Goal: Task Accomplishment & Management: Manage account settings

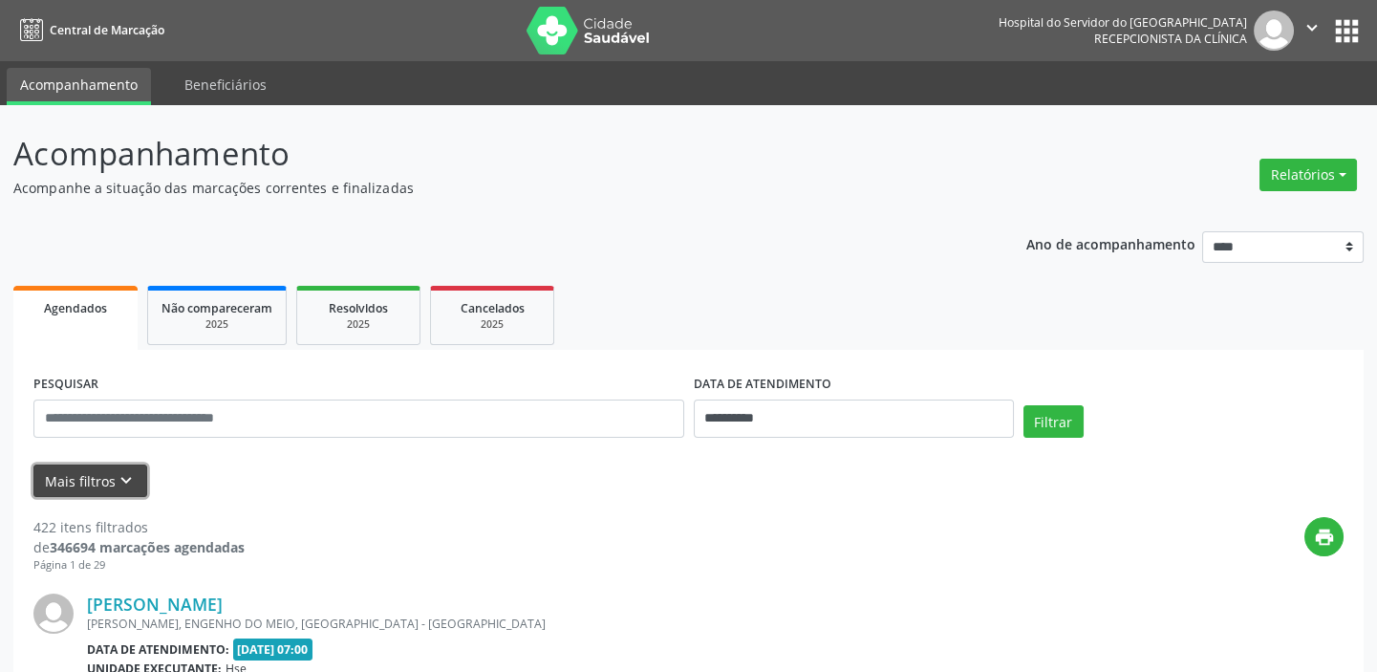
click at [116, 470] on icon "keyboard_arrow_down" at bounding box center [126, 480] width 21 height 21
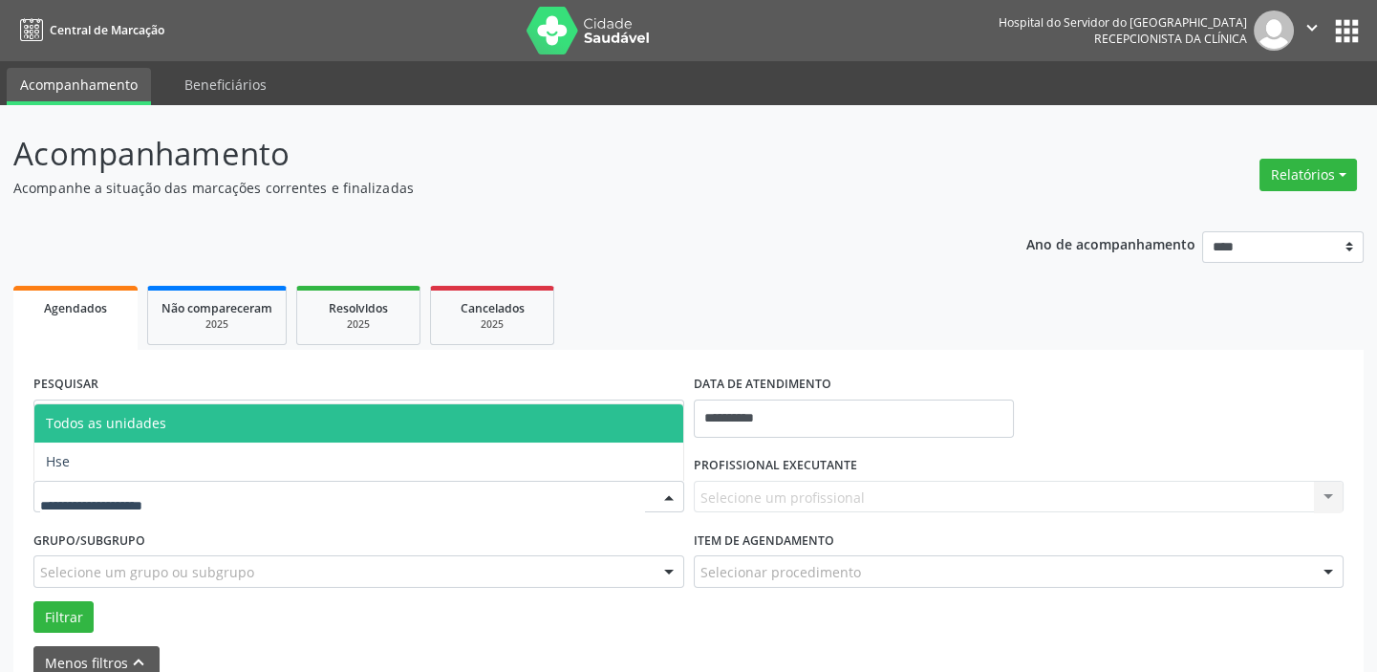
click at [673, 494] on div at bounding box center [669, 498] width 29 height 32
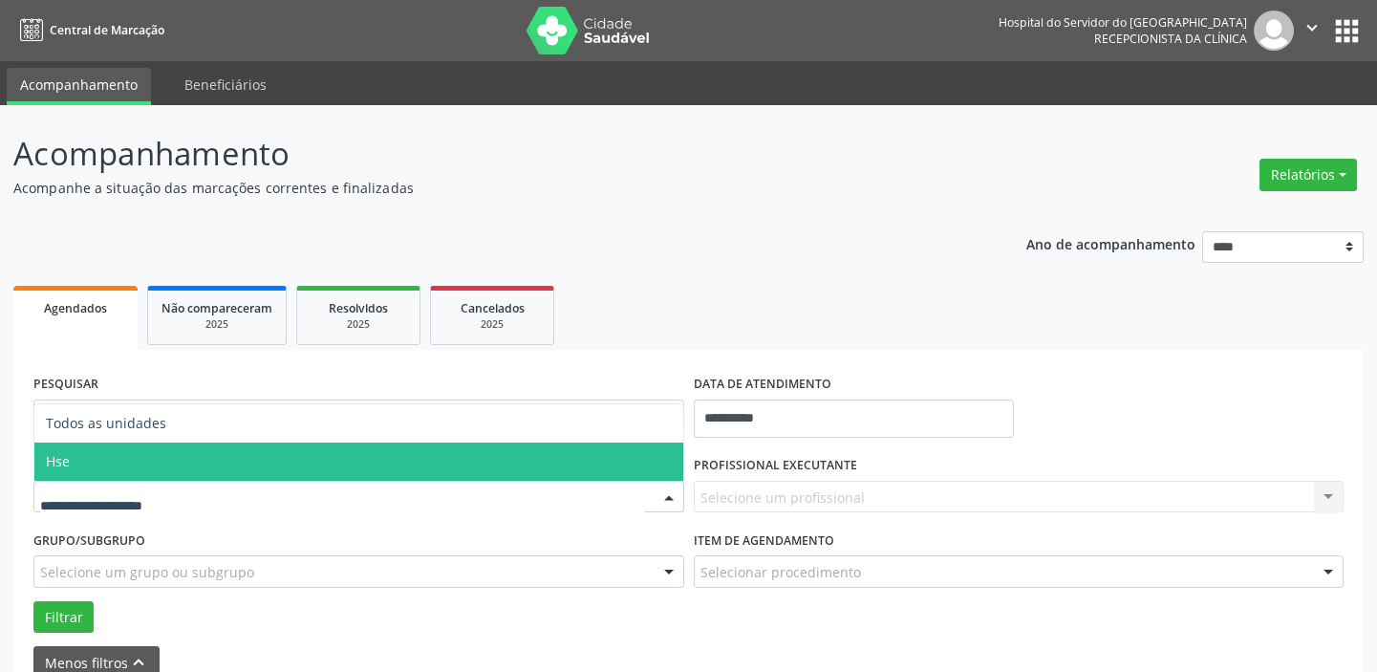
click at [608, 460] on span "Hse" at bounding box center [358, 461] width 649 height 38
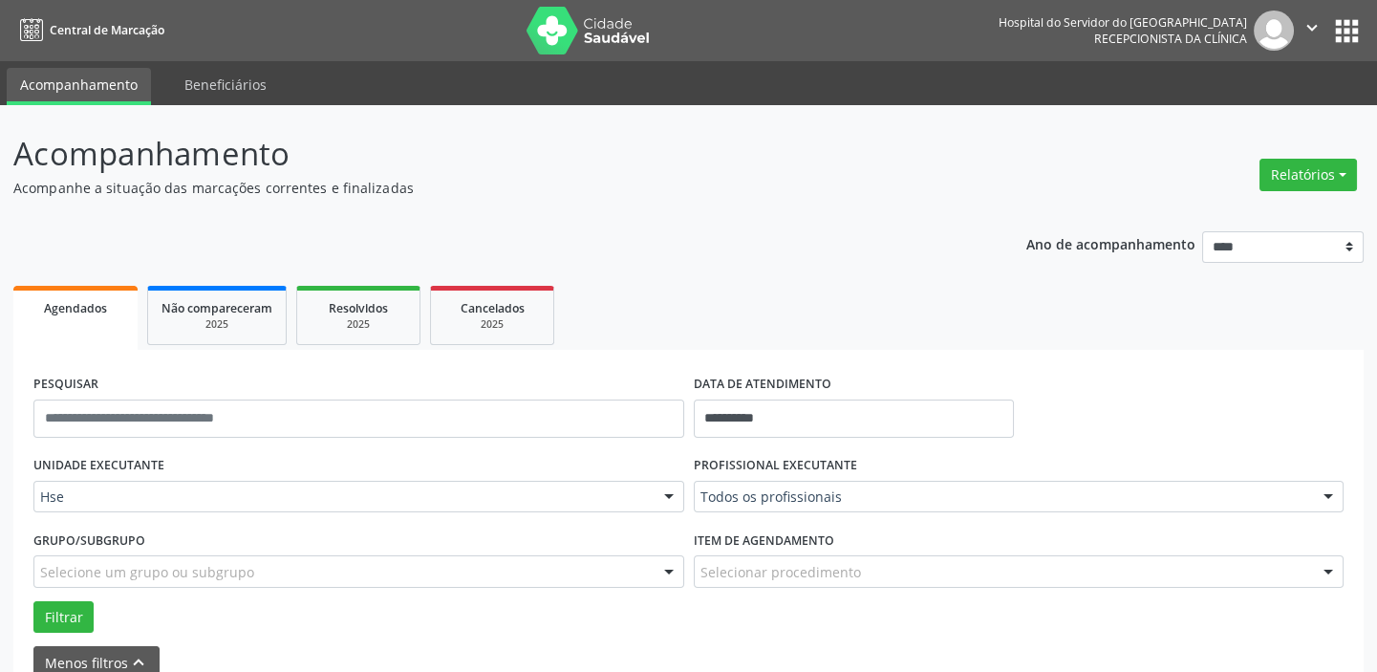
click at [1328, 566] on div at bounding box center [1328, 572] width 29 height 32
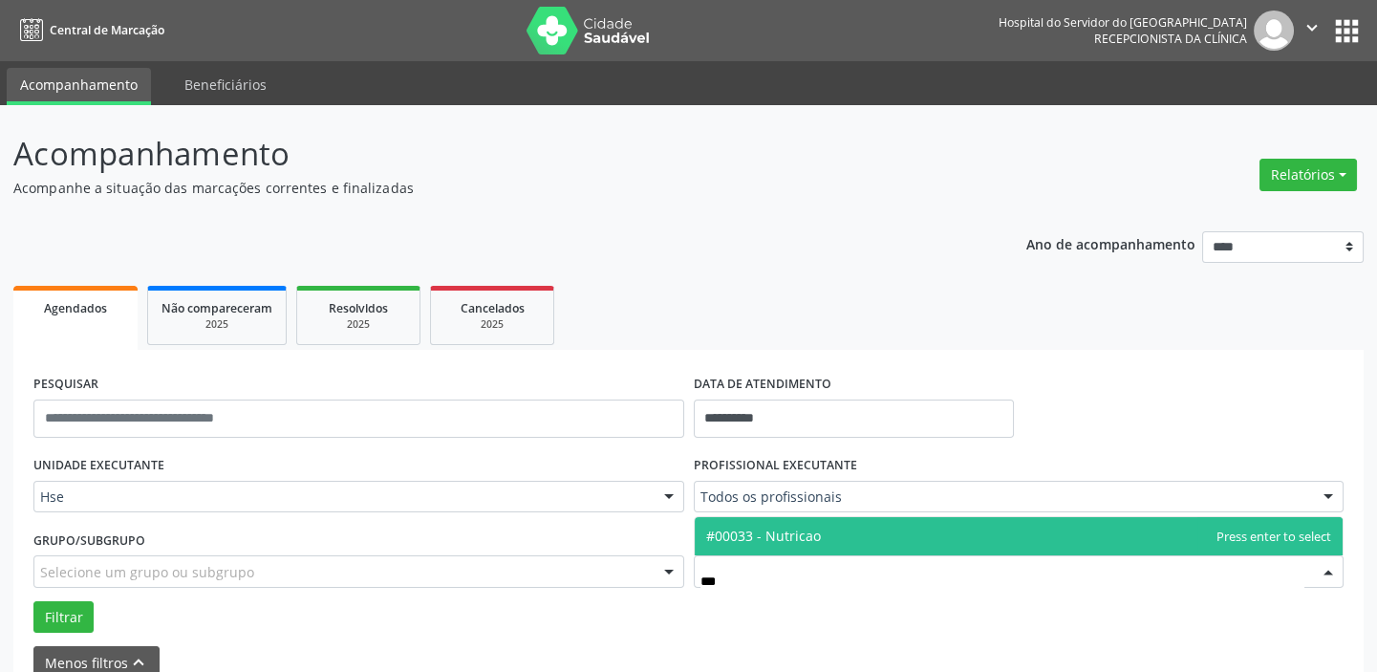
type input "****"
click at [878, 537] on span "#00033 - Nutricao" at bounding box center [1019, 536] width 649 height 38
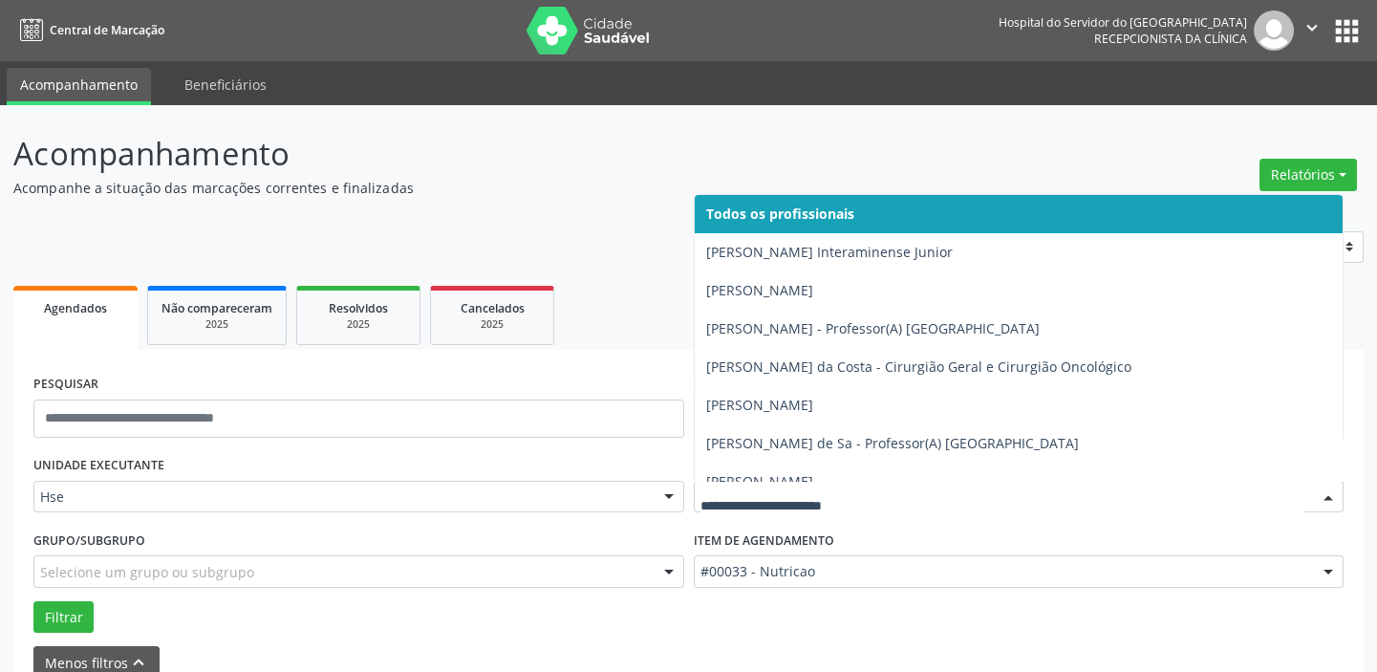
click at [1331, 494] on div at bounding box center [1328, 498] width 29 height 32
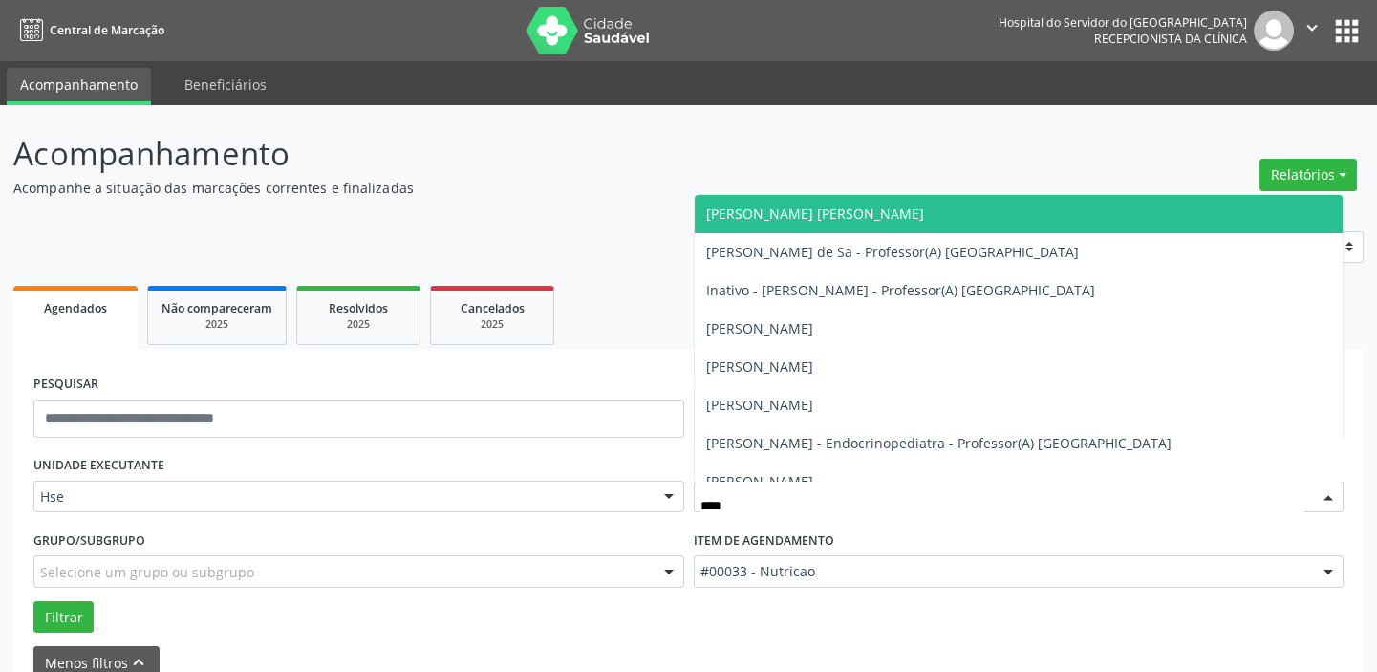
type input "*****"
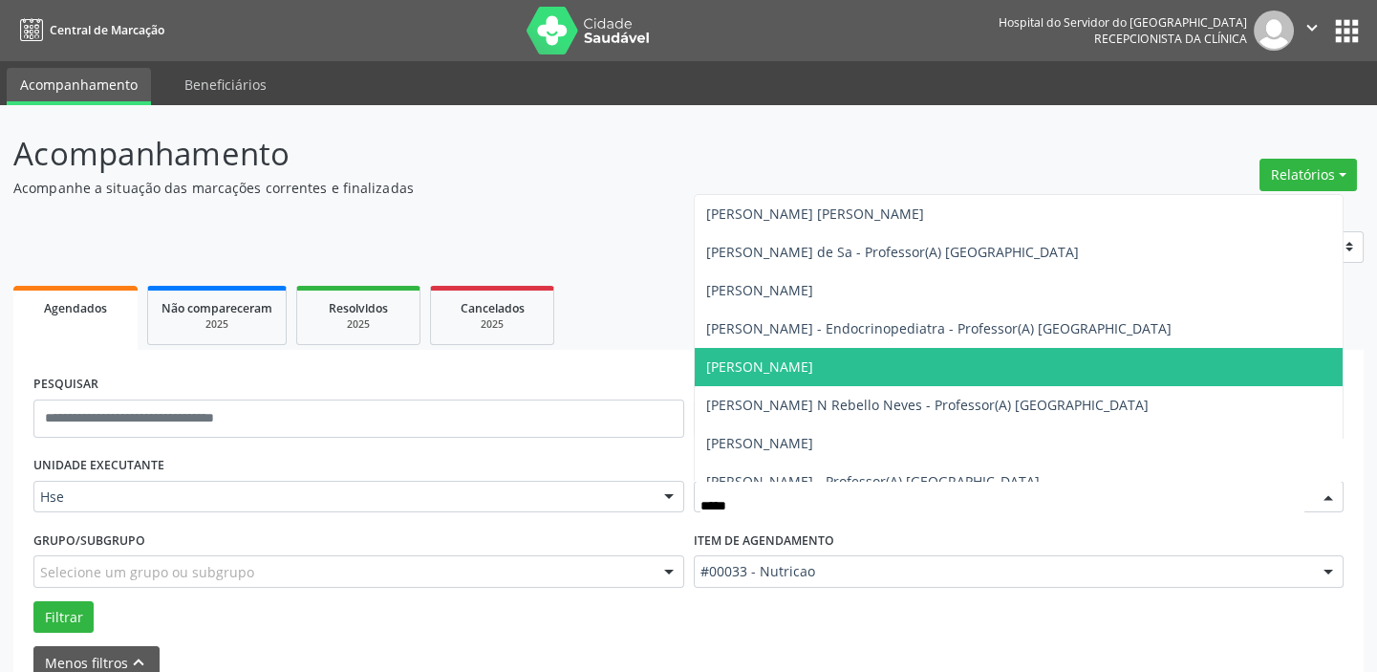
click at [796, 363] on span "[PERSON_NAME]" at bounding box center [759, 366] width 107 height 18
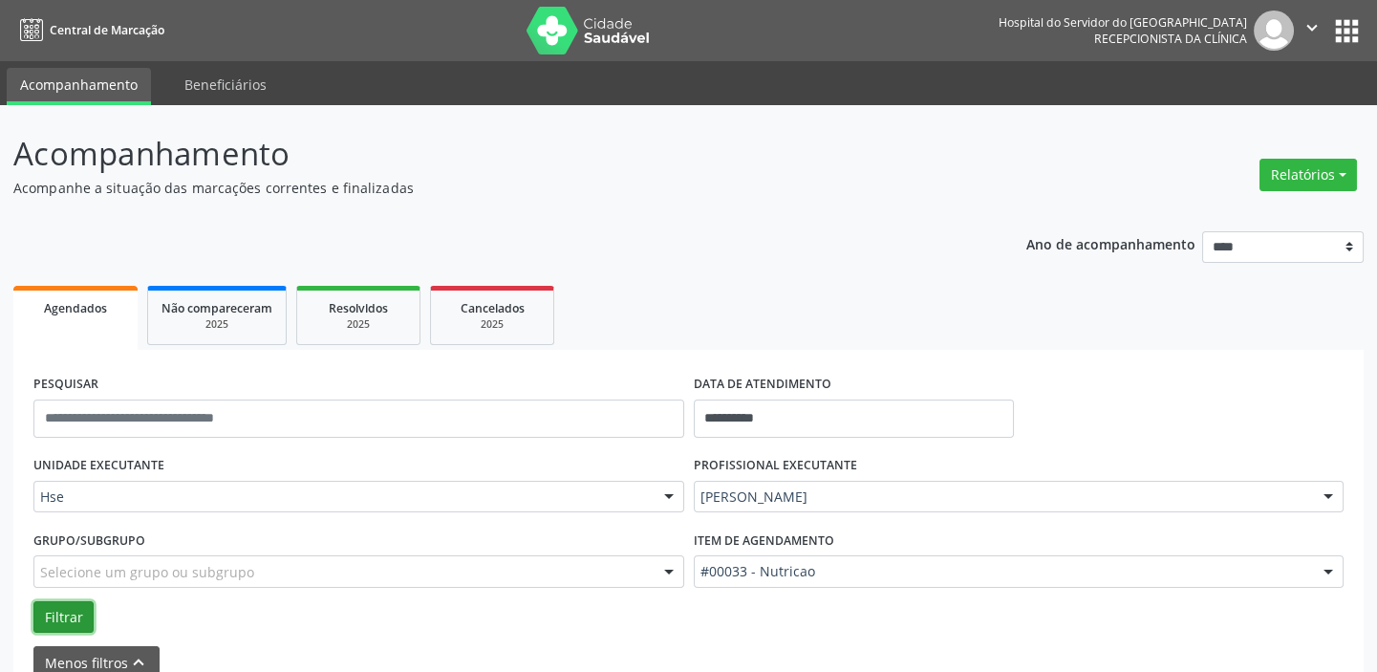
click at [76, 610] on button "Filtrar" at bounding box center [63, 617] width 60 height 32
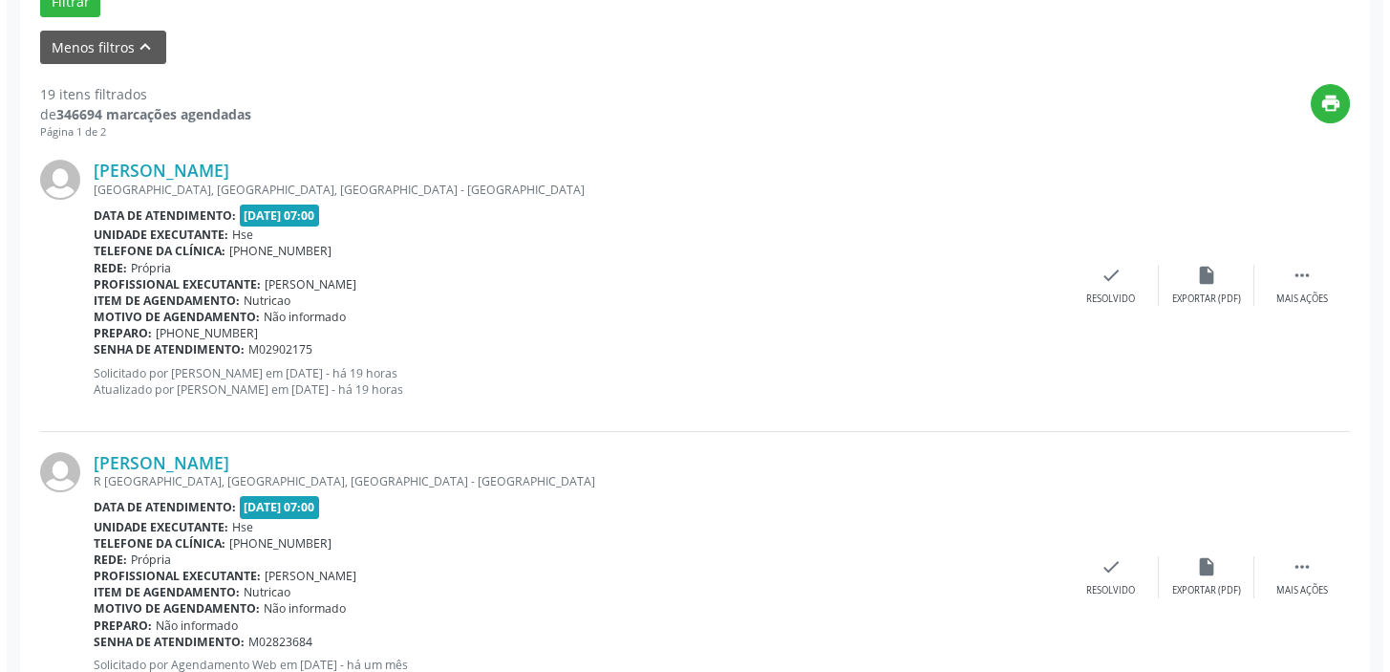
scroll to position [587, 0]
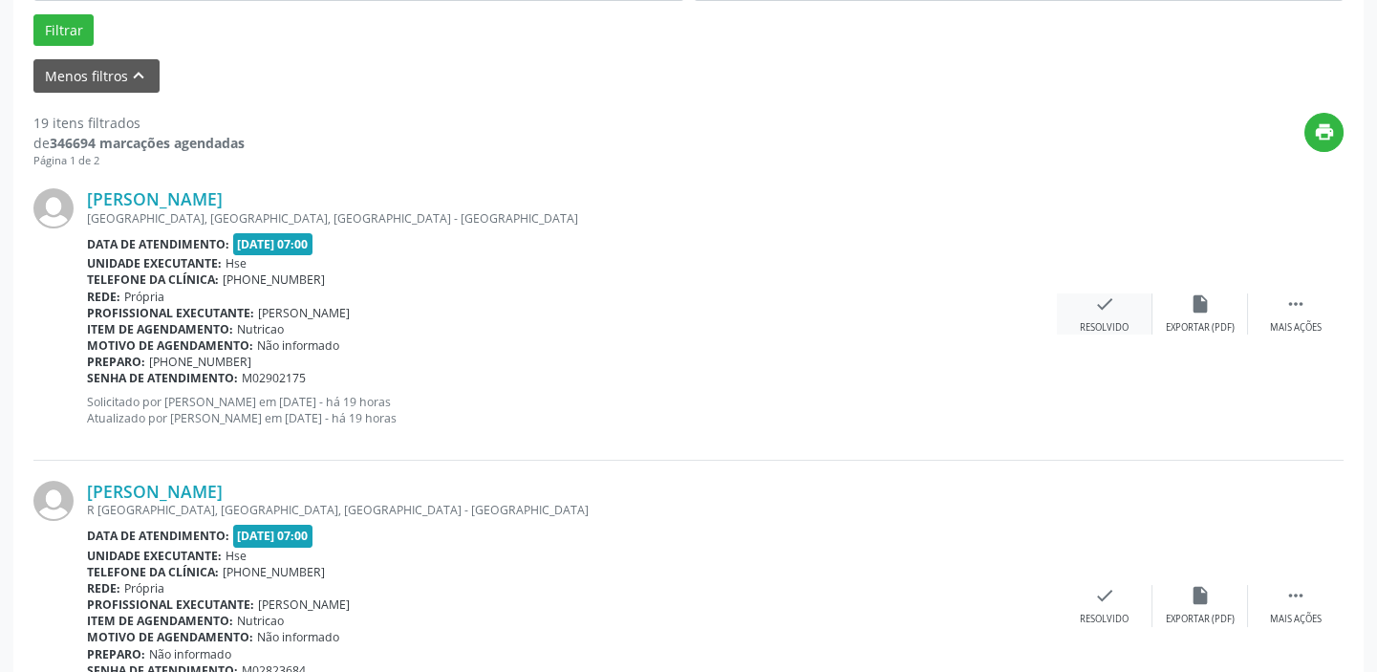
click at [1099, 298] on icon "check" at bounding box center [1104, 303] width 21 height 21
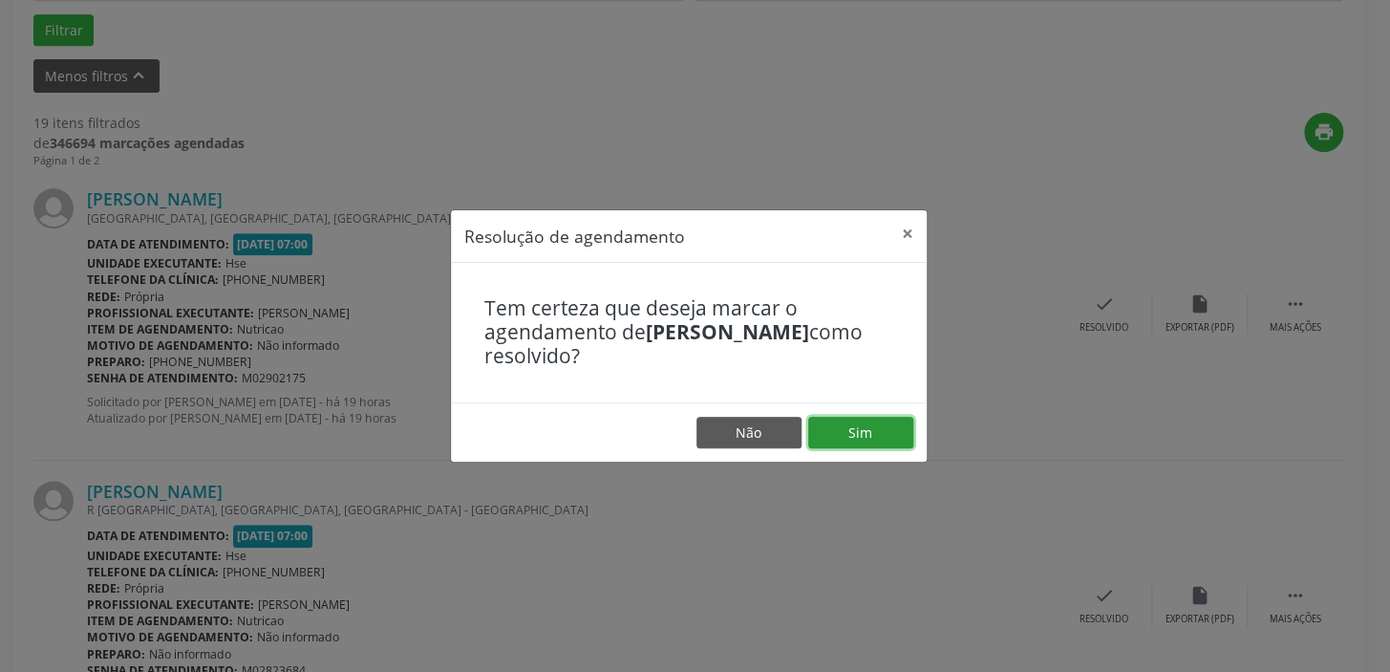
click at [861, 425] on button "Sim" at bounding box center [860, 433] width 105 height 32
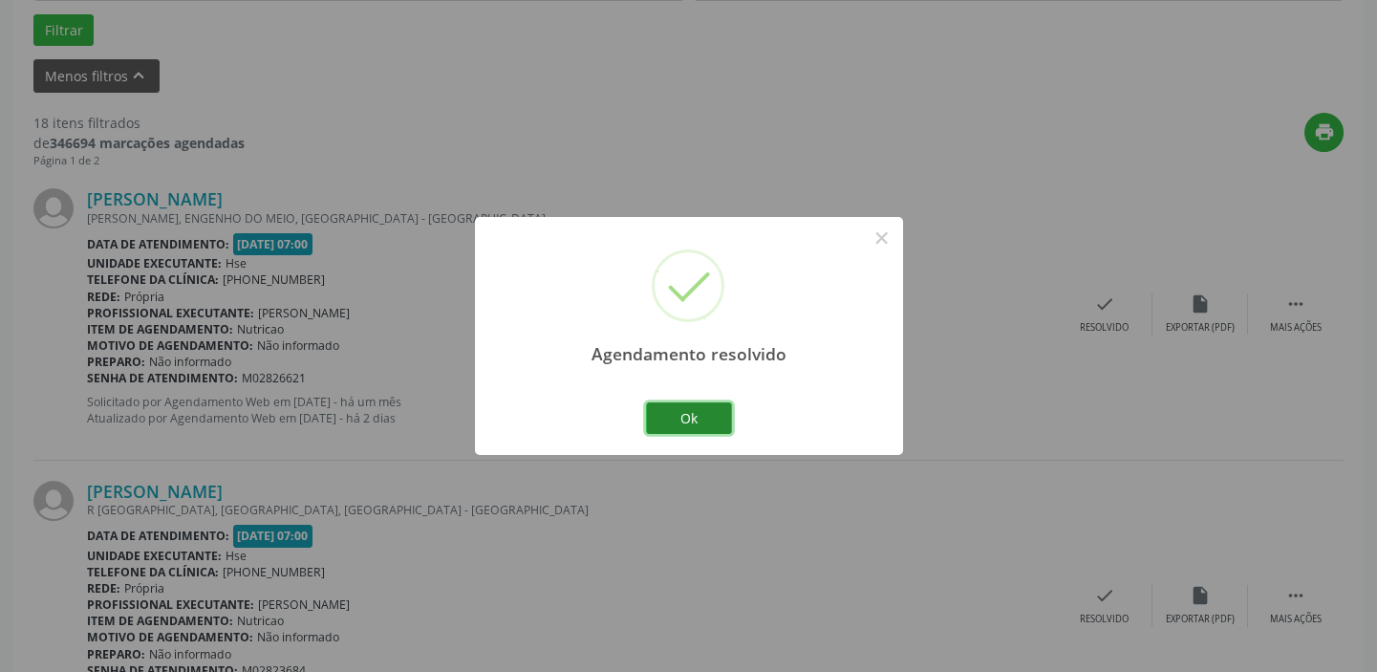
click at [697, 414] on button "Ok" at bounding box center [689, 418] width 86 height 32
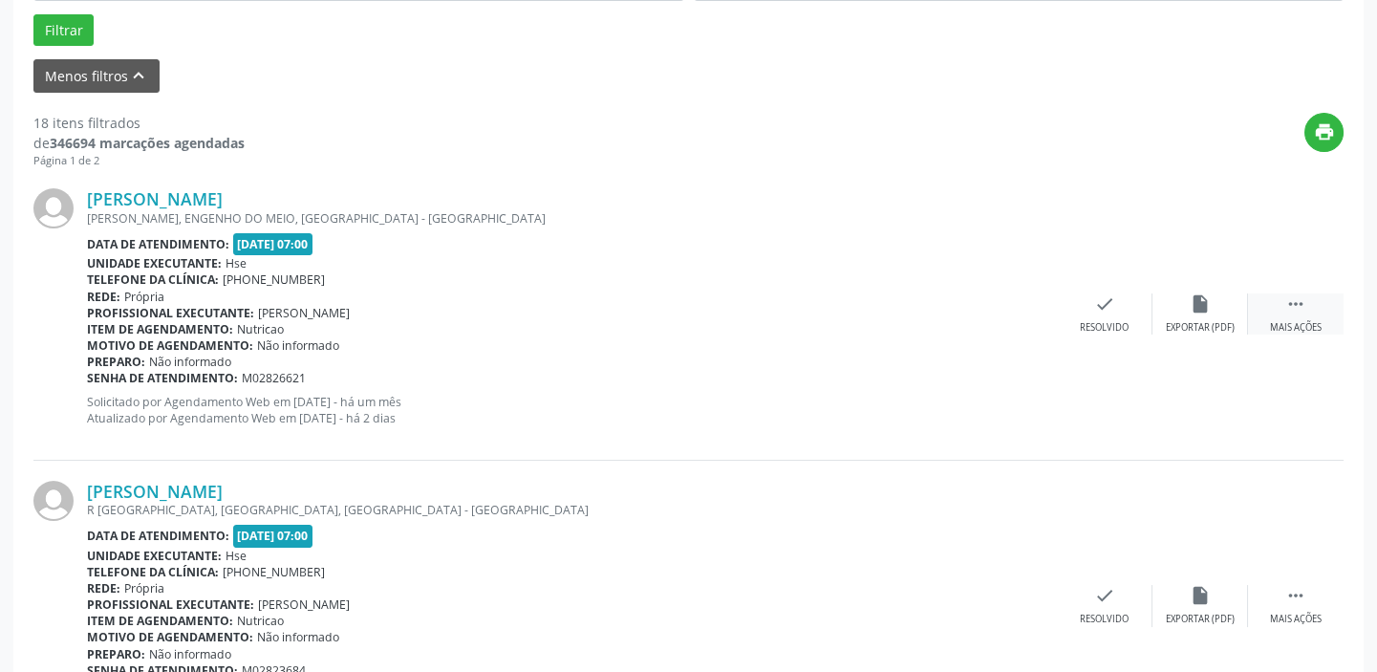
click at [1279, 293] on div " Mais ações" at bounding box center [1296, 313] width 96 height 41
click at [1176, 298] on div "alarm_off Não compareceu" at bounding box center [1201, 313] width 96 height 41
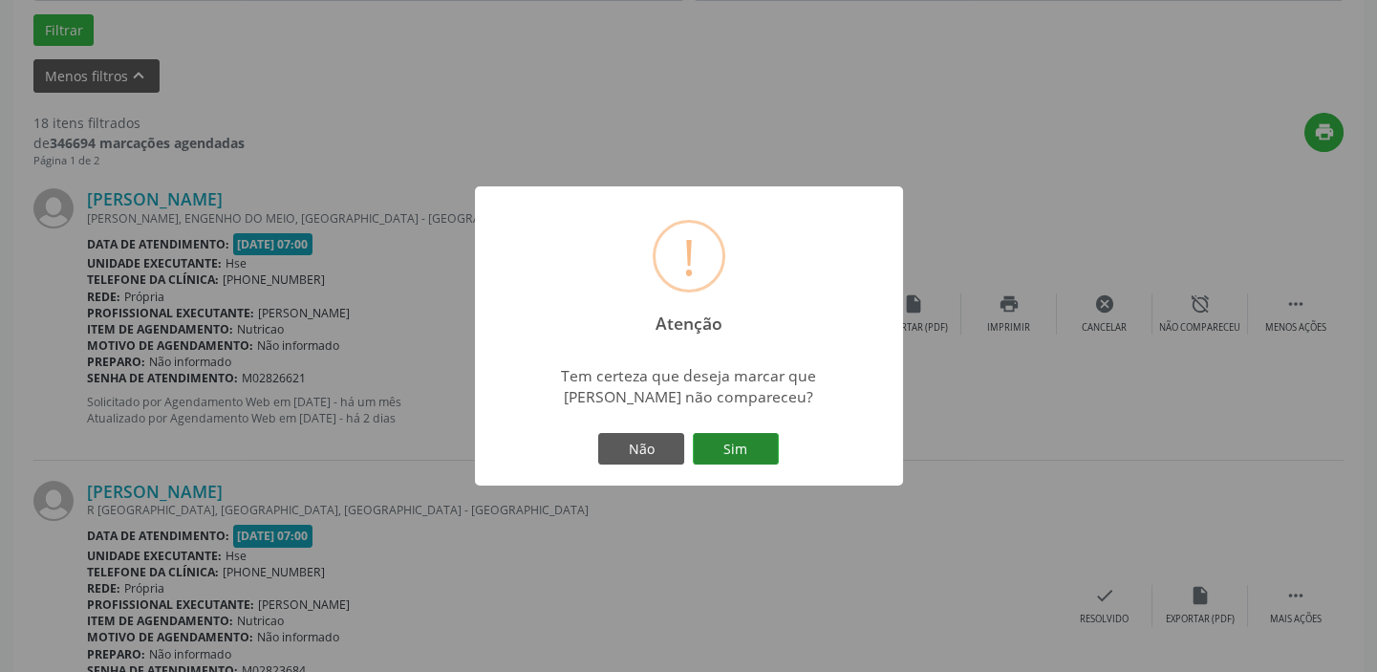
click at [747, 450] on button "Sim" at bounding box center [736, 449] width 86 height 32
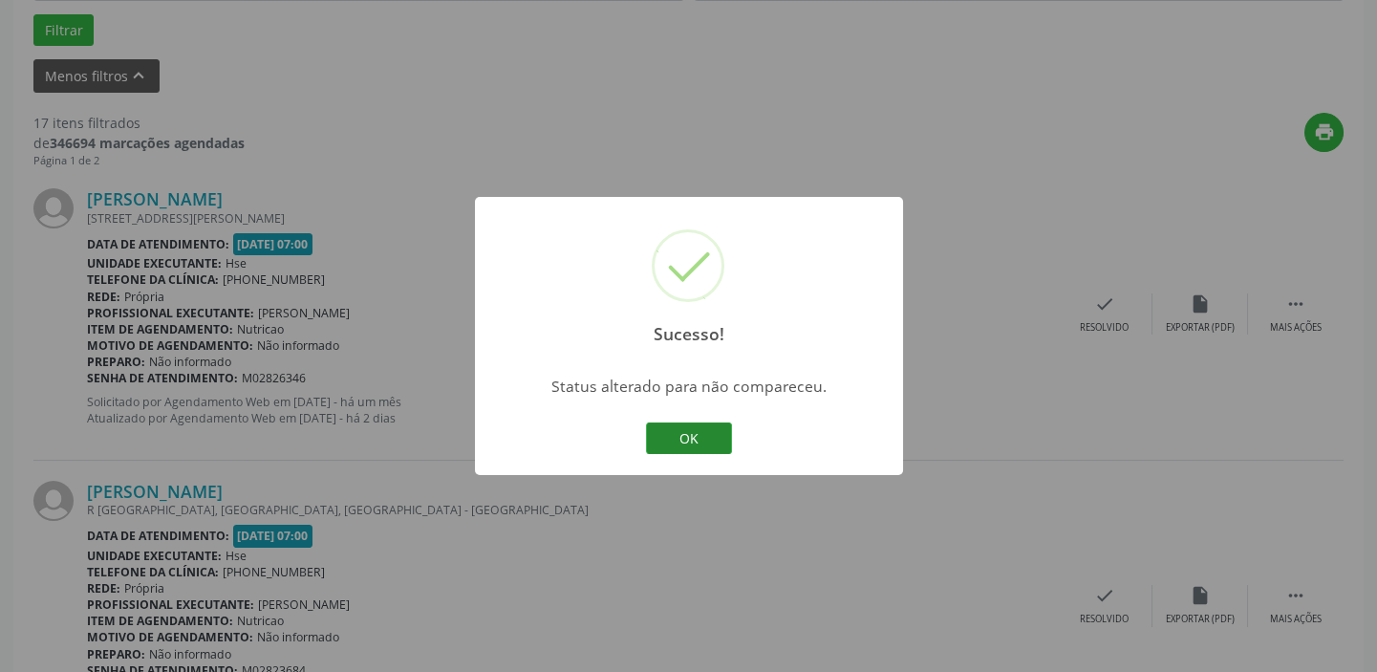
click at [682, 437] on button "OK" at bounding box center [689, 438] width 86 height 32
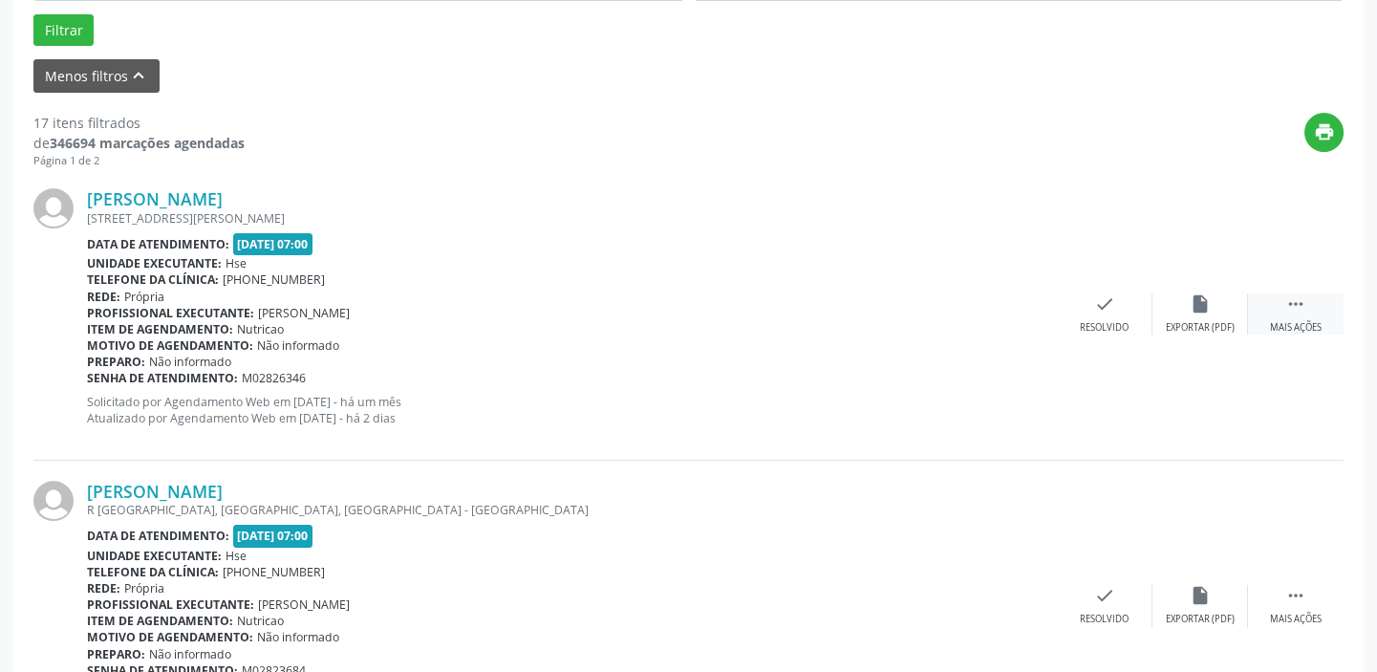
click at [1296, 323] on div "Mais ações" at bounding box center [1296, 327] width 52 height 13
click at [1213, 321] on div "Não compareceu" at bounding box center [1199, 327] width 81 height 13
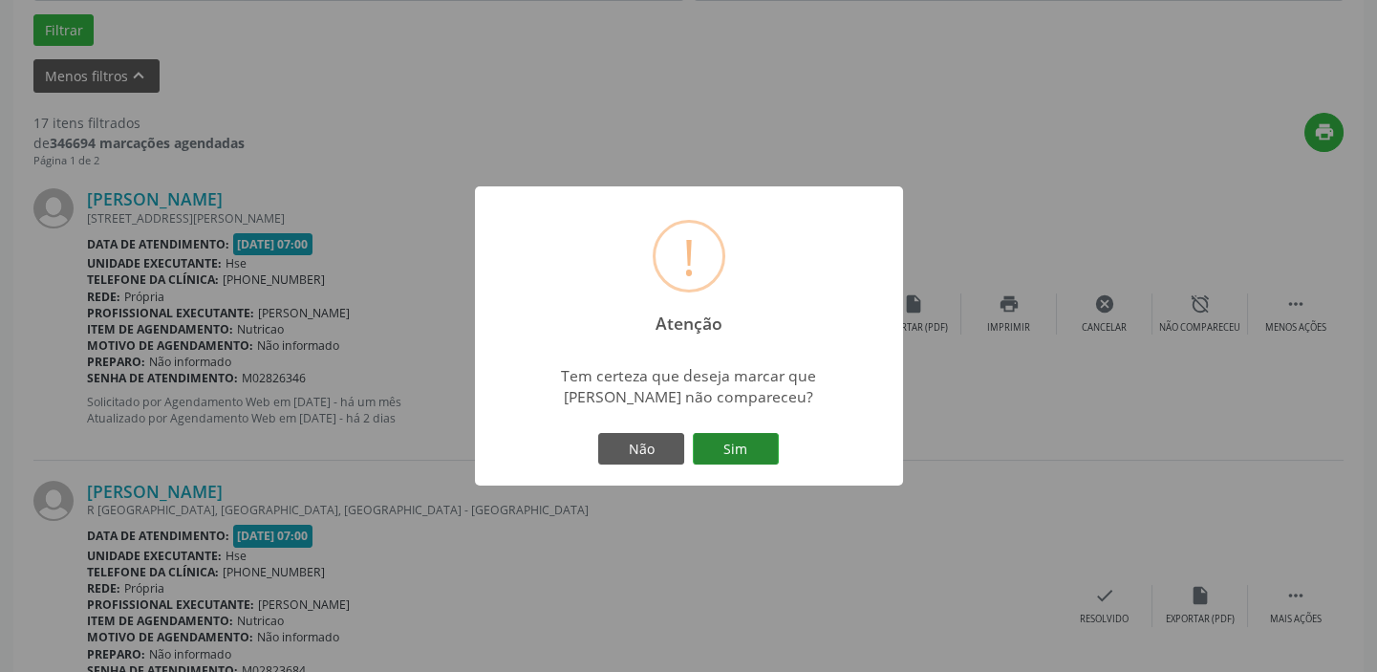
click at [755, 447] on button "Sim" at bounding box center [736, 449] width 86 height 32
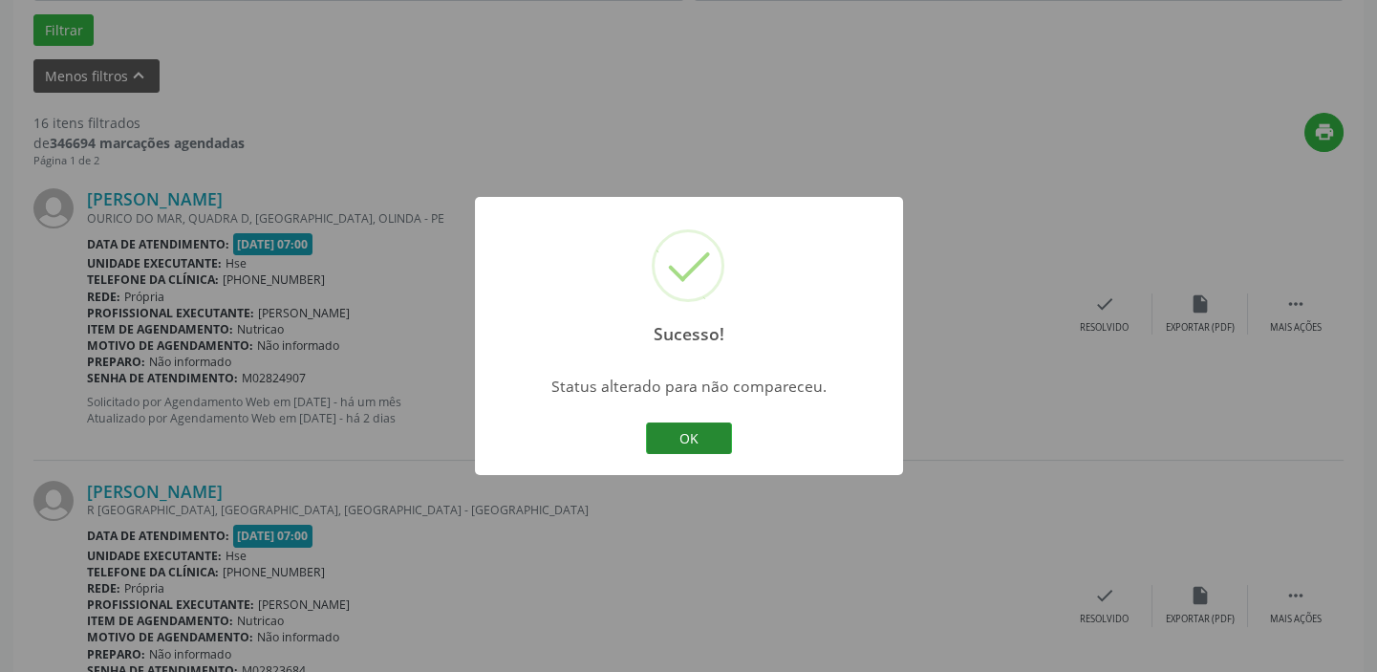
click at [714, 442] on button "OK" at bounding box center [689, 438] width 86 height 32
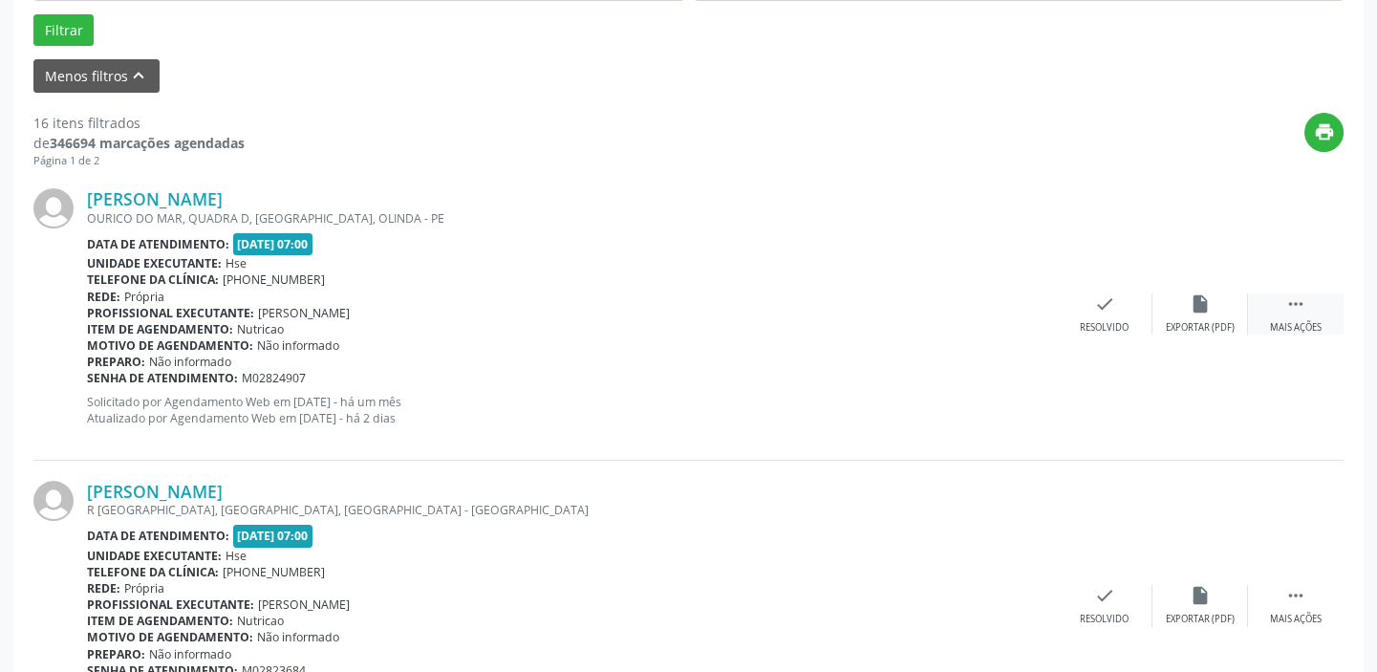
click at [1285, 315] on div " Mais ações" at bounding box center [1296, 313] width 96 height 41
click at [1215, 321] on div "Não compareceu" at bounding box center [1199, 327] width 81 height 13
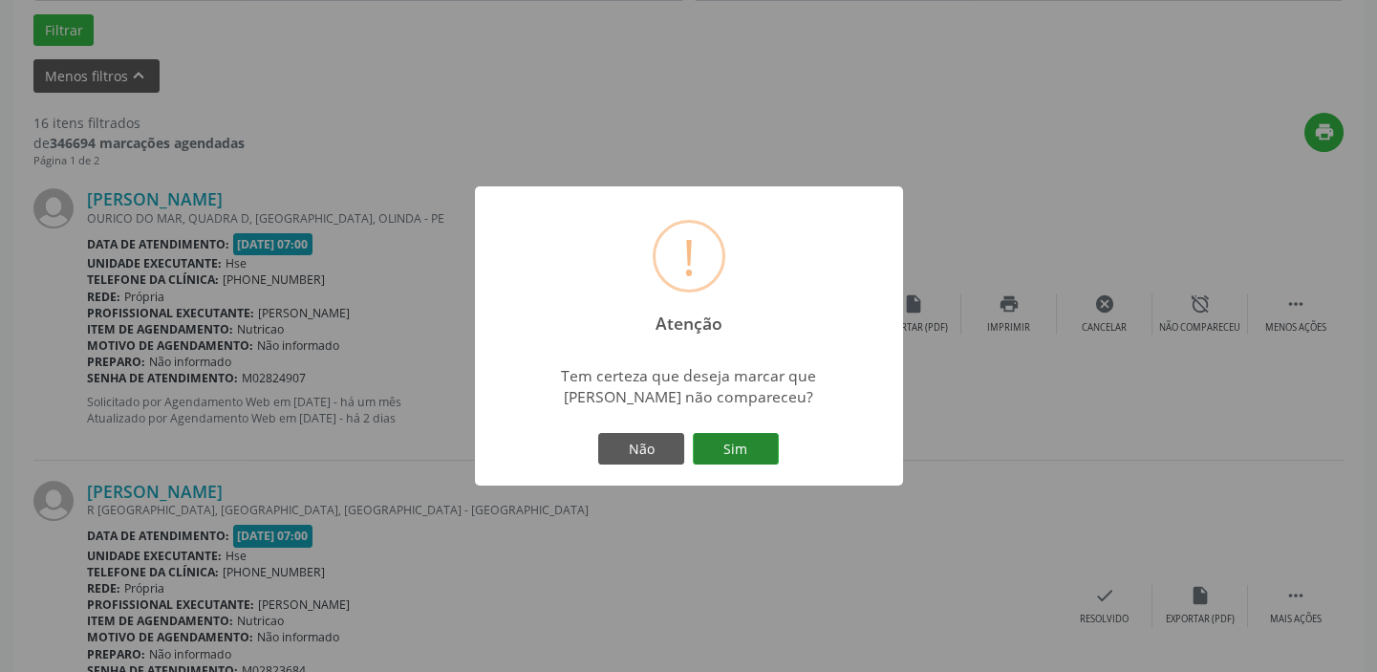
click at [762, 448] on button "Sim" at bounding box center [736, 449] width 86 height 32
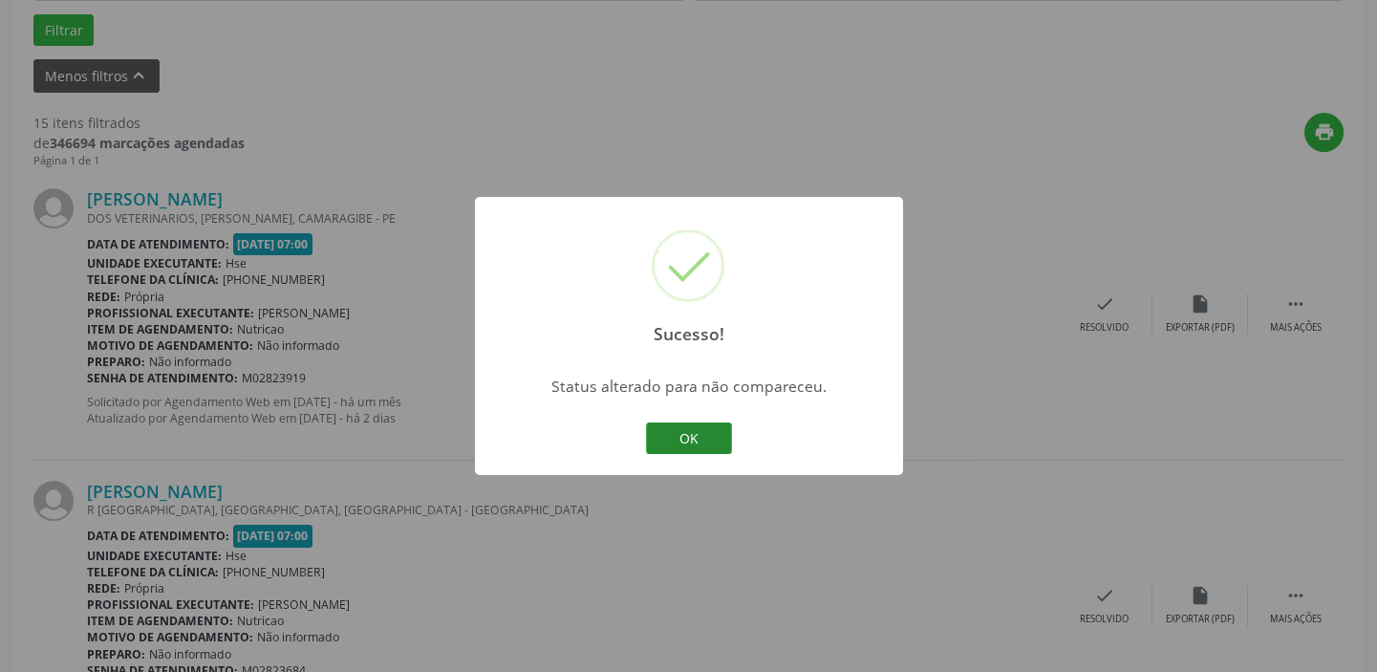
click at [704, 431] on button "OK" at bounding box center [689, 438] width 86 height 32
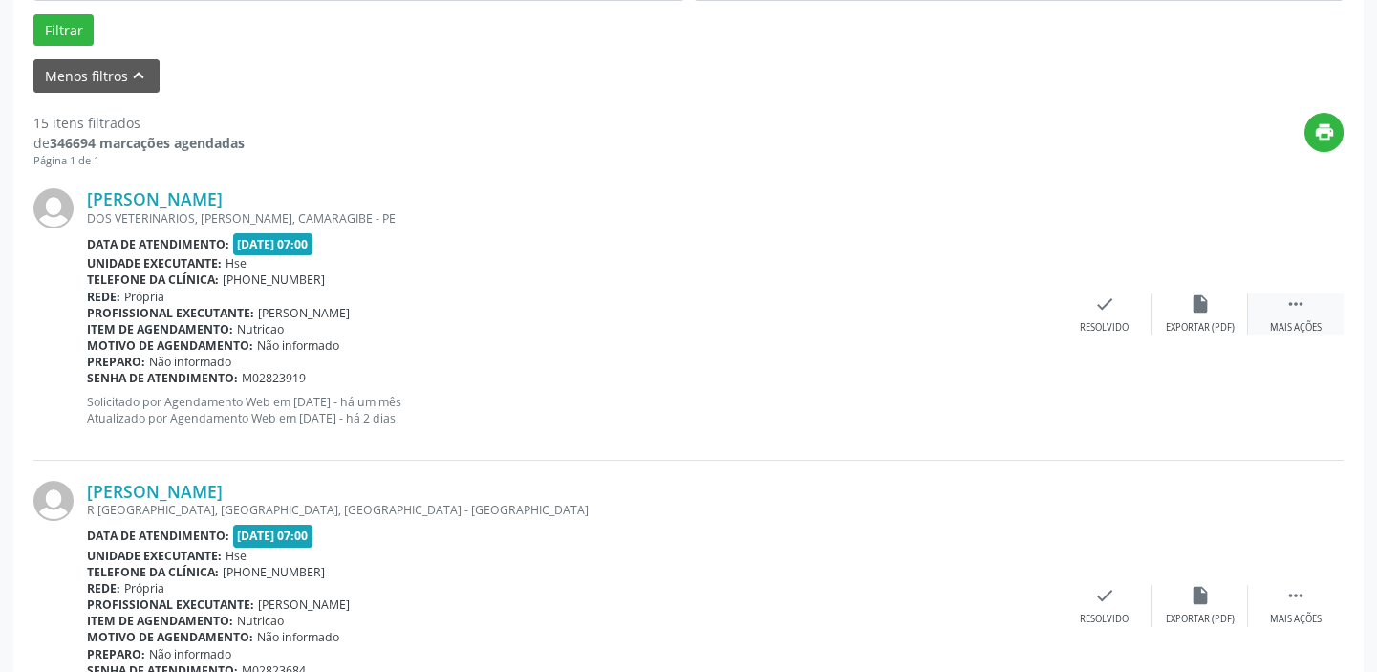
click at [1291, 306] on icon "" at bounding box center [1295, 303] width 21 height 21
click at [1210, 309] on icon "alarm_off" at bounding box center [1200, 303] width 21 height 21
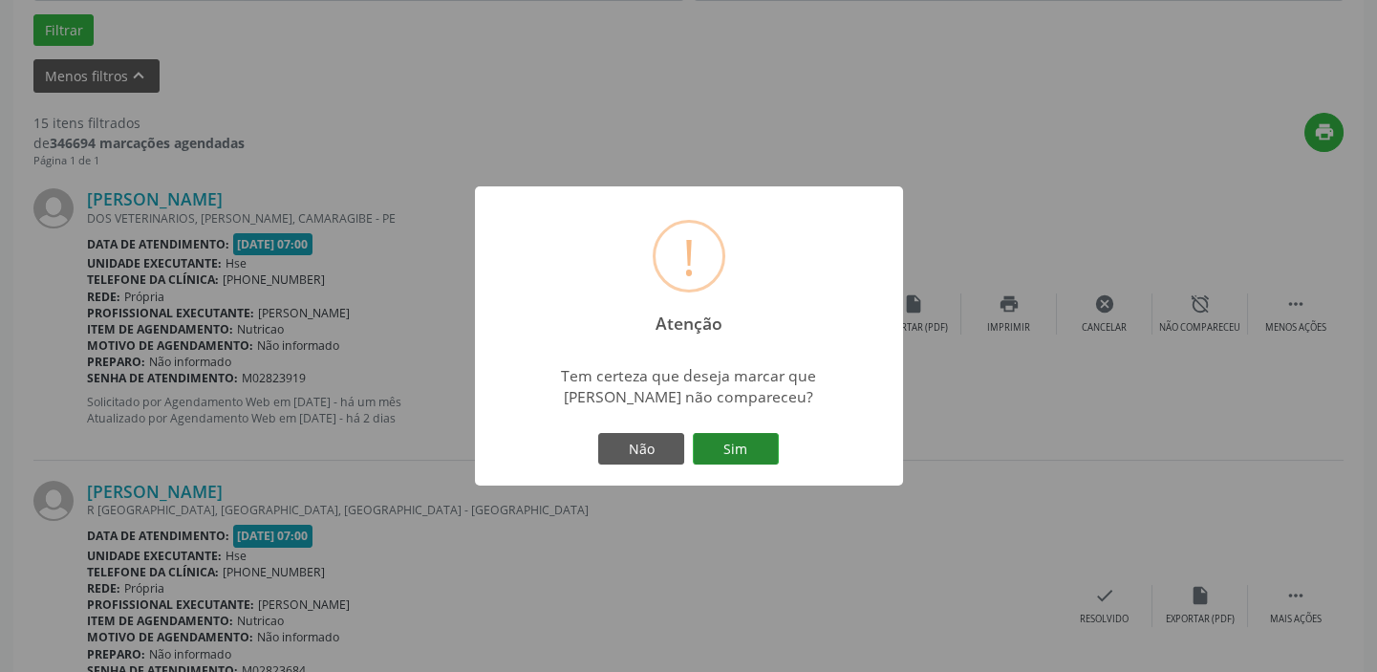
click at [750, 446] on button "Sim" at bounding box center [736, 449] width 86 height 32
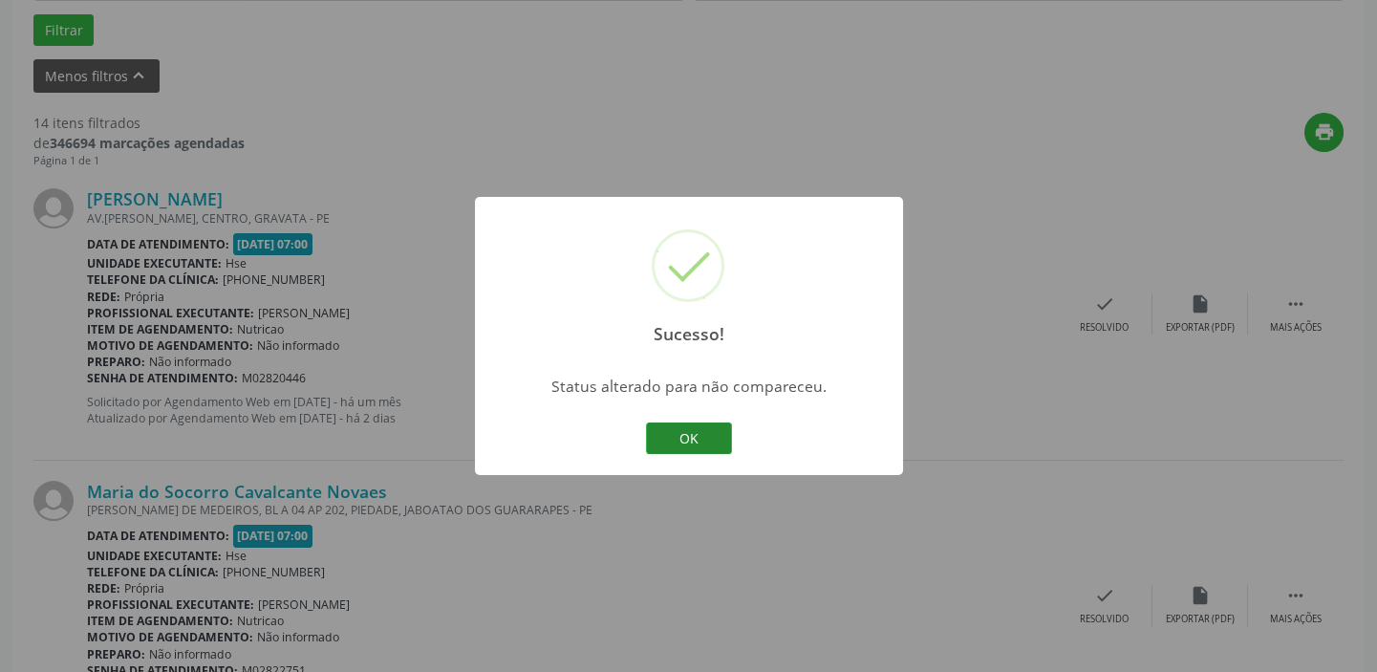
click at [707, 433] on button "OK" at bounding box center [689, 438] width 86 height 32
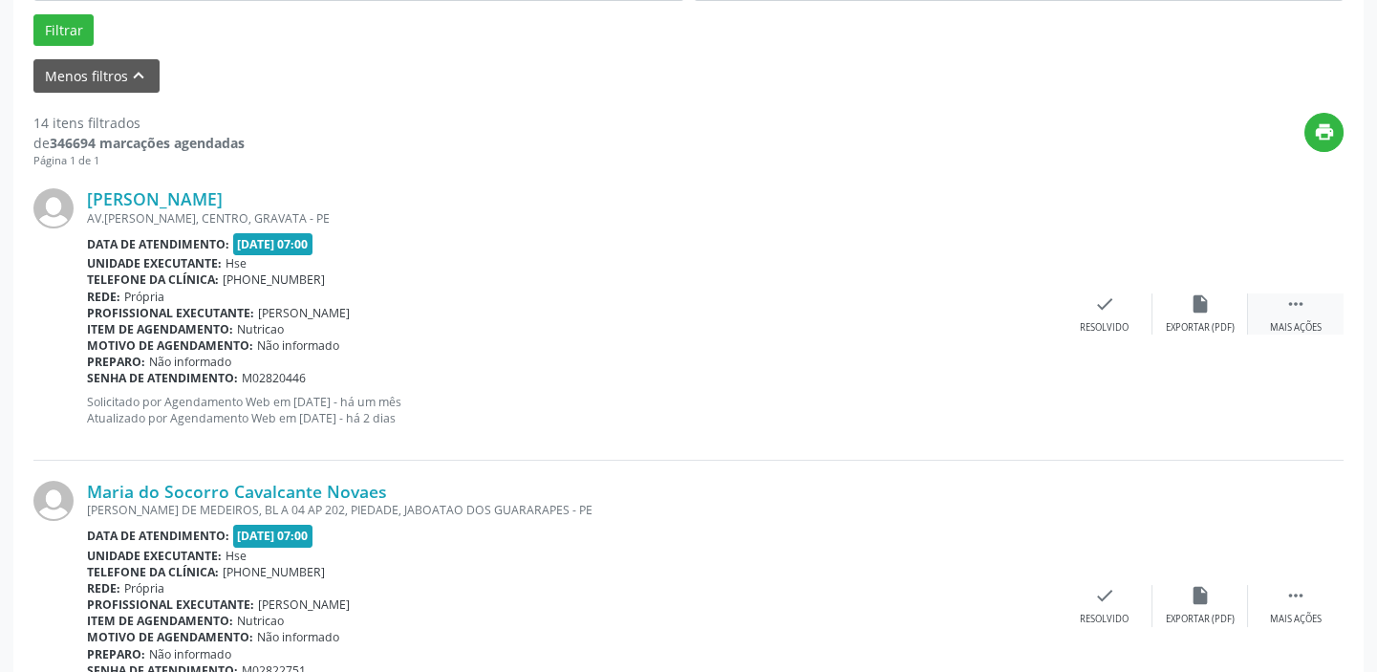
click at [1304, 308] on icon "" at bounding box center [1295, 303] width 21 height 21
click at [1198, 306] on icon "alarm_off" at bounding box center [1200, 303] width 21 height 21
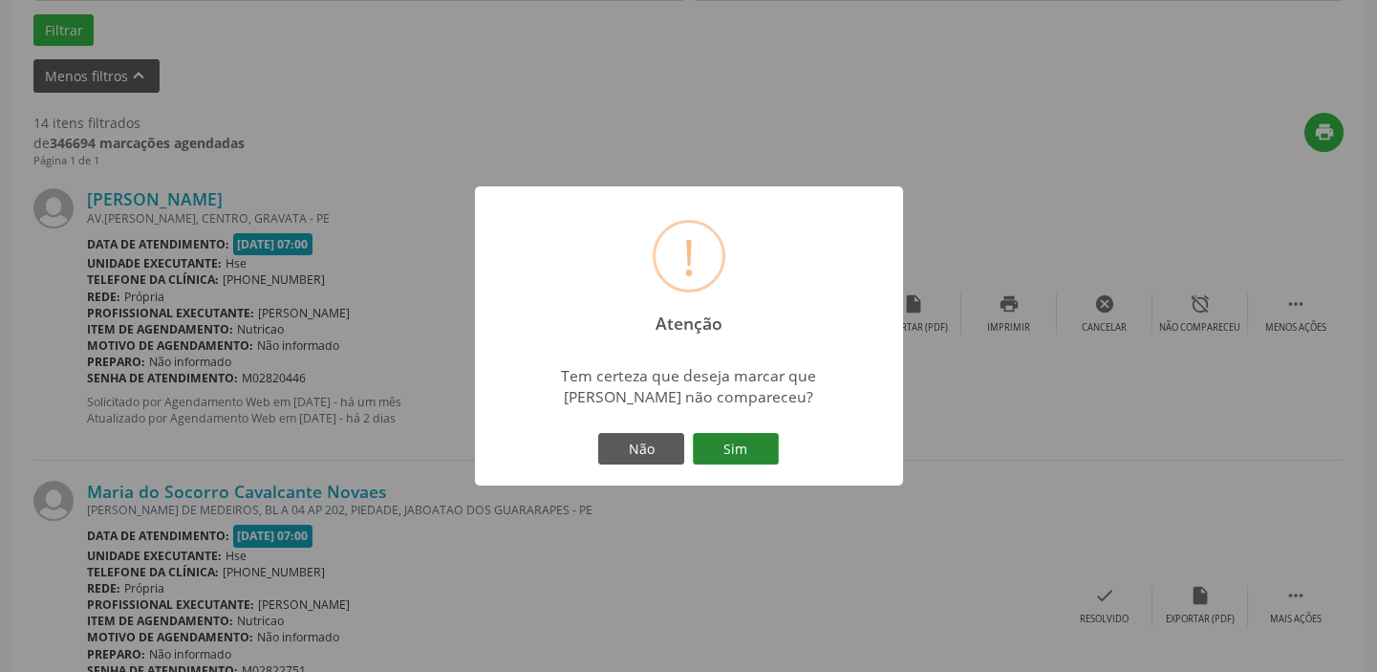
click at [728, 444] on button "Sim" at bounding box center [736, 449] width 86 height 32
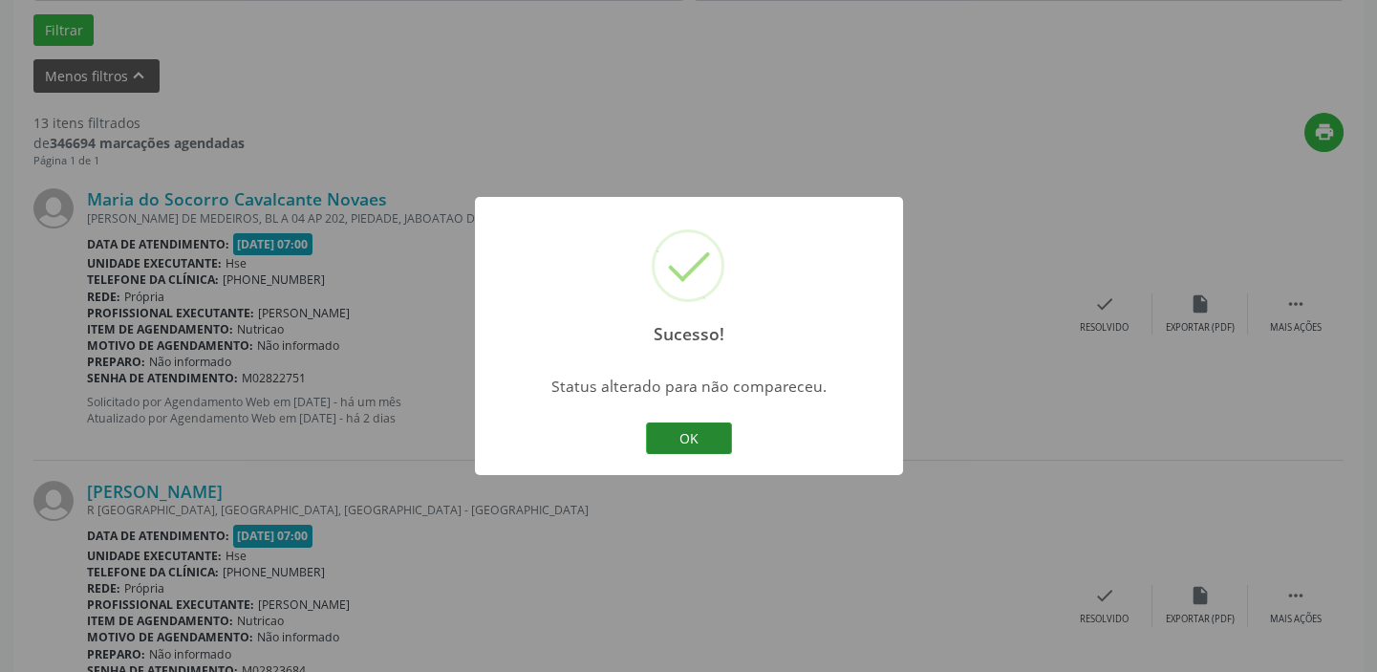
click at [705, 427] on button "OK" at bounding box center [689, 438] width 86 height 32
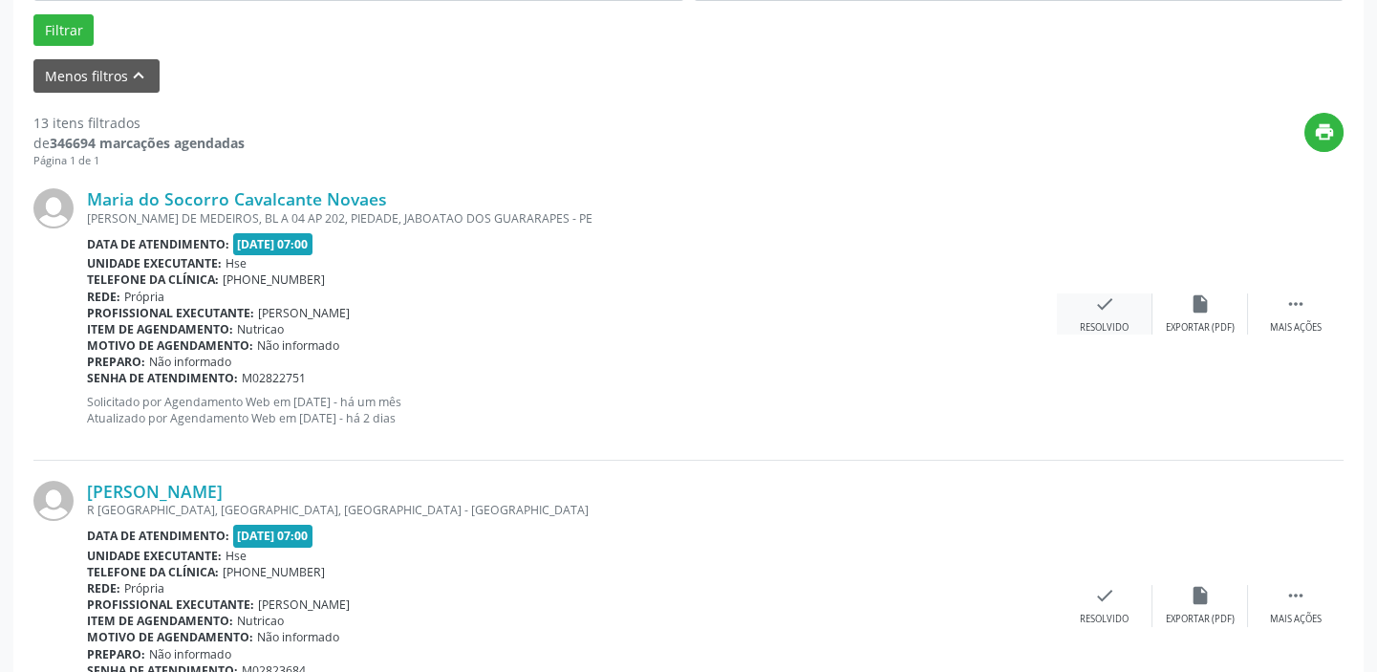
click at [1131, 312] on div "check Resolvido" at bounding box center [1105, 313] width 96 height 41
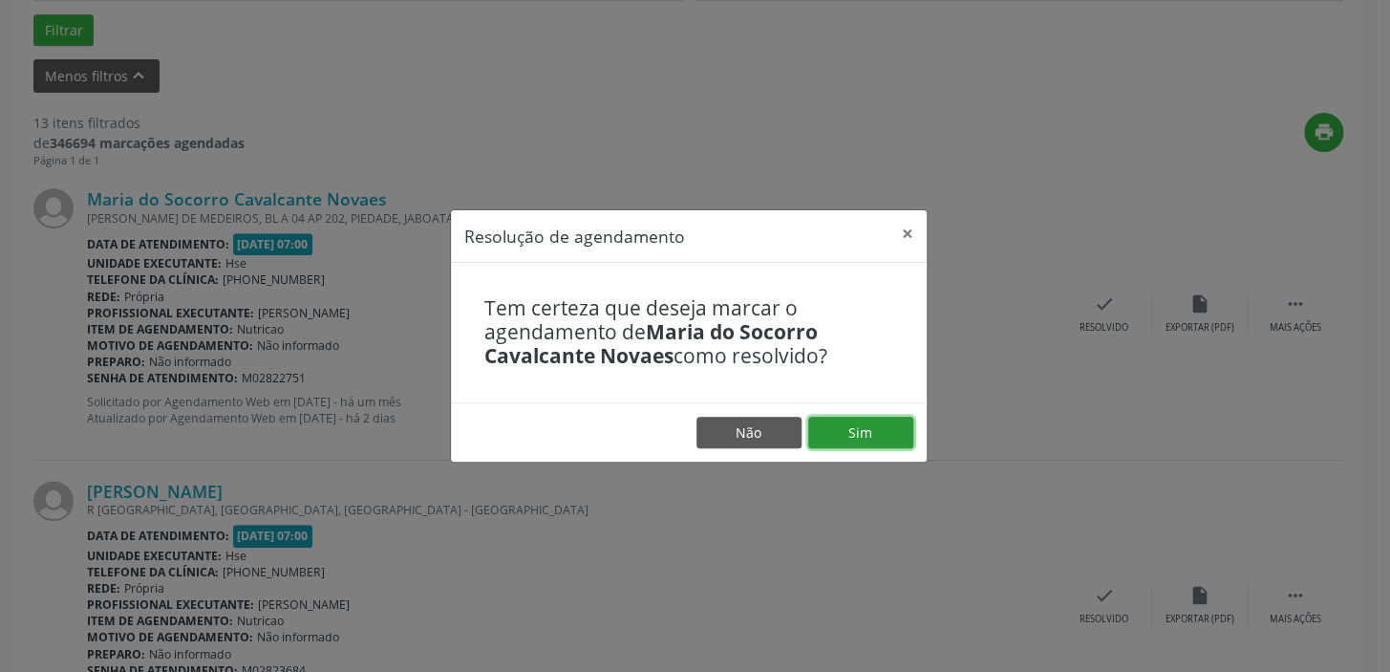
click at [881, 436] on button "Sim" at bounding box center [860, 433] width 105 height 32
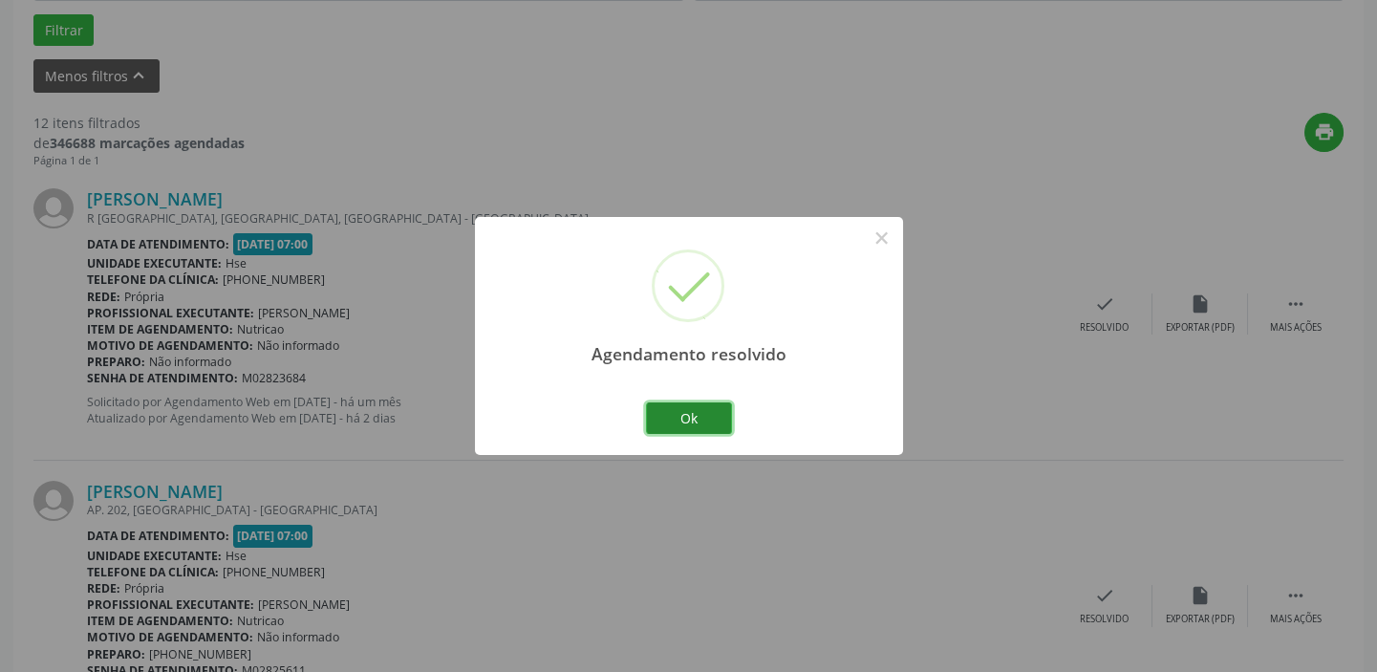
click at [705, 406] on button "Ok" at bounding box center [689, 418] width 86 height 32
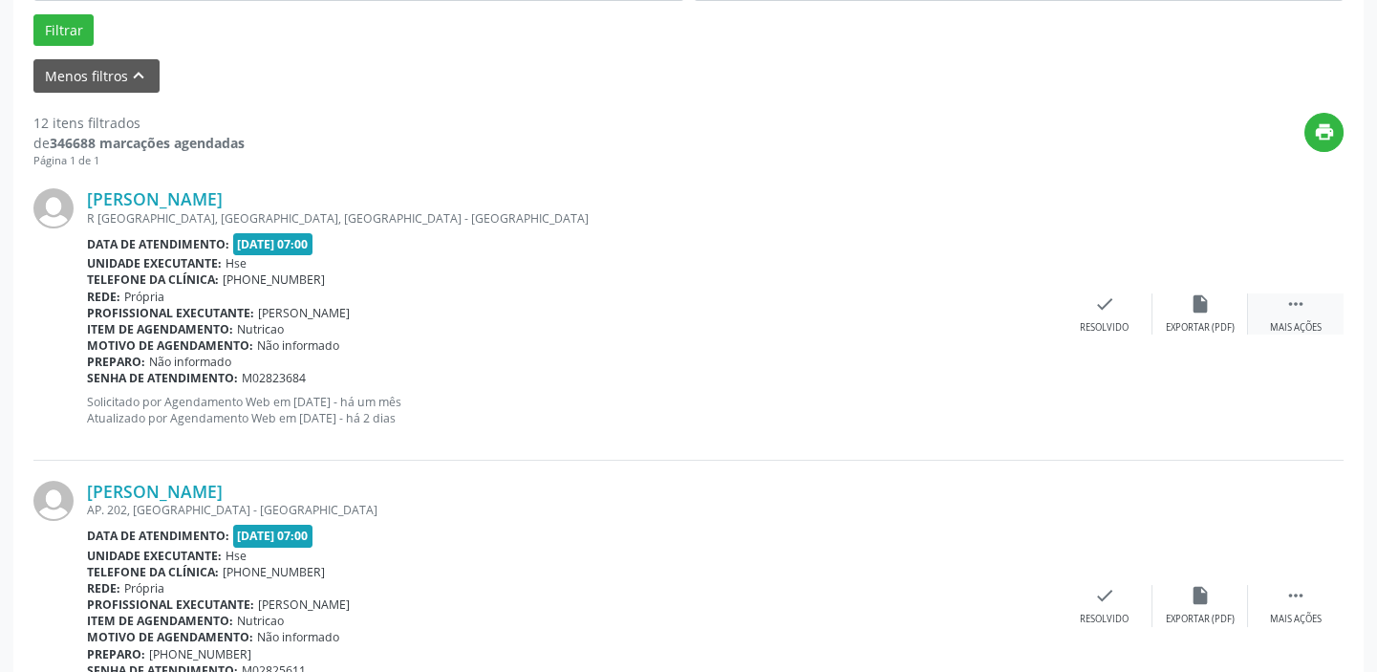
click at [1287, 306] on icon "" at bounding box center [1295, 303] width 21 height 21
click at [1214, 312] on div "alarm_off Não compareceu" at bounding box center [1201, 313] width 96 height 41
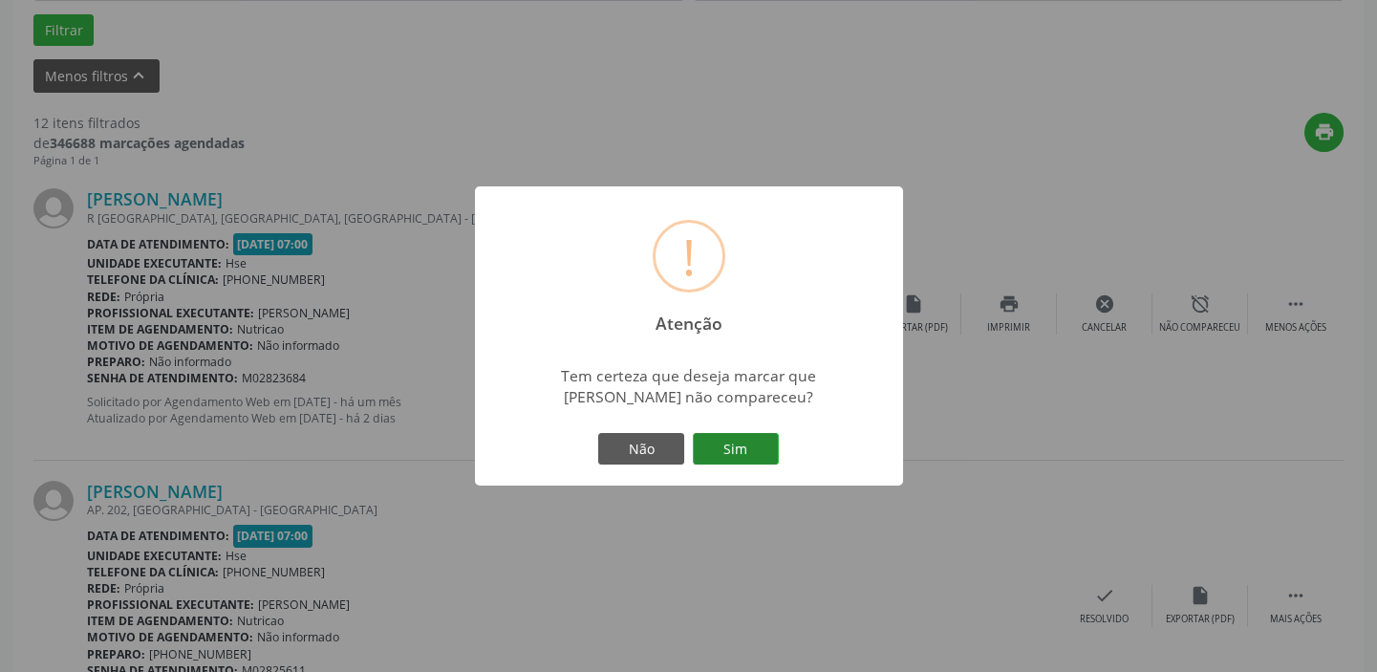
click at [758, 451] on button "Sim" at bounding box center [736, 449] width 86 height 32
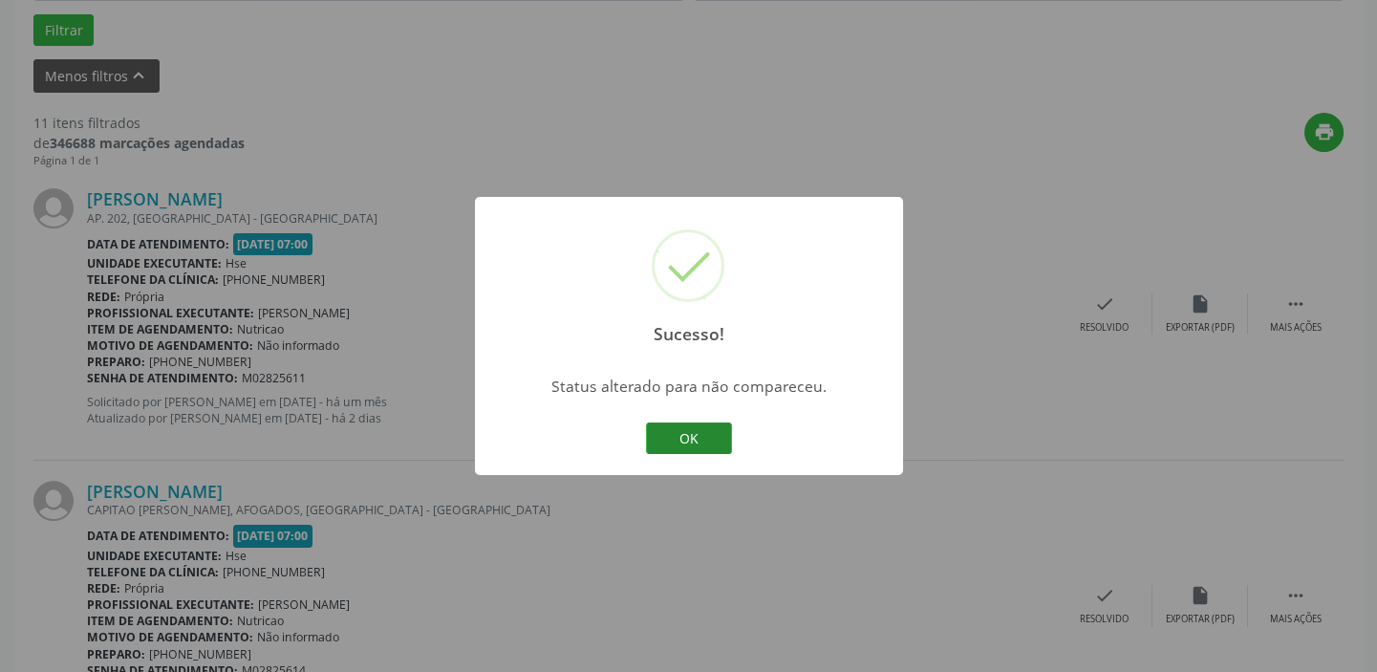
click at [688, 433] on button "OK" at bounding box center [689, 438] width 86 height 32
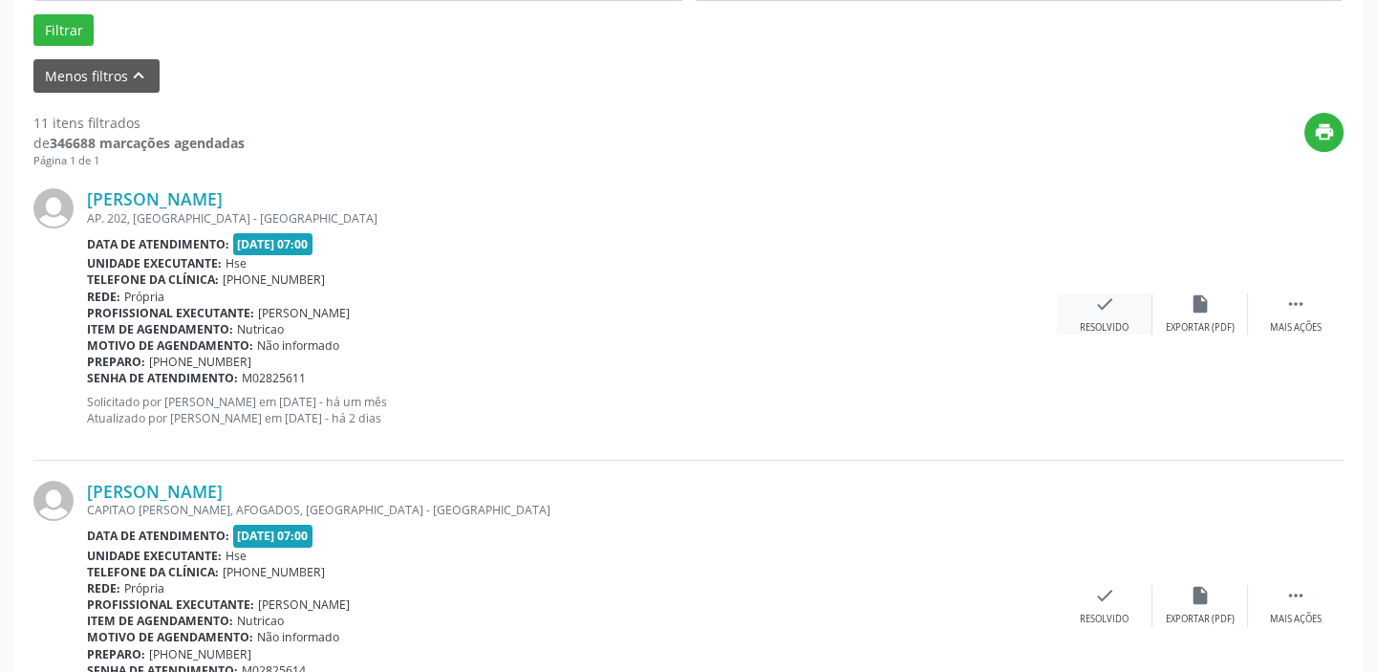
click at [1110, 313] on div "check Resolvido" at bounding box center [1105, 313] width 96 height 41
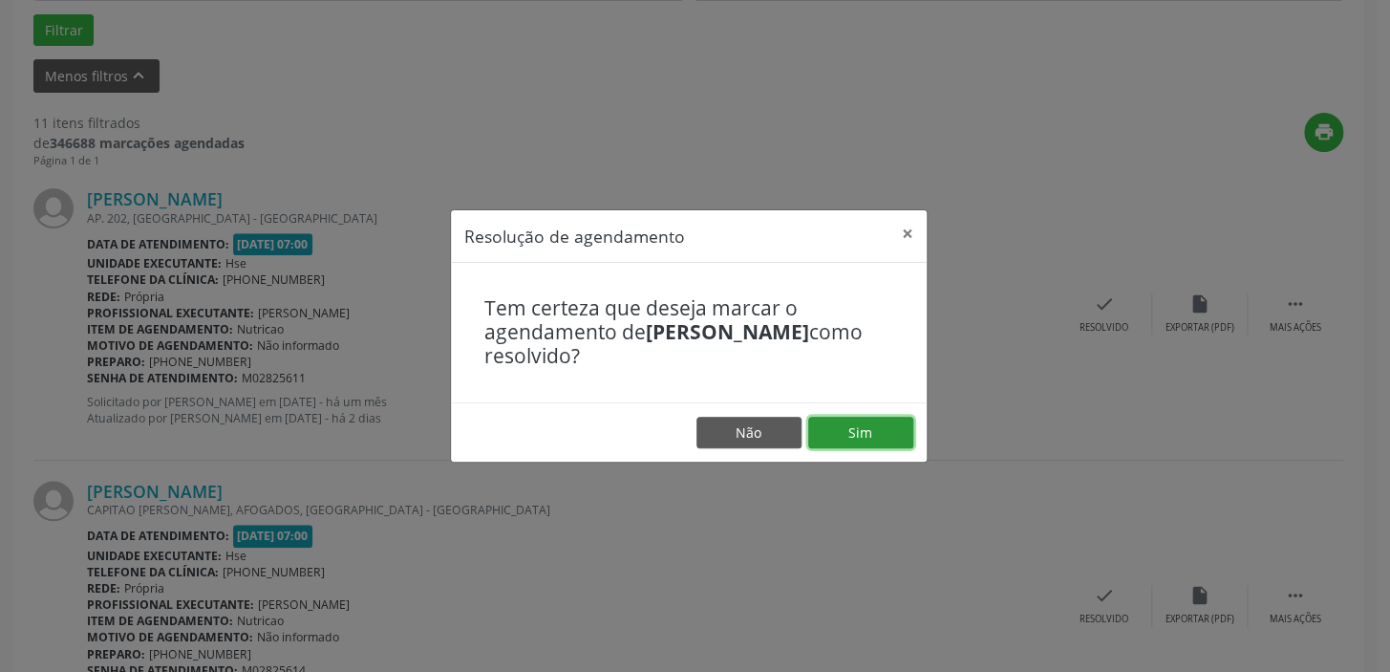
click at [864, 425] on button "Sim" at bounding box center [860, 433] width 105 height 32
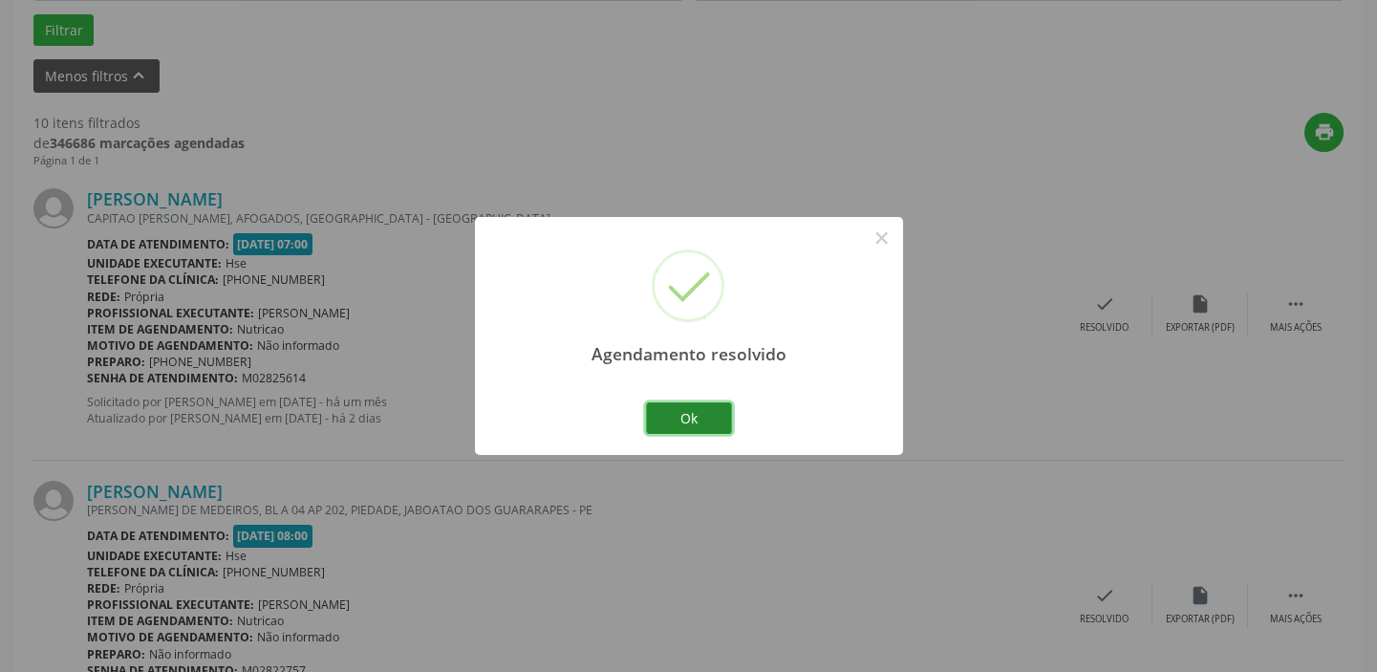
click at [700, 418] on button "Ok" at bounding box center [689, 418] width 86 height 32
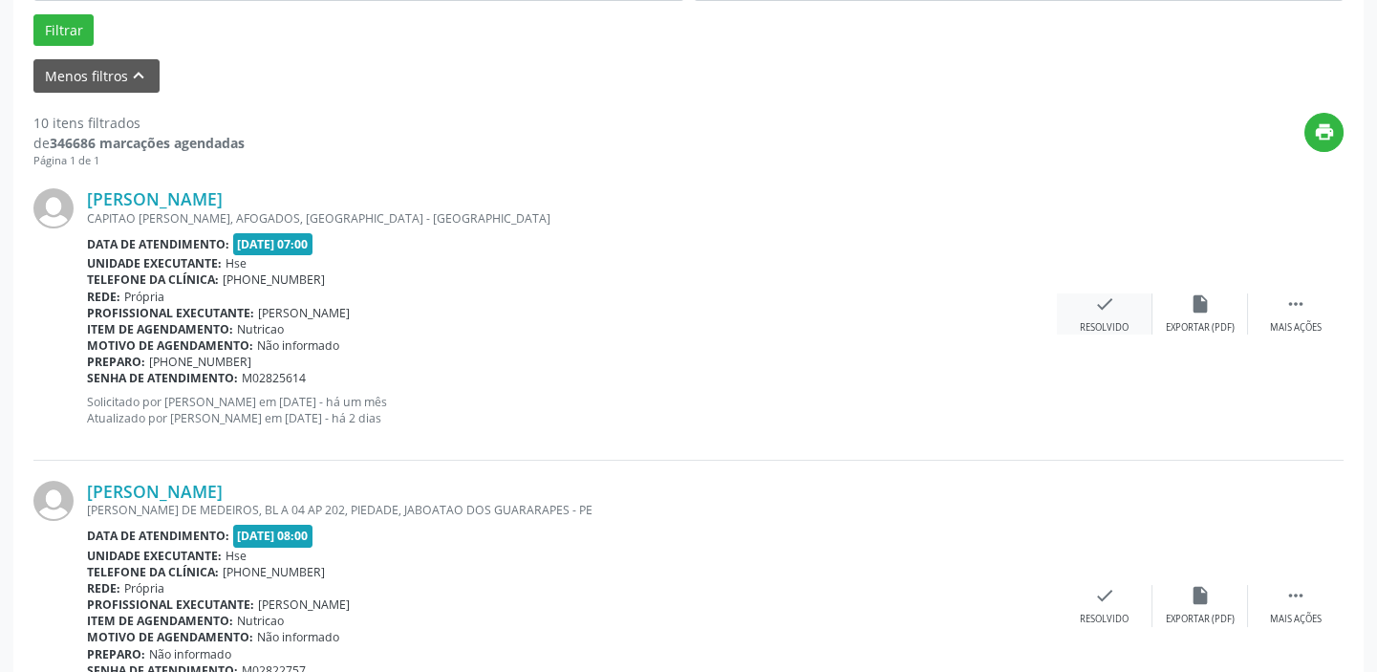
click at [1128, 303] on div "check Resolvido" at bounding box center [1105, 313] width 96 height 41
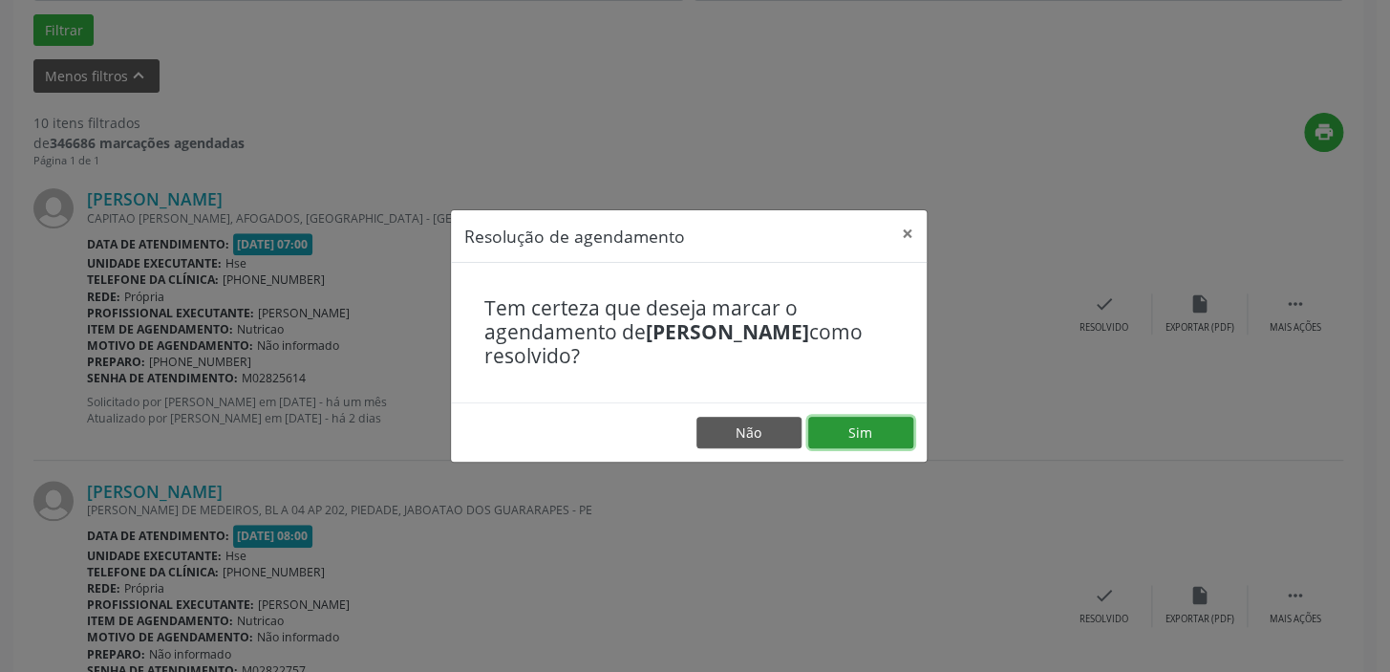
click at [888, 437] on button "Sim" at bounding box center [860, 433] width 105 height 32
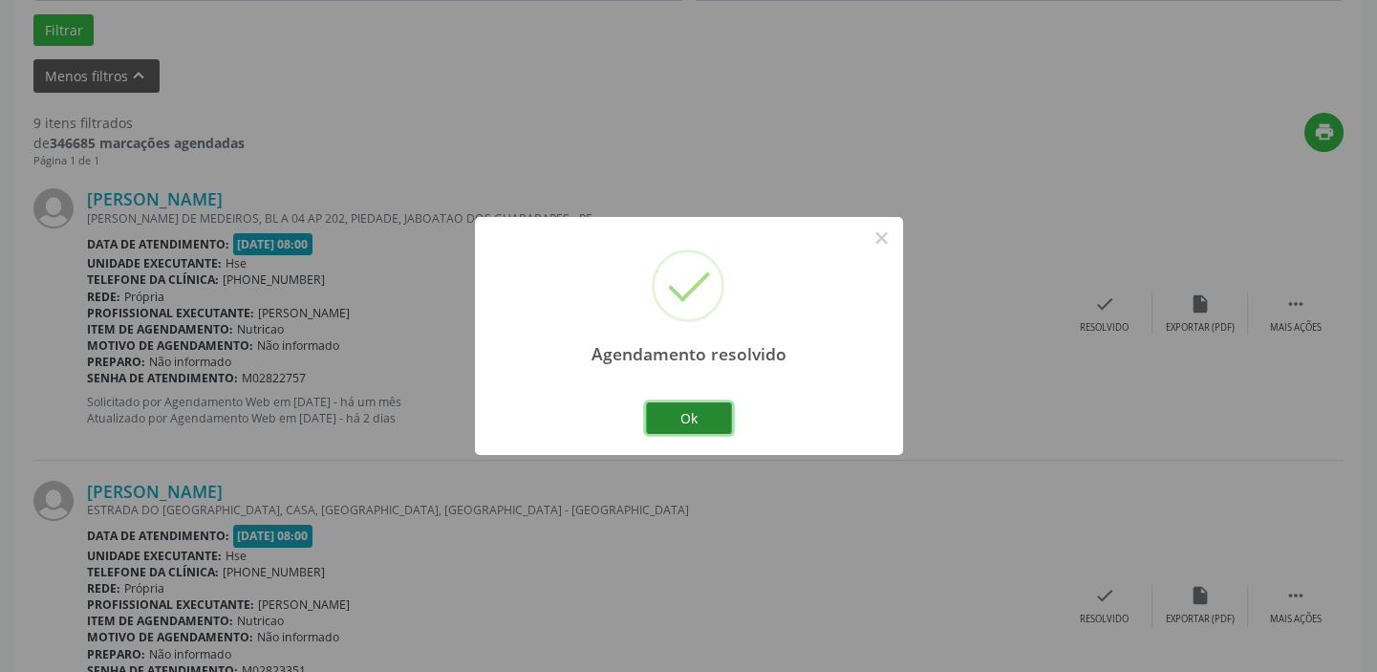
click at [724, 420] on button "Ok" at bounding box center [689, 418] width 86 height 32
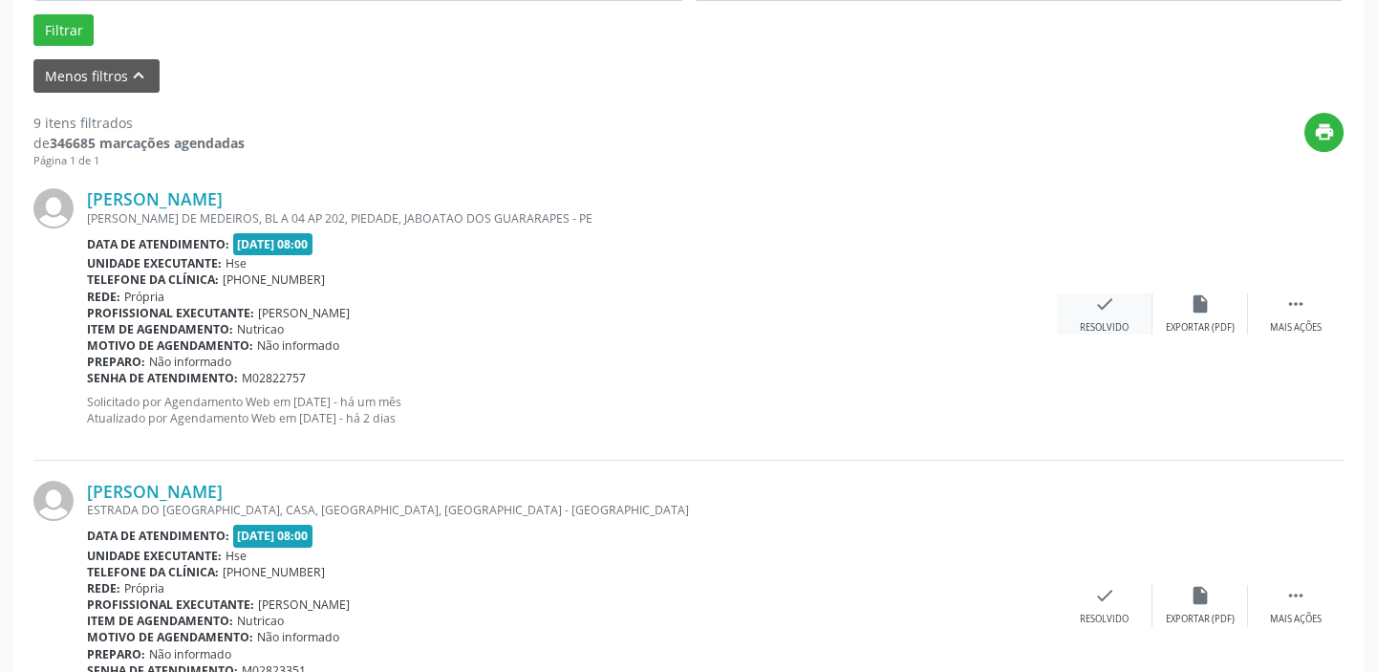
click at [1109, 301] on icon "check" at bounding box center [1104, 303] width 21 height 21
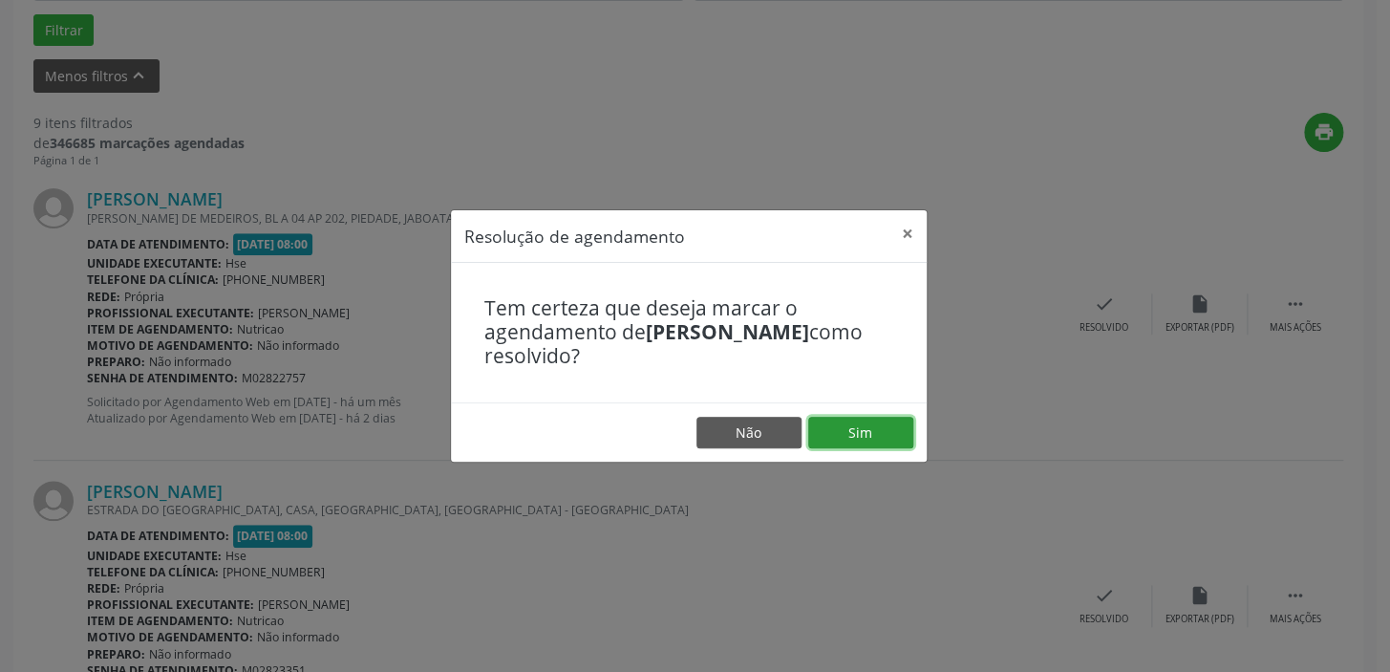
click at [861, 428] on button "Sim" at bounding box center [860, 433] width 105 height 32
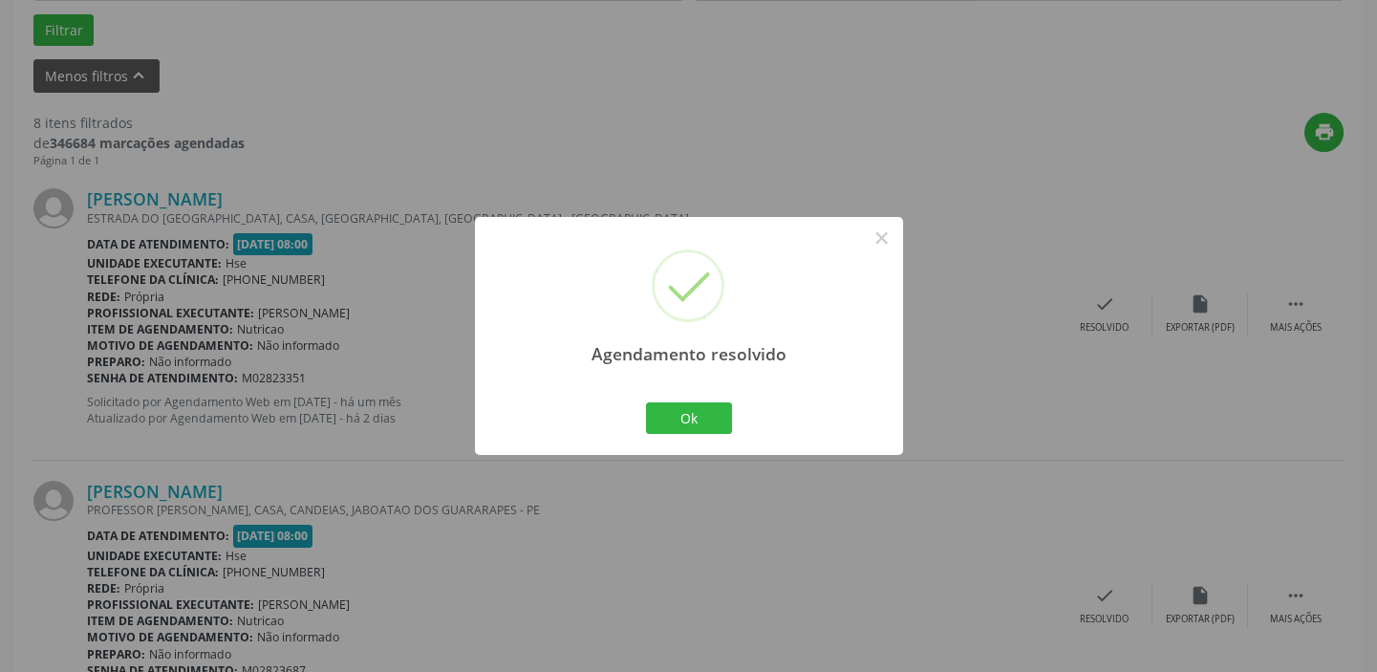
click at [923, 536] on div "Agendamento resolvido × Ok Cancel" at bounding box center [688, 336] width 1377 height 672
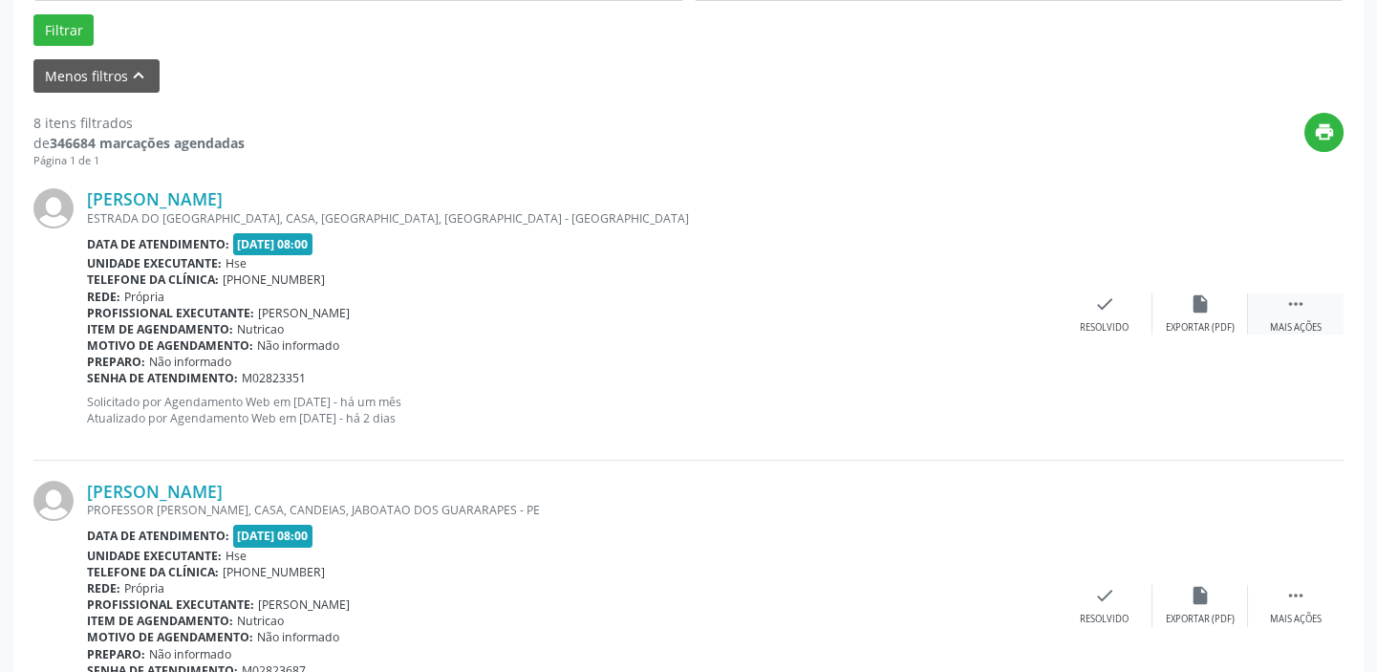
click at [1307, 298] on div " Mais ações" at bounding box center [1296, 313] width 96 height 41
click at [1202, 305] on icon "alarm_off" at bounding box center [1200, 303] width 21 height 21
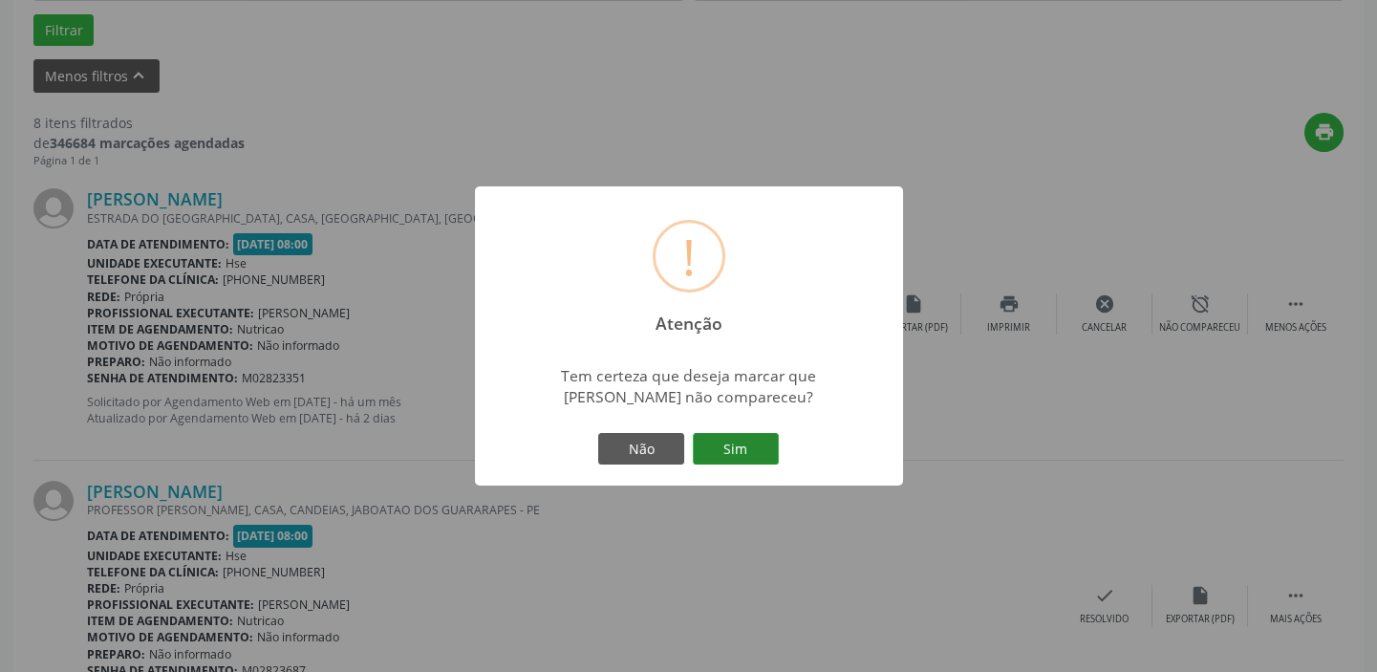
click at [739, 441] on button "Sim" at bounding box center [736, 449] width 86 height 32
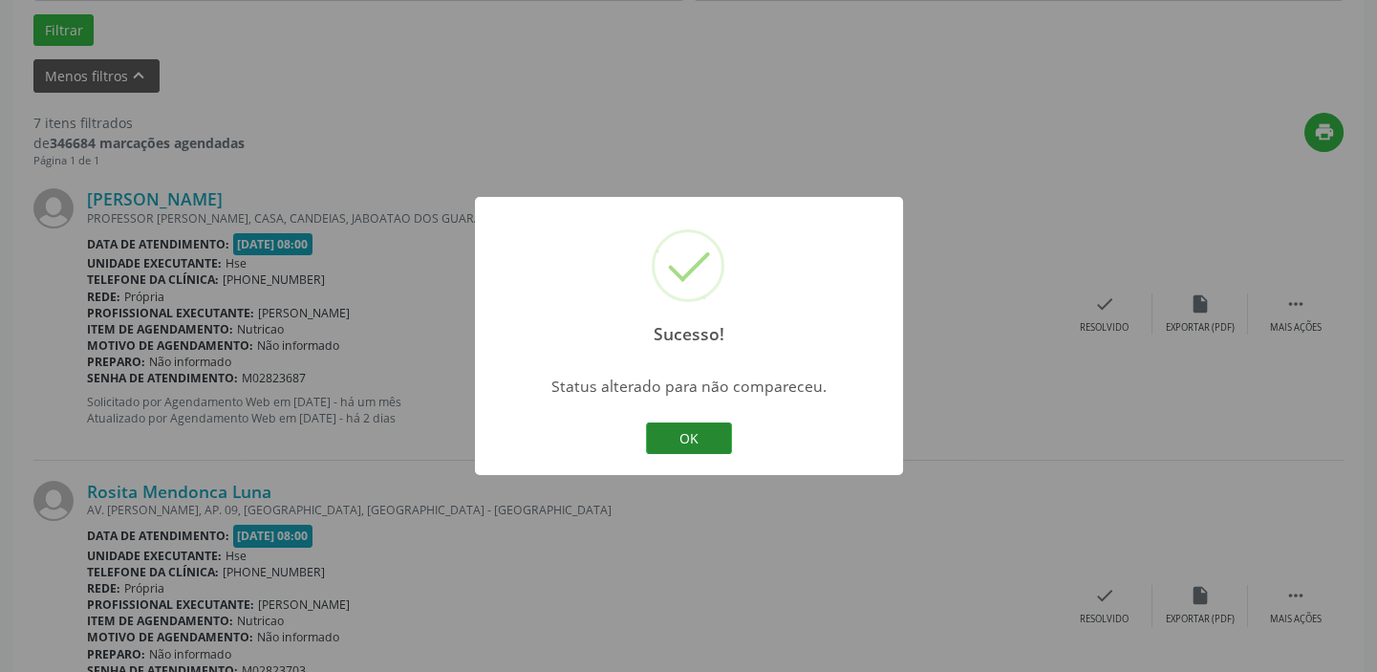
click at [699, 424] on button "OK" at bounding box center [689, 438] width 86 height 32
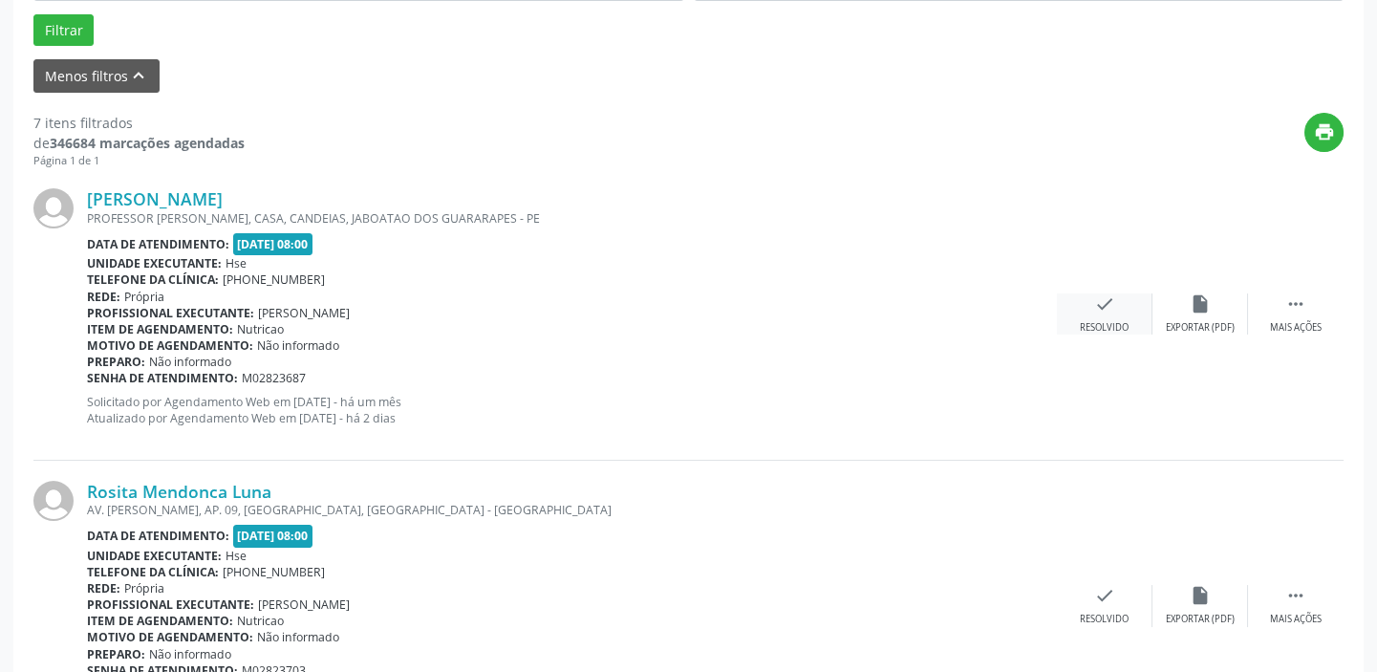
click at [1107, 304] on icon "check" at bounding box center [1104, 303] width 21 height 21
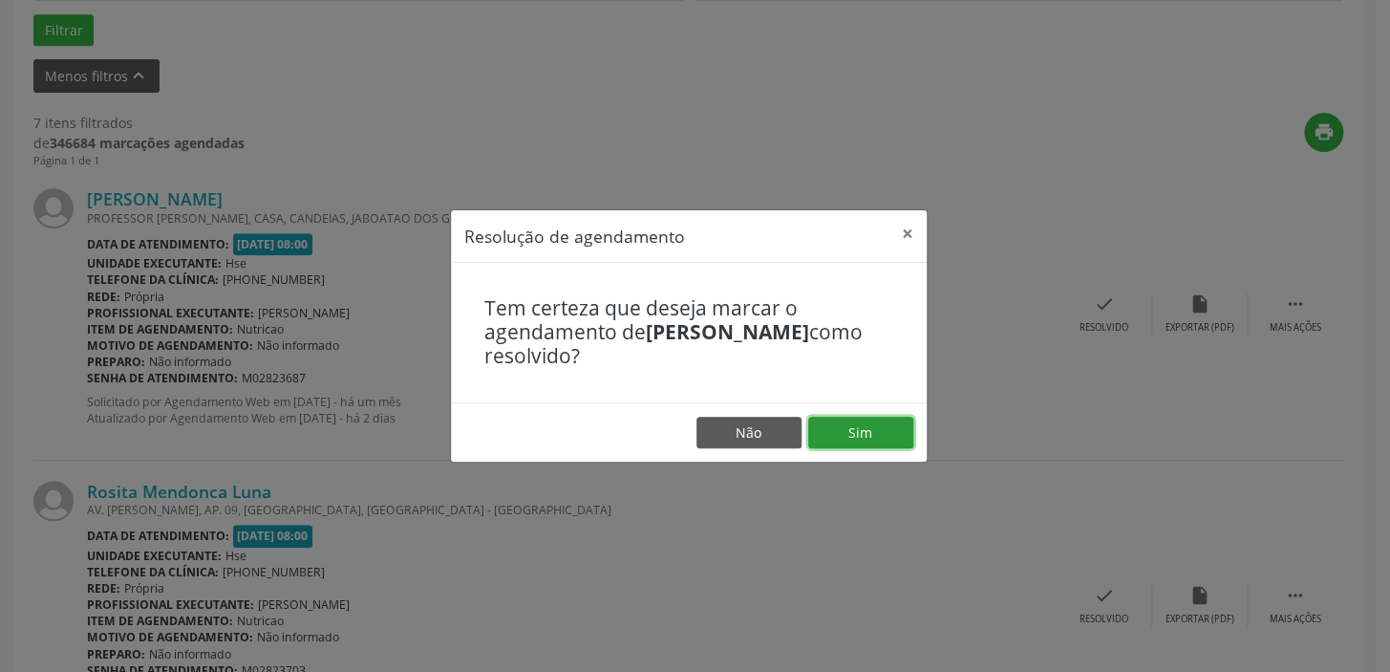
click at [852, 420] on button "Sim" at bounding box center [860, 433] width 105 height 32
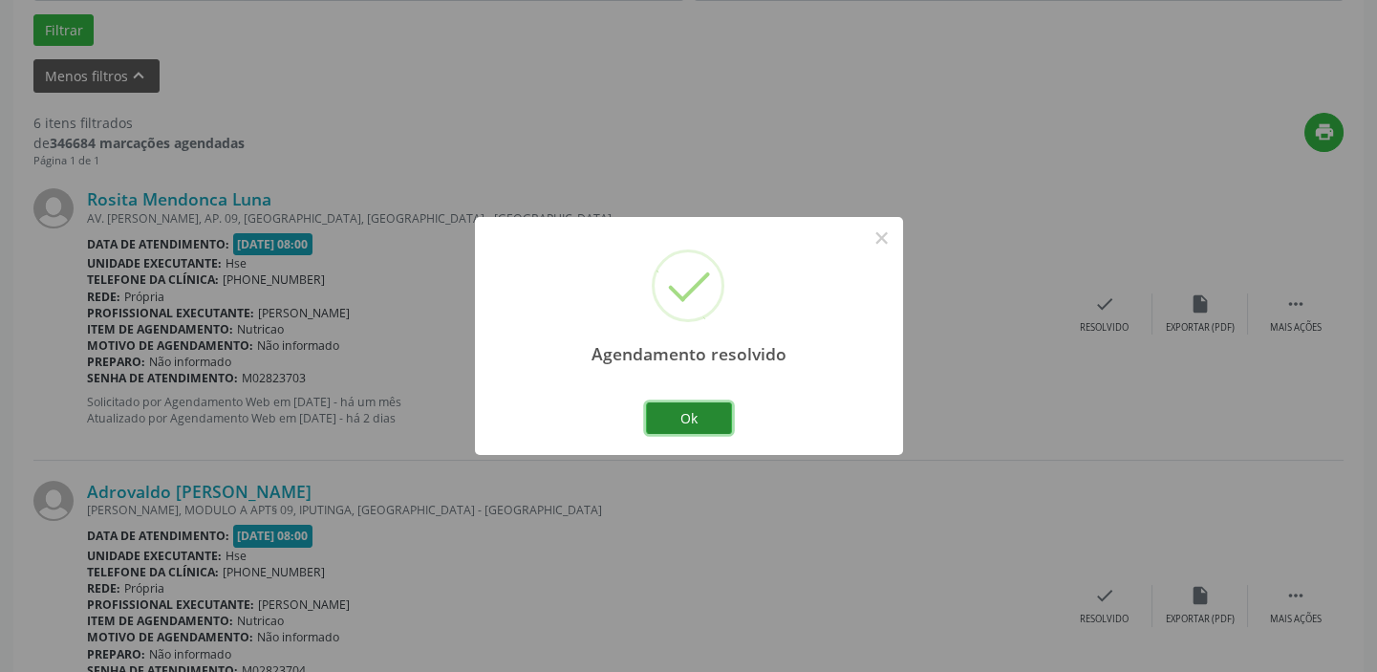
click at [711, 422] on button "Ok" at bounding box center [689, 418] width 86 height 32
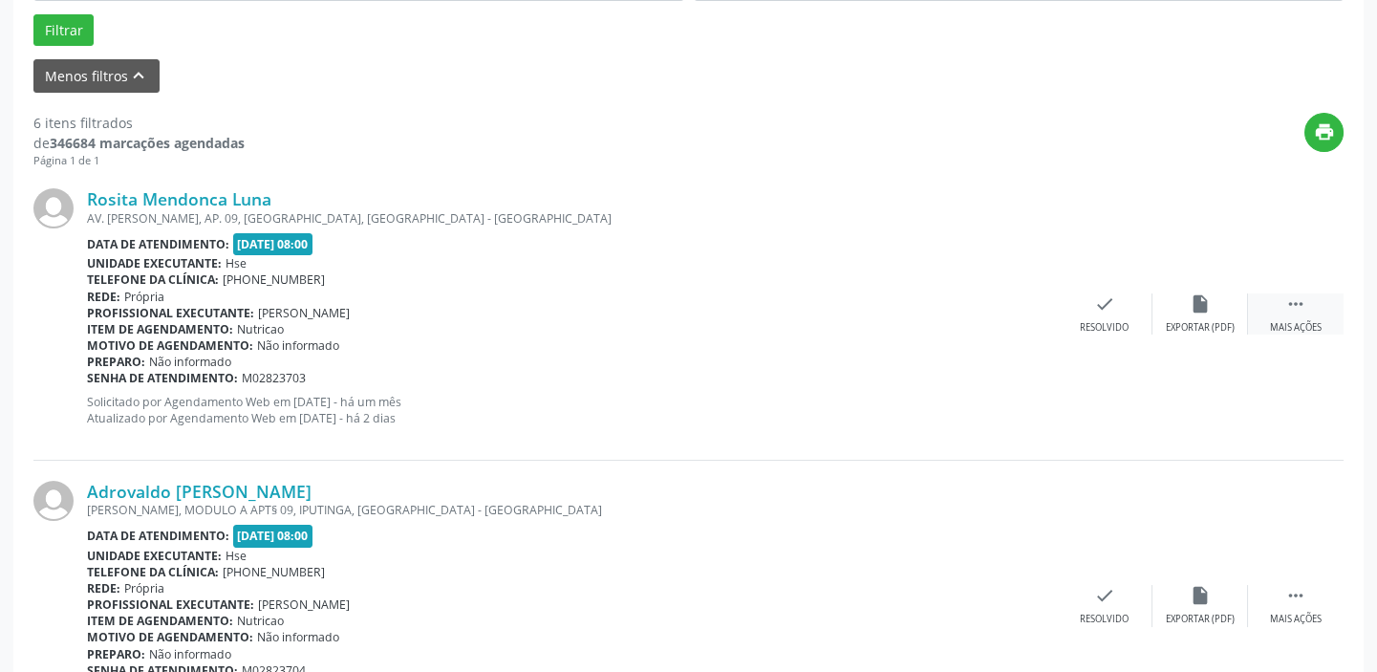
click at [1306, 306] on div " Mais ações" at bounding box center [1296, 313] width 96 height 41
click at [1198, 321] on div "Não compareceu" at bounding box center [1199, 327] width 81 height 13
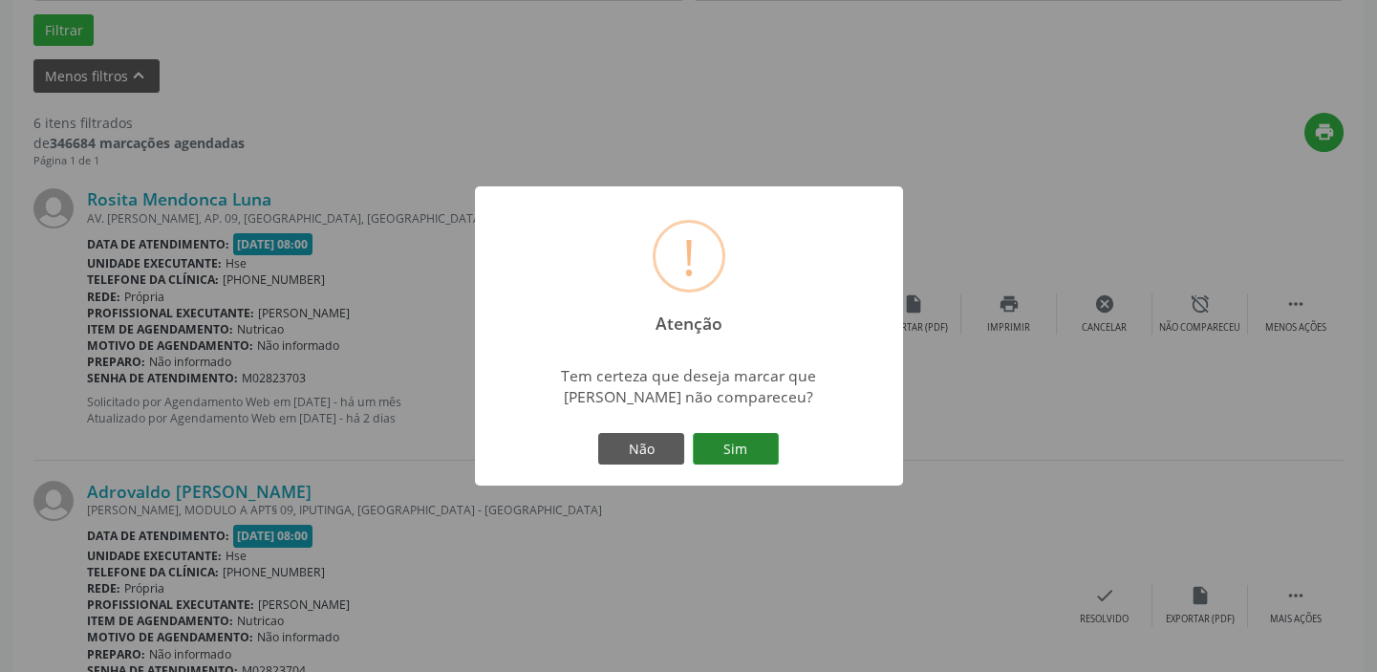
click at [737, 446] on button "Sim" at bounding box center [736, 449] width 86 height 32
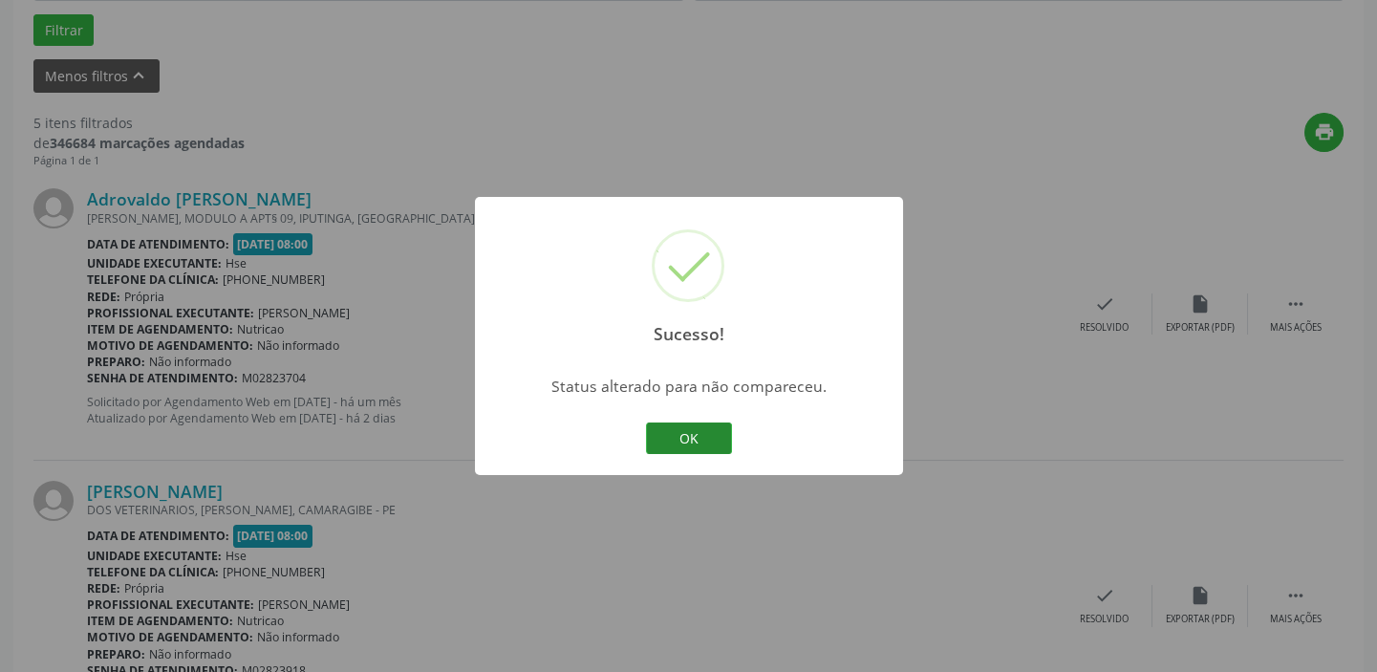
click at [704, 429] on button "OK" at bounding box center [689, 438] width 86 height 32
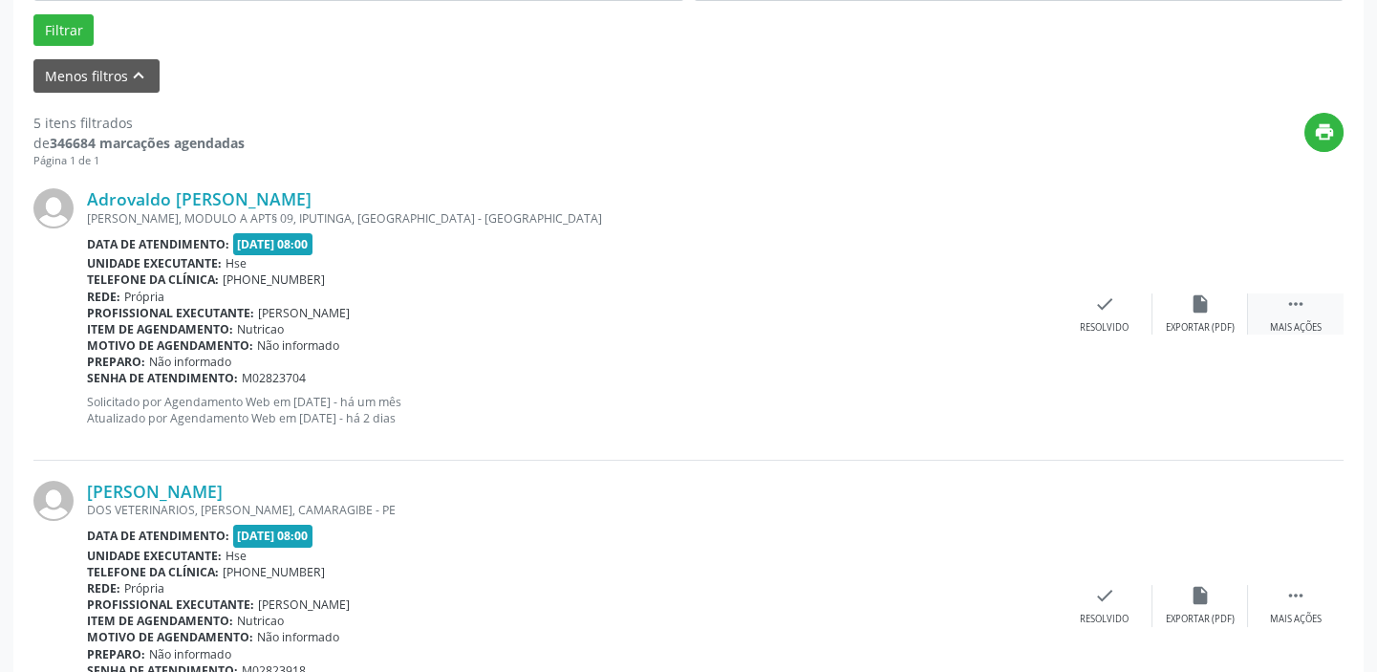
click at [1305, 311] on icon "" at bounding box center [1295, 303] width 21 height 21
click at [1290, 314] on div " Menos ações" at bounding box center [1296, 313] width 96 height 41
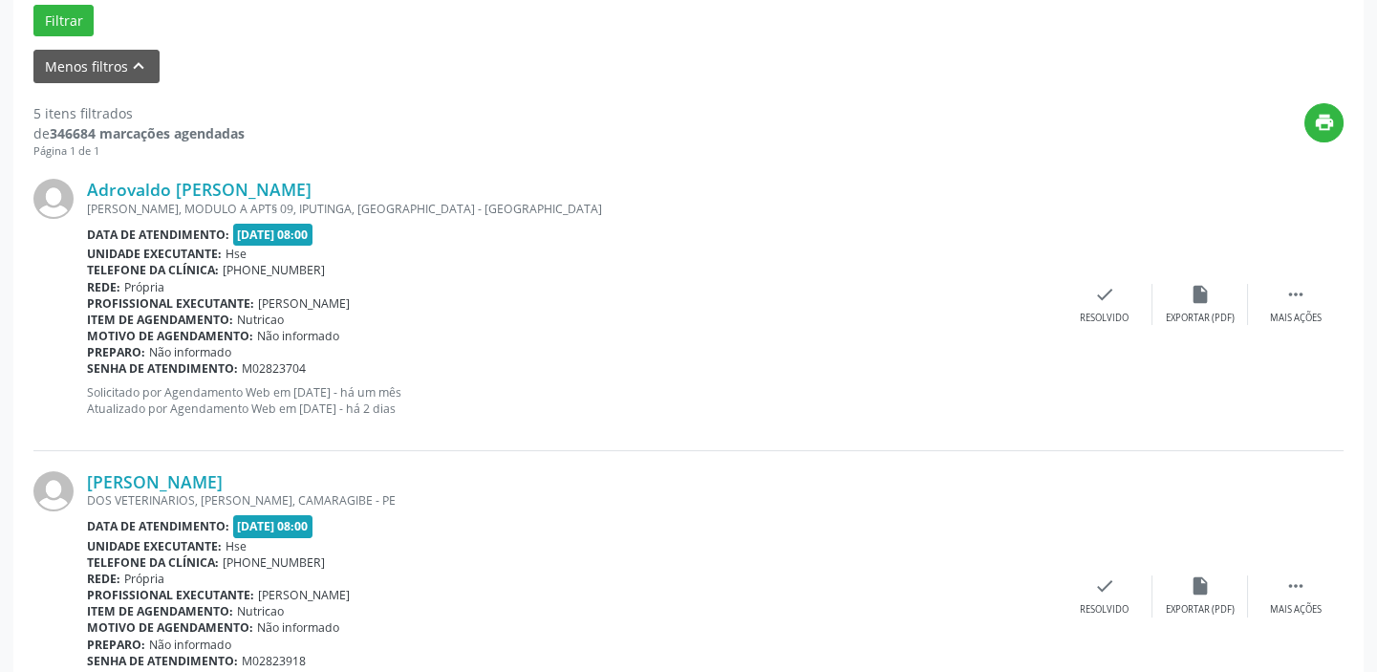
scroll to position [563, 0]
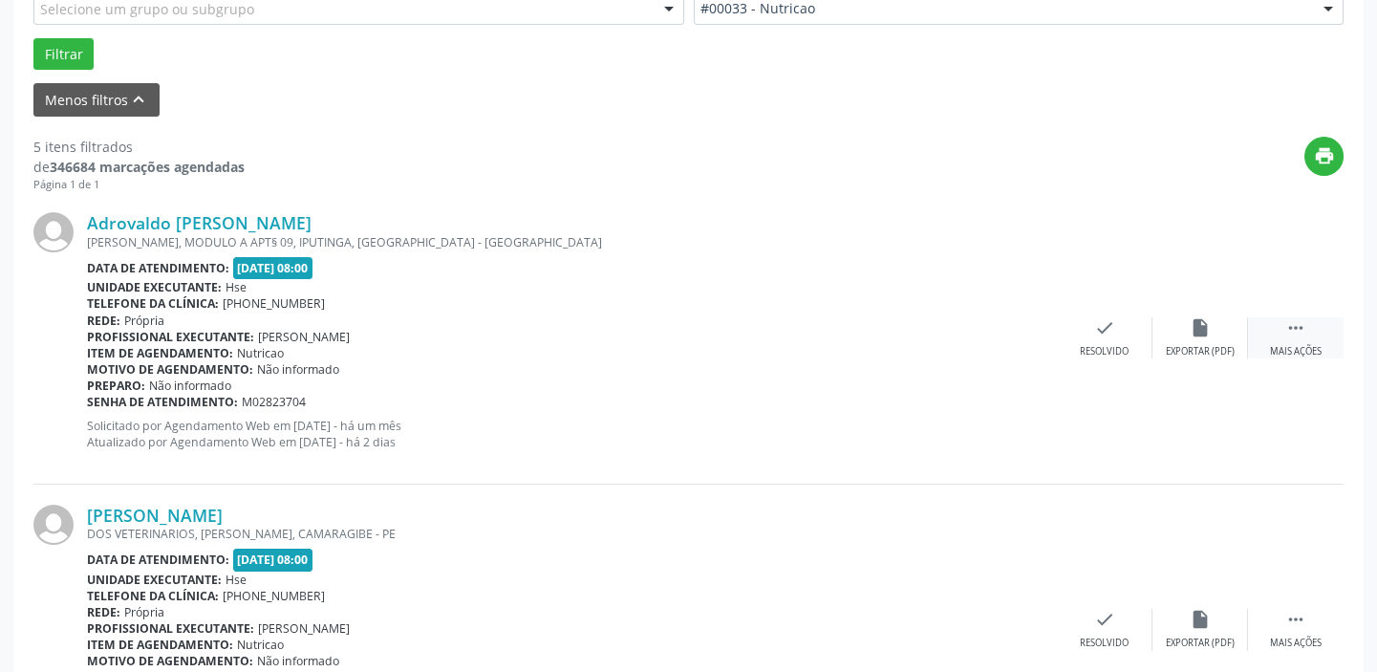
click at [1280, 336] on div " Mais ações" at bounding box center [1296, 337] width 96 height 41
click at [1227, 327] on div "alarm_off Não compareceu" at bounding box center [1201, 337] width 96 height 41
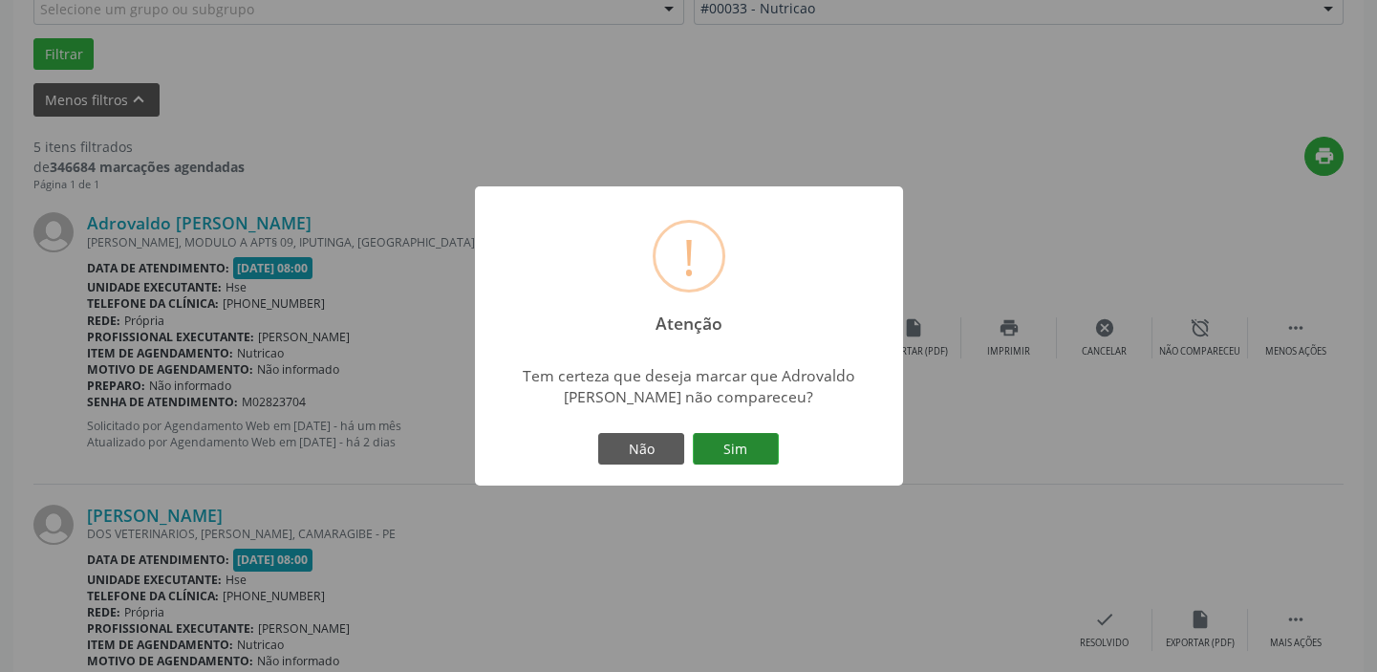
click at [745, 446] on button "Sim" at bounding box center [736, 449] width 86 height 32
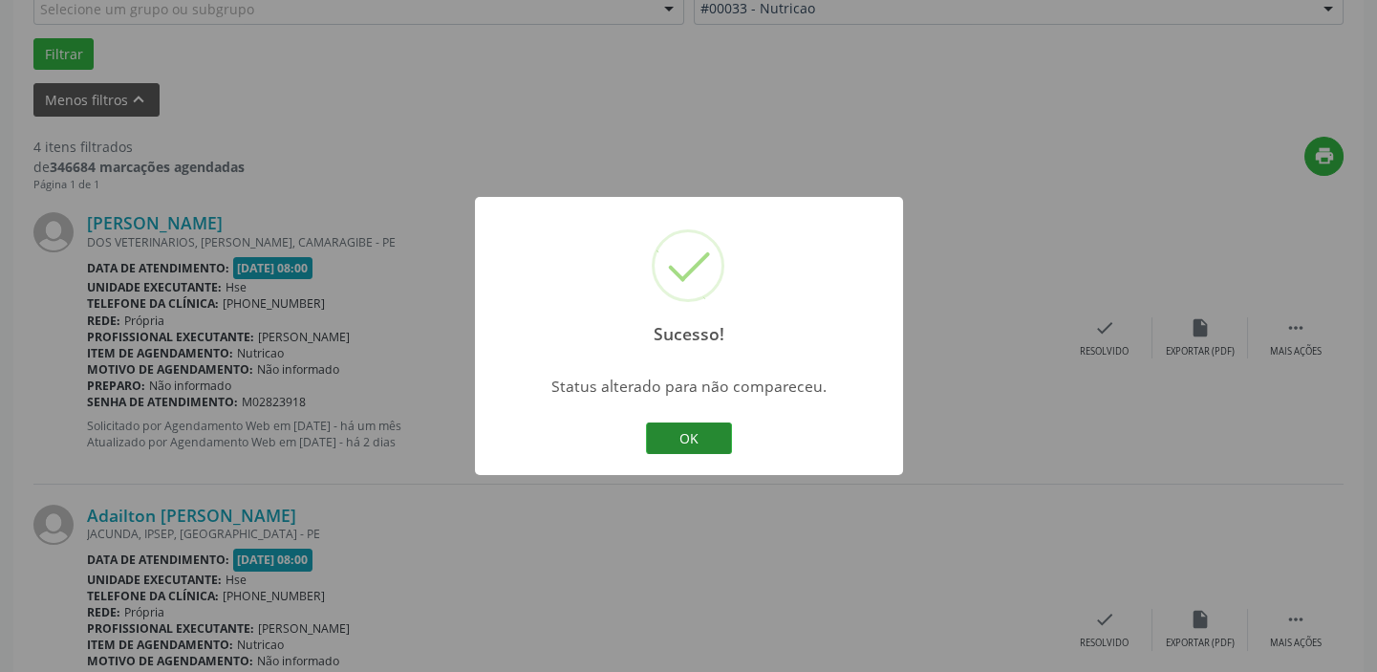
click at [700, 427] on button "OK" at bounding box center [689, 438] width 86 height 32
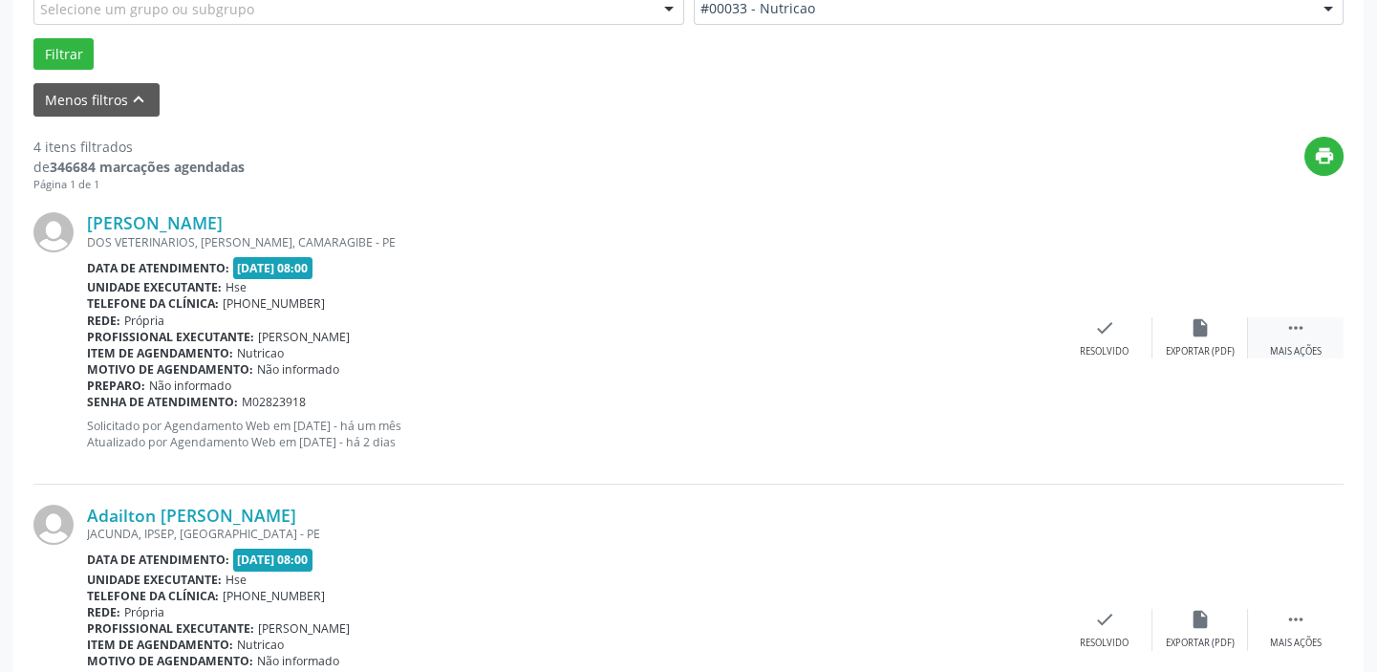
click at [1290, 328] on icon "" at bounding box center [1295, 327] width 21 height 21
click at [1196, 333] on icon "alarm_off" at bounding box center [1200, 327] width 21 height 21
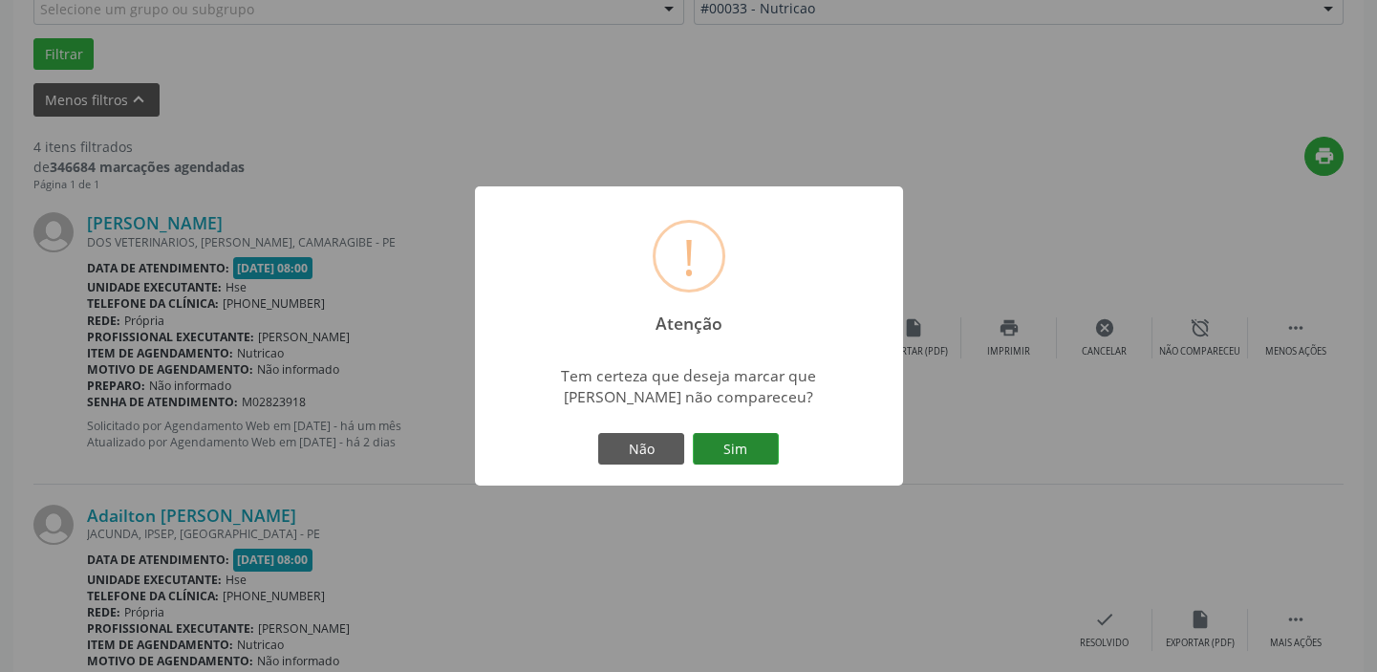
click at [733, 449] on button "Sim" at bounding box center [736, 449] width 86 height 32
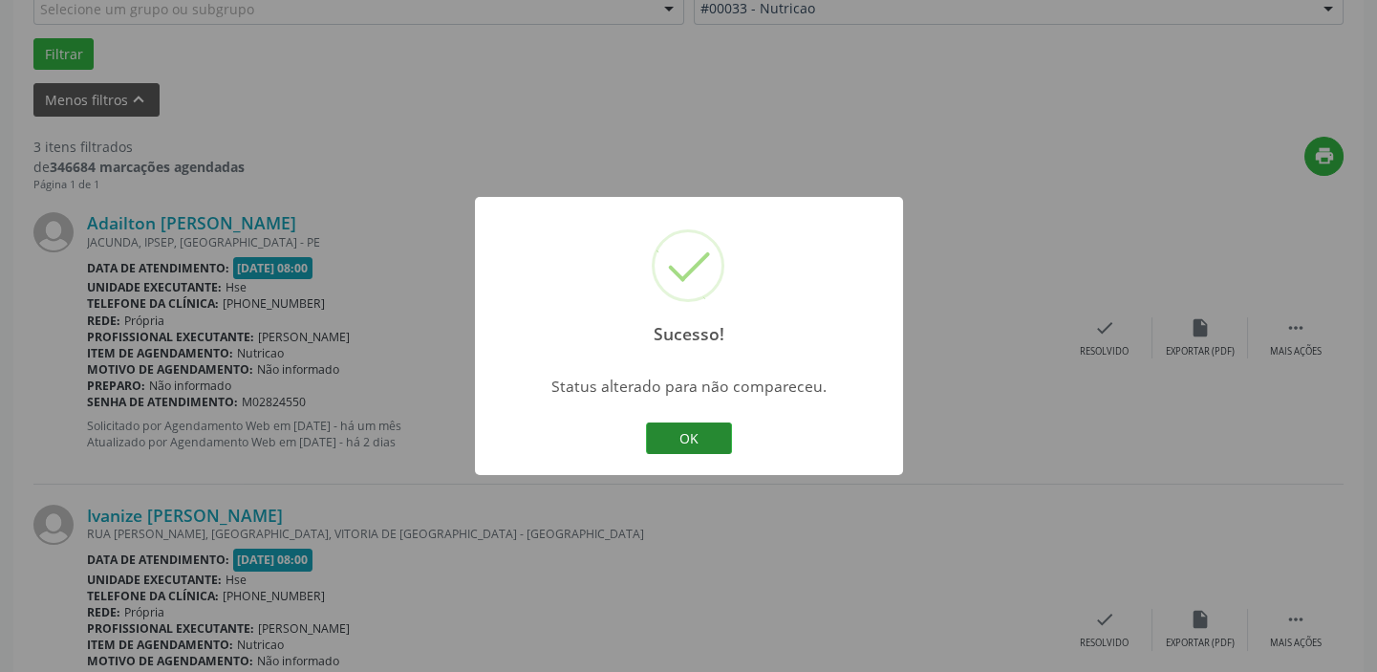
click at [719, 429] on button "OK" at bounding box center [689, 438] width 86 height 32
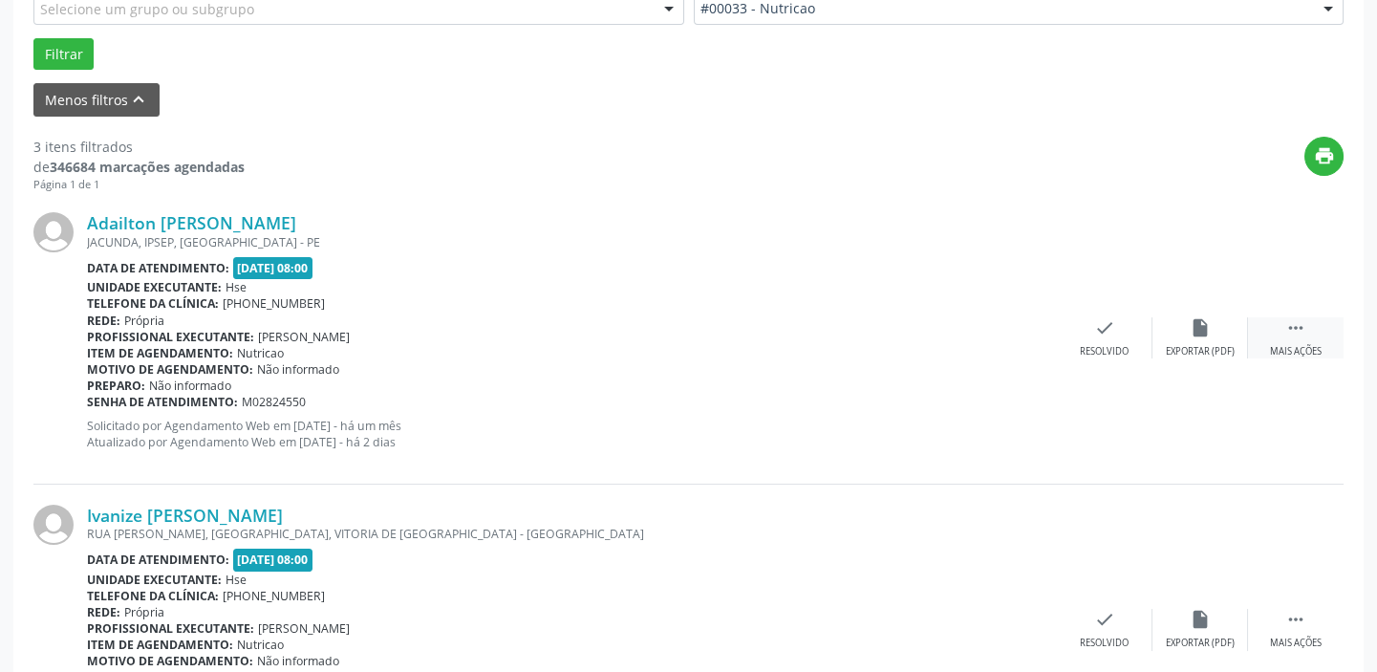
click at [1304, 330] on icon "" at bounding box center [1295, 327] width 21 height 21
click at [1180, 349] on div "Não compareceu" at bounding box center [1199, 351] width 81 height 13
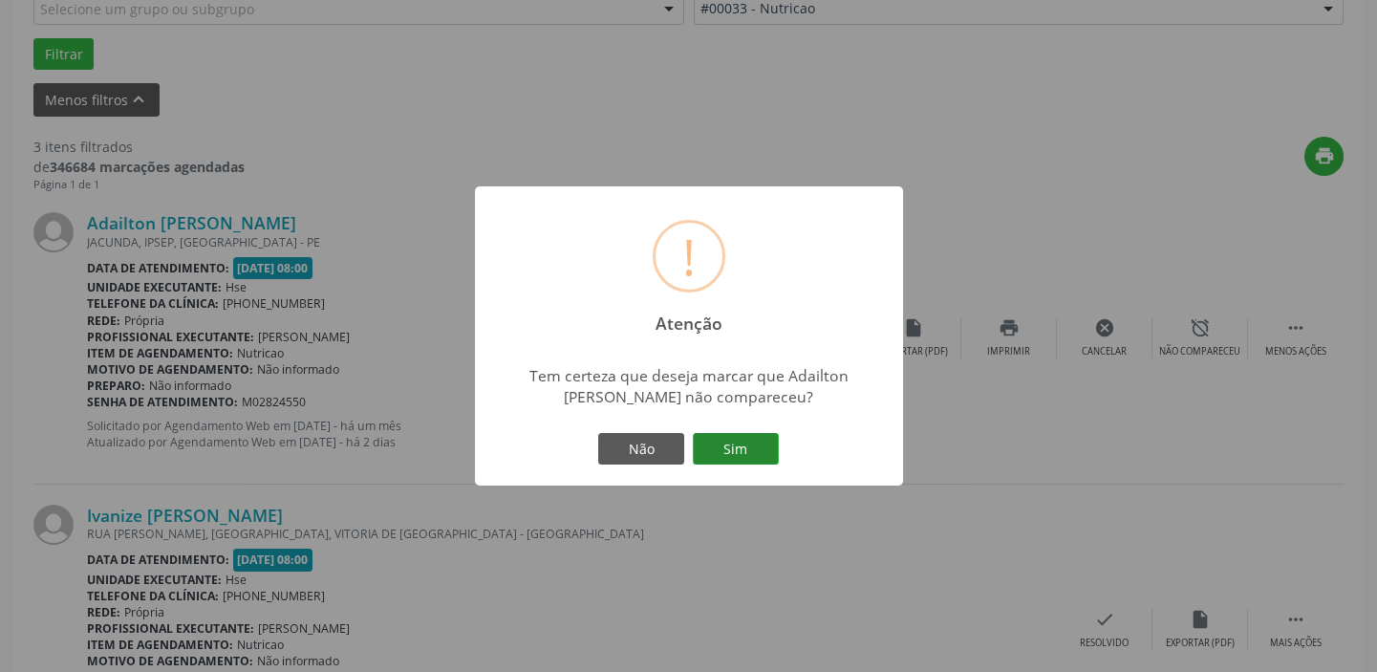
click at [743, 441] on button "Sim" at bounding box center [736, 449] width 86 height 32
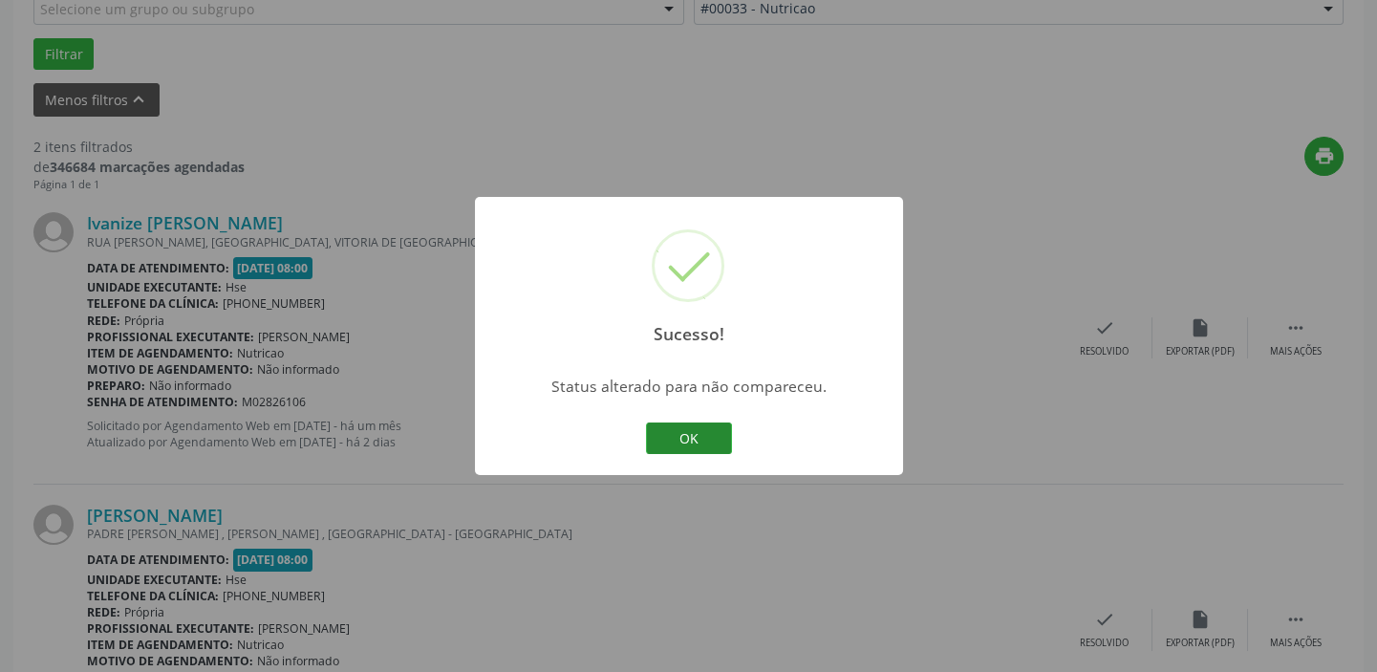
click at [714, 435] on button "OK" at bounding box center [689, 438] width 86 height 32
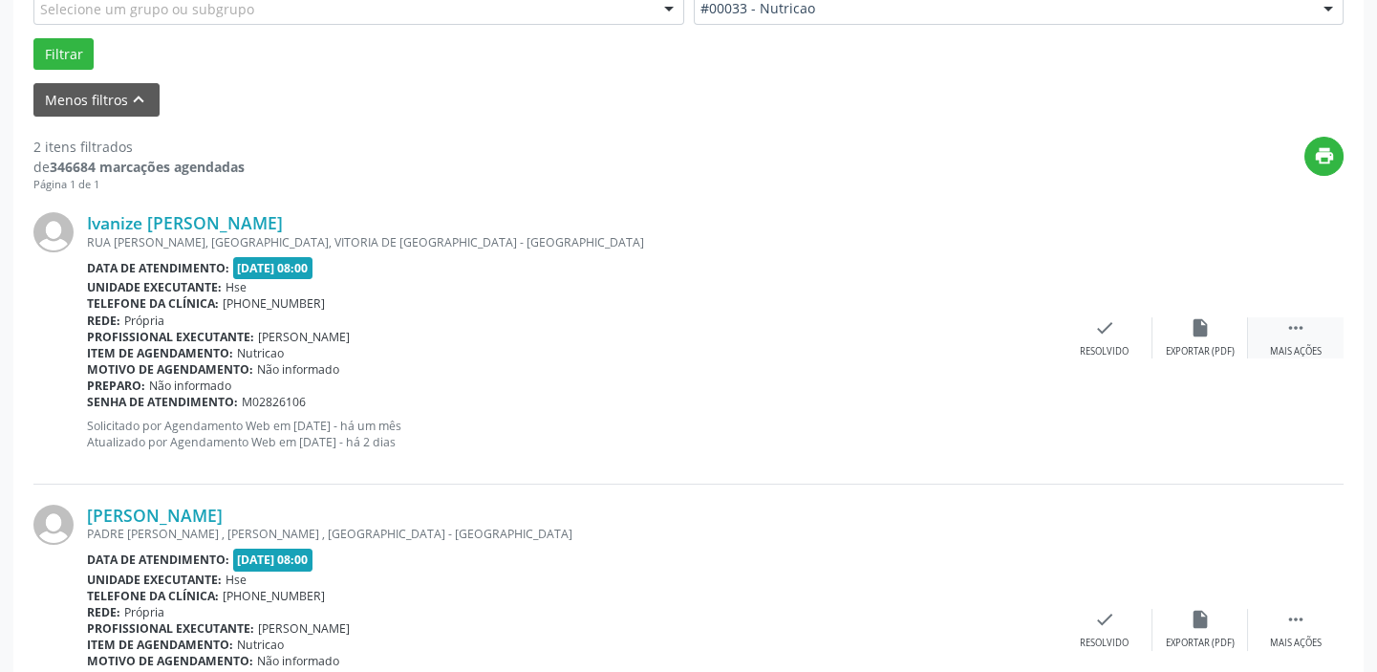
click at [1285, 329] on icon "" at bounding box center [1295, 327] width 21 height 21
click at [1201, 320] on icon "alarm_off" at bounding box center [1200, 327] width 21 height 21
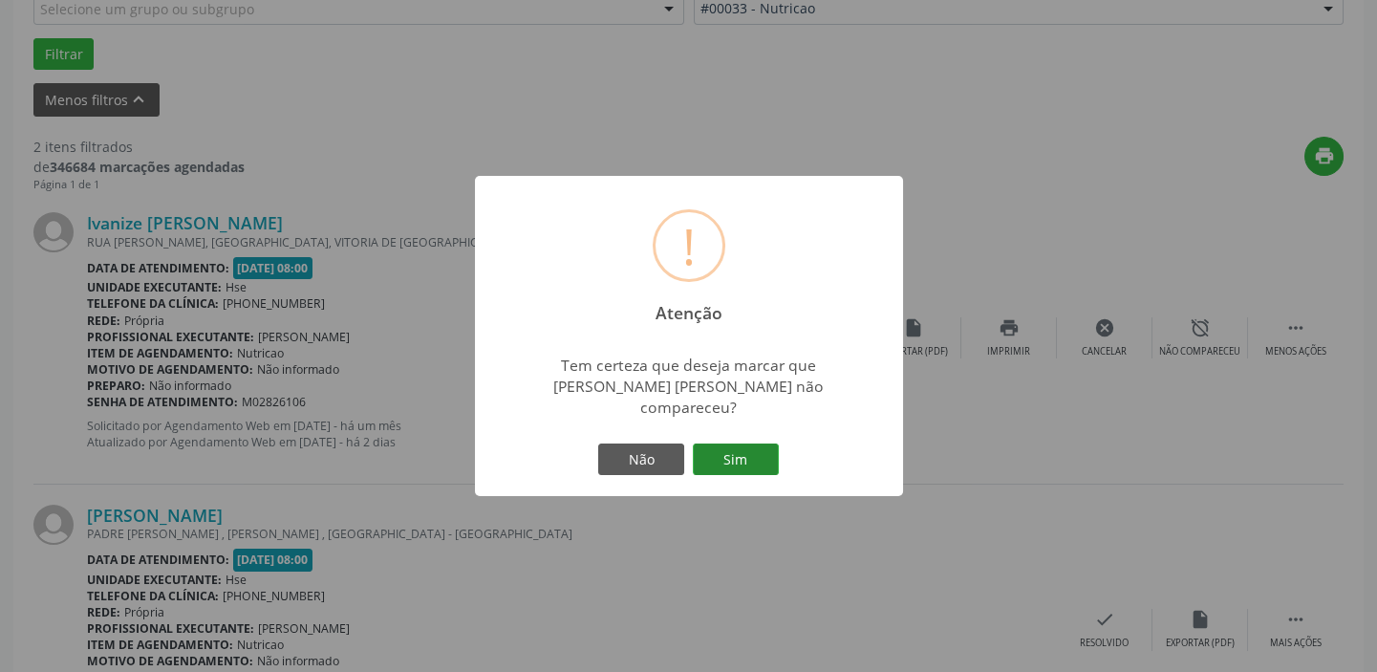
click at [768, 445] on button "Sim" at bounding box center [736, 459] width 86 height 32
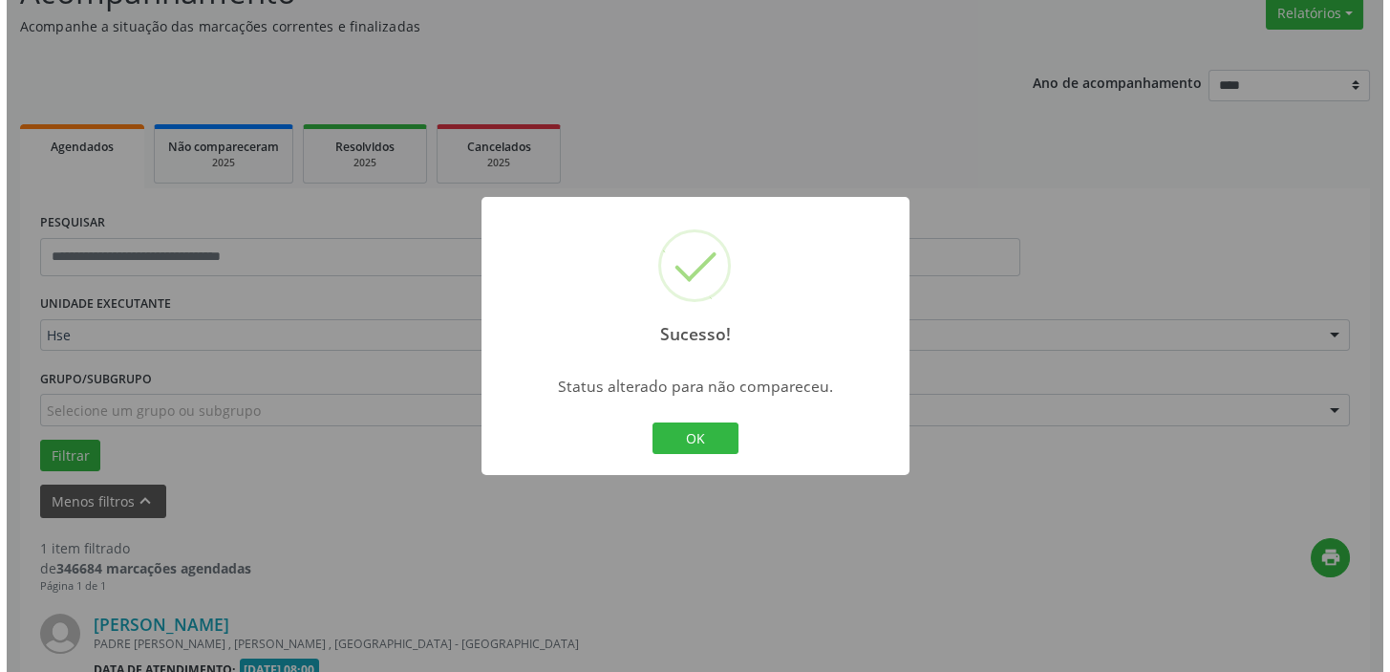
scroll to position [407, 0]
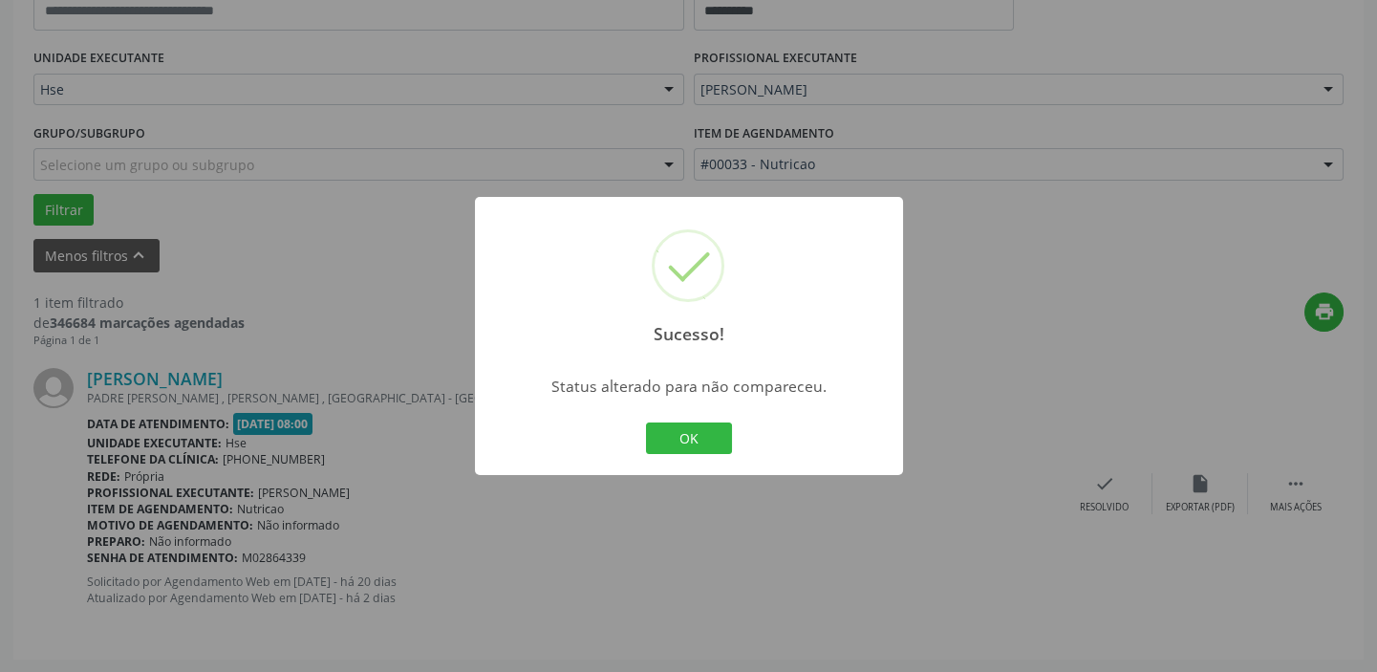
drag, startPoint x: 648, startPoint y: 573, endPoint x: 1234, endPoint y: 350, distance: 627.0
click at [1234, 350] on div "Sucesso! × Status alterado para não compareceu. OK Cancel" at bounding box center [688, 336] width 1377 height 672
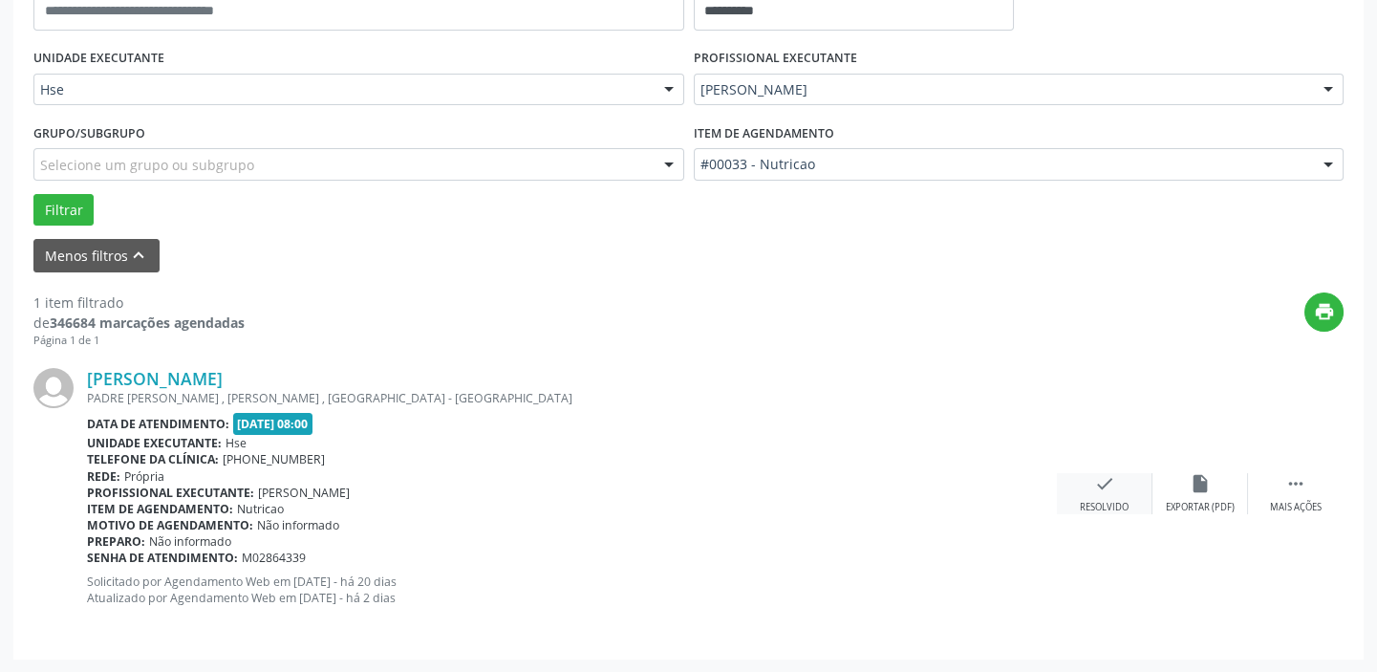
click at [1116, 501] on div "Resolvido" at bounding box center [1104, 507] width 49 height 13
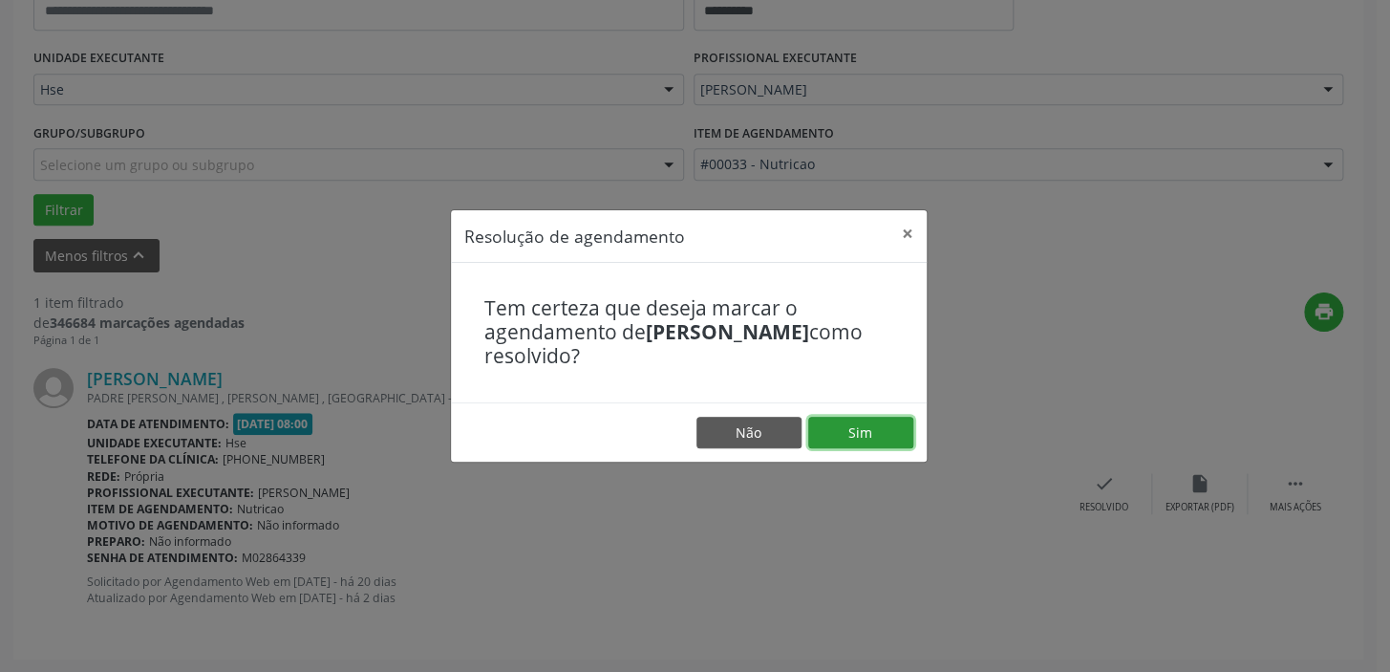
click at [865, 420] on button "Sim" at bounding box center [860, 433] width 105 height 32
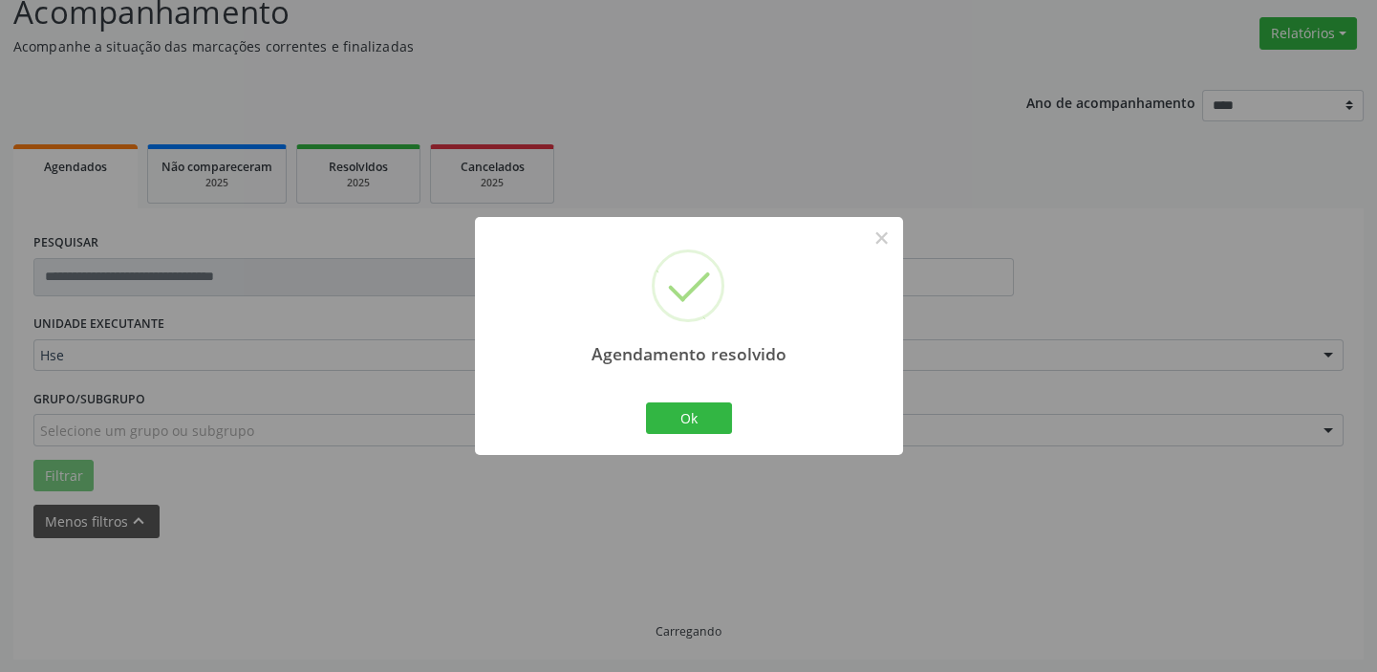
scroll to position [99, 0]
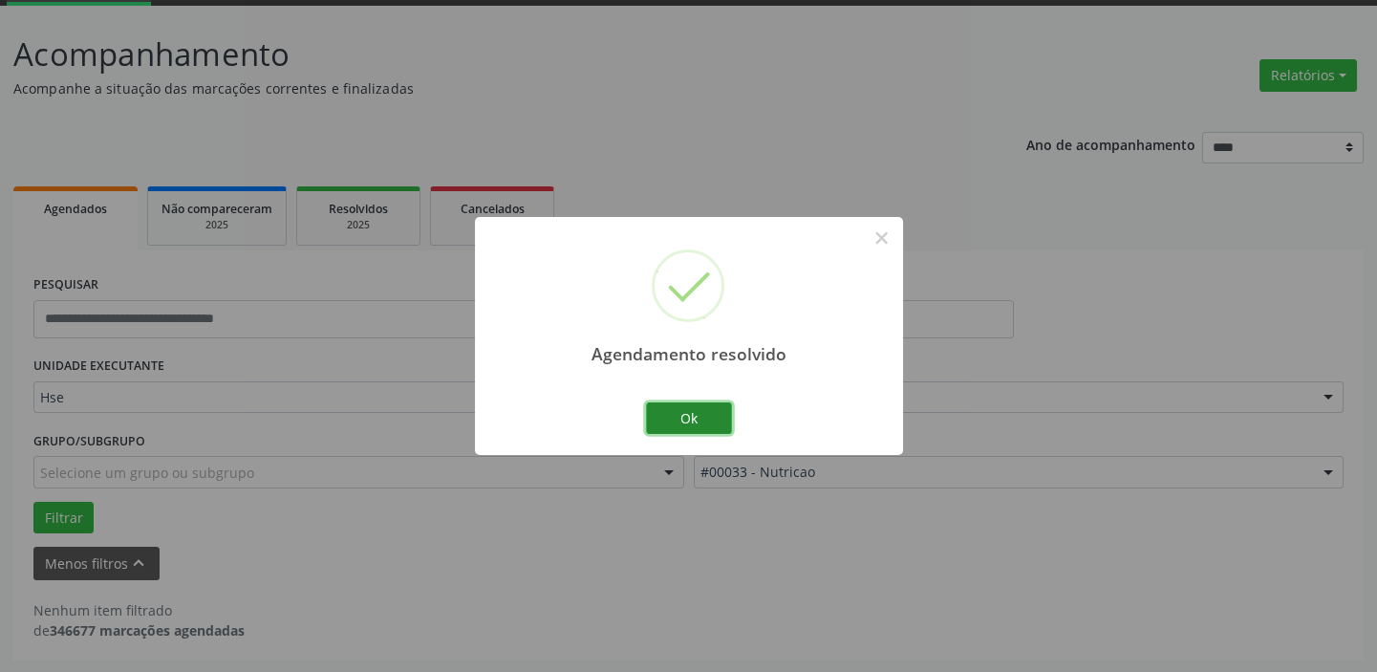
click at [705, 413] on button "Ok" at bounding box center [689, 418] width 86 height 32
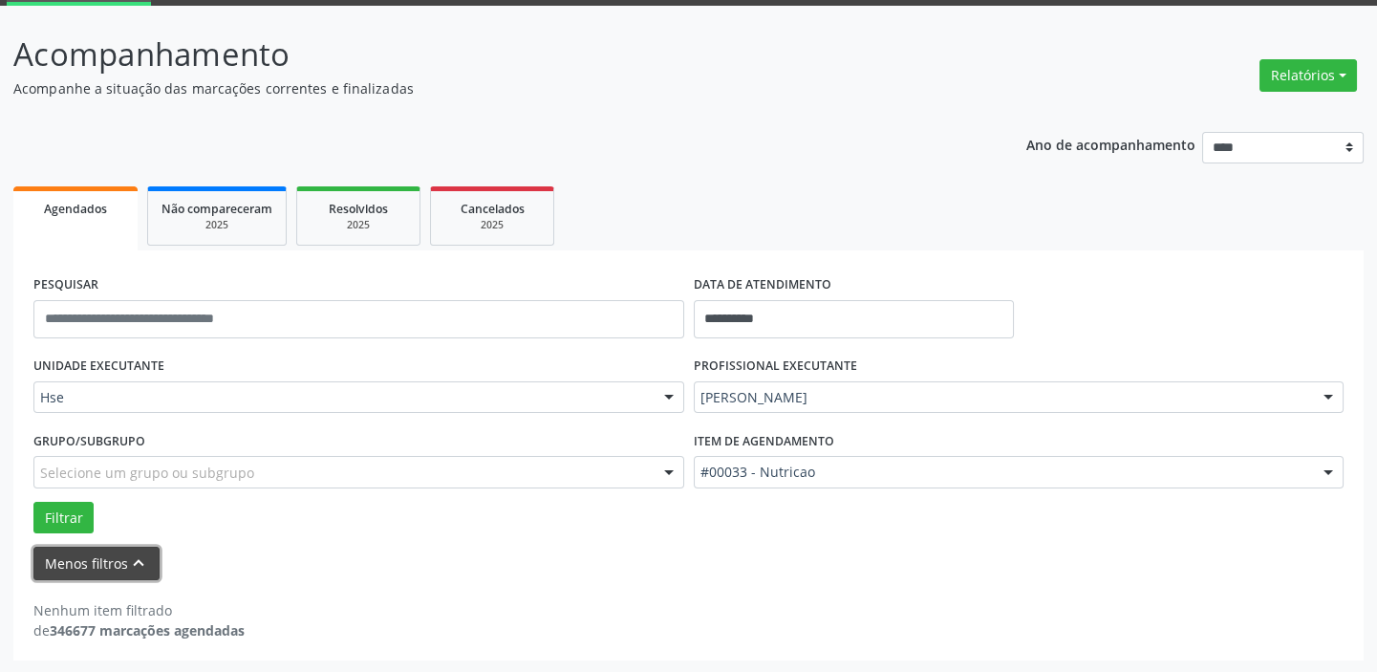
click at [100, 564] on button "Menos filtros keyboard_arrow_up" at bounding box center [96, 563] width 126 height 33
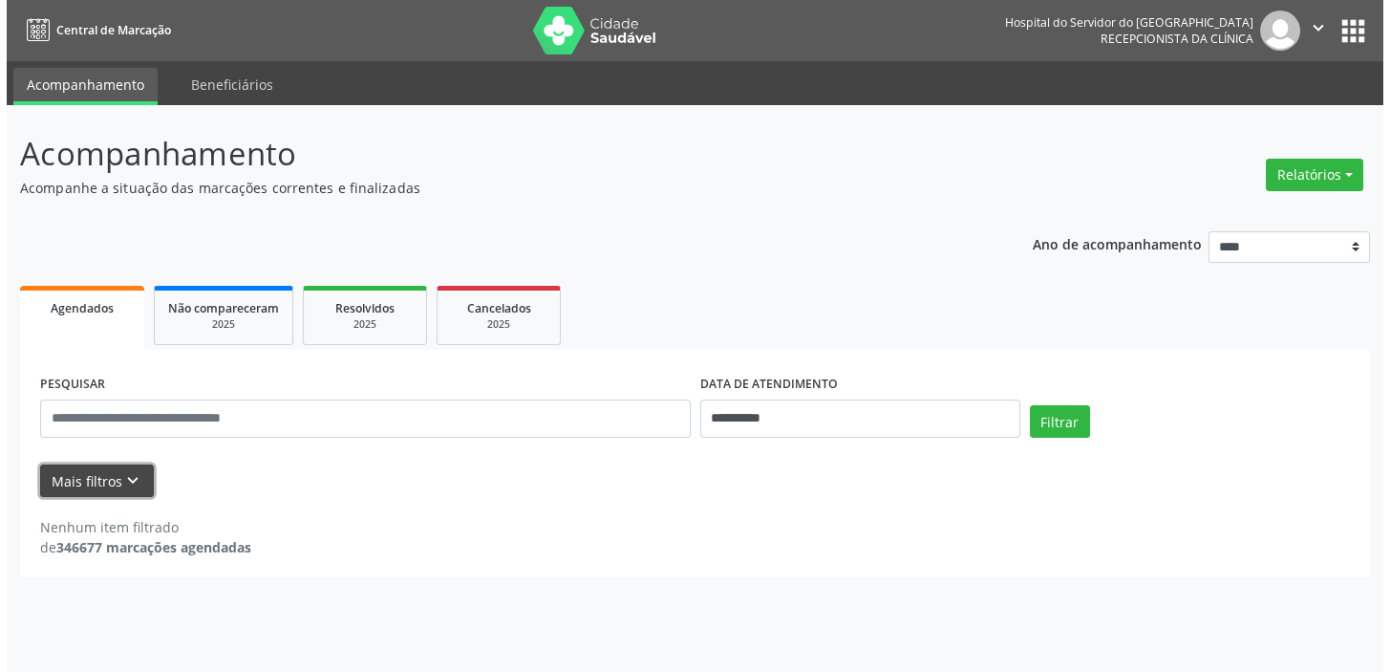
scroll to position [0, 0]
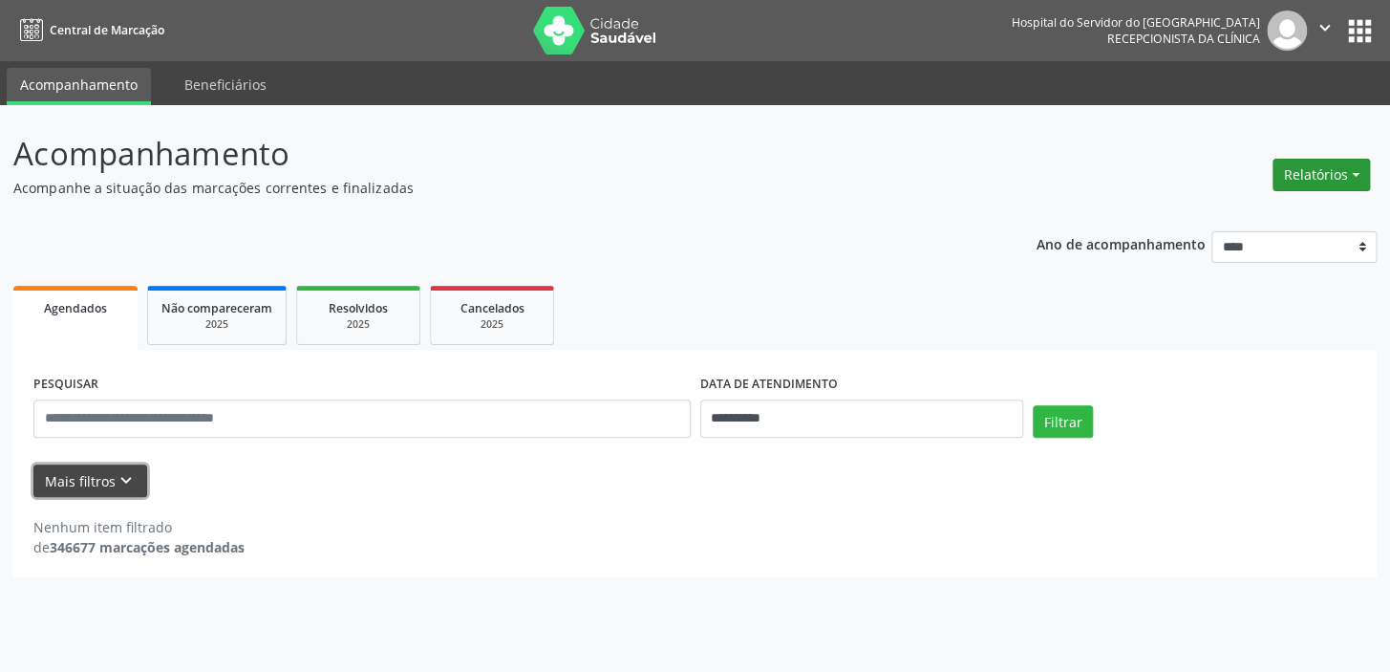
click at [1324, 159] on button "Relatórios" at bounding box center [1321, 175] width 97 height 32
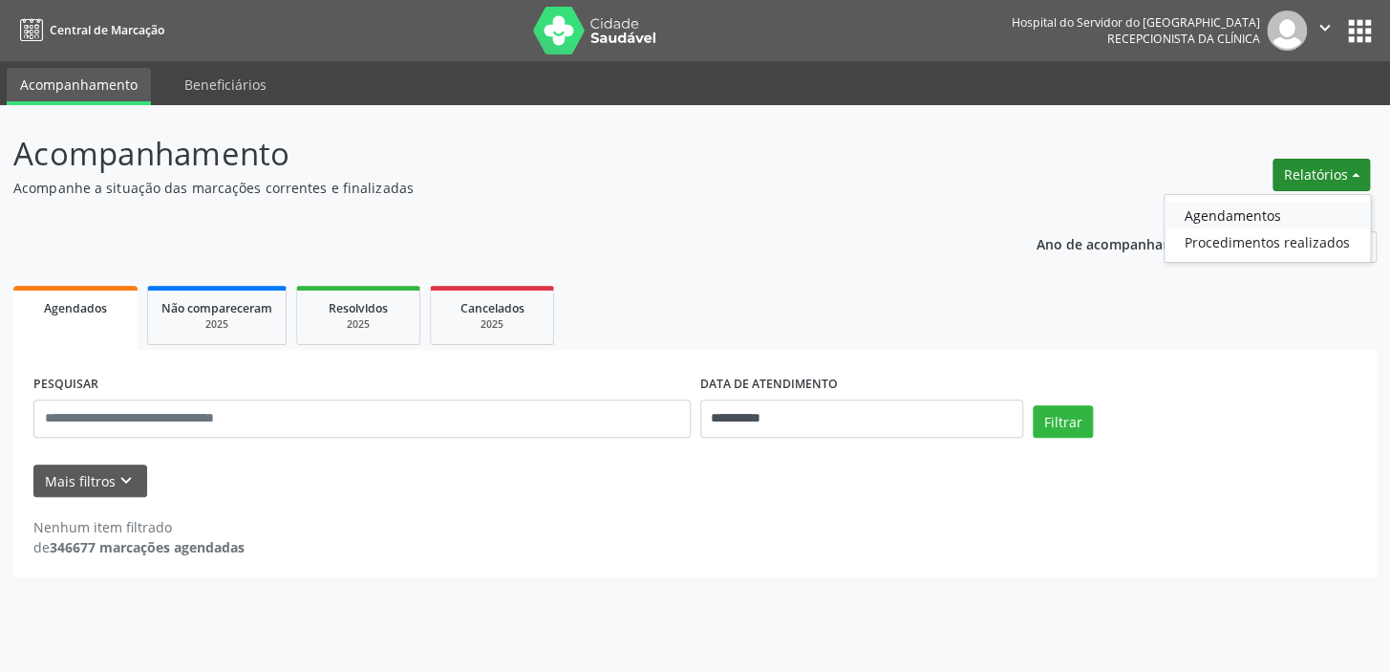
click at [1258, 208] on link "Agendamentos" at bounding box center [1267, 215] width 205 height 27
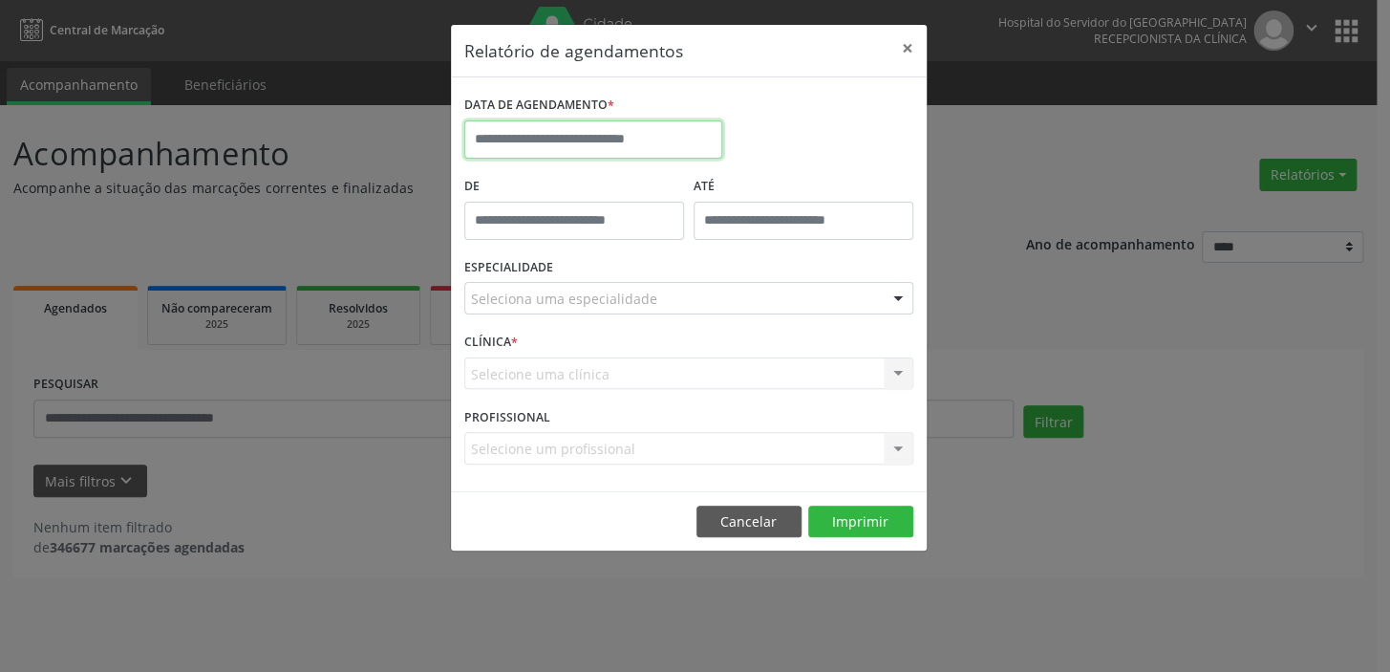
click at [562, 129] on input "text" at bounding box center [593, 139] width 258 height 38
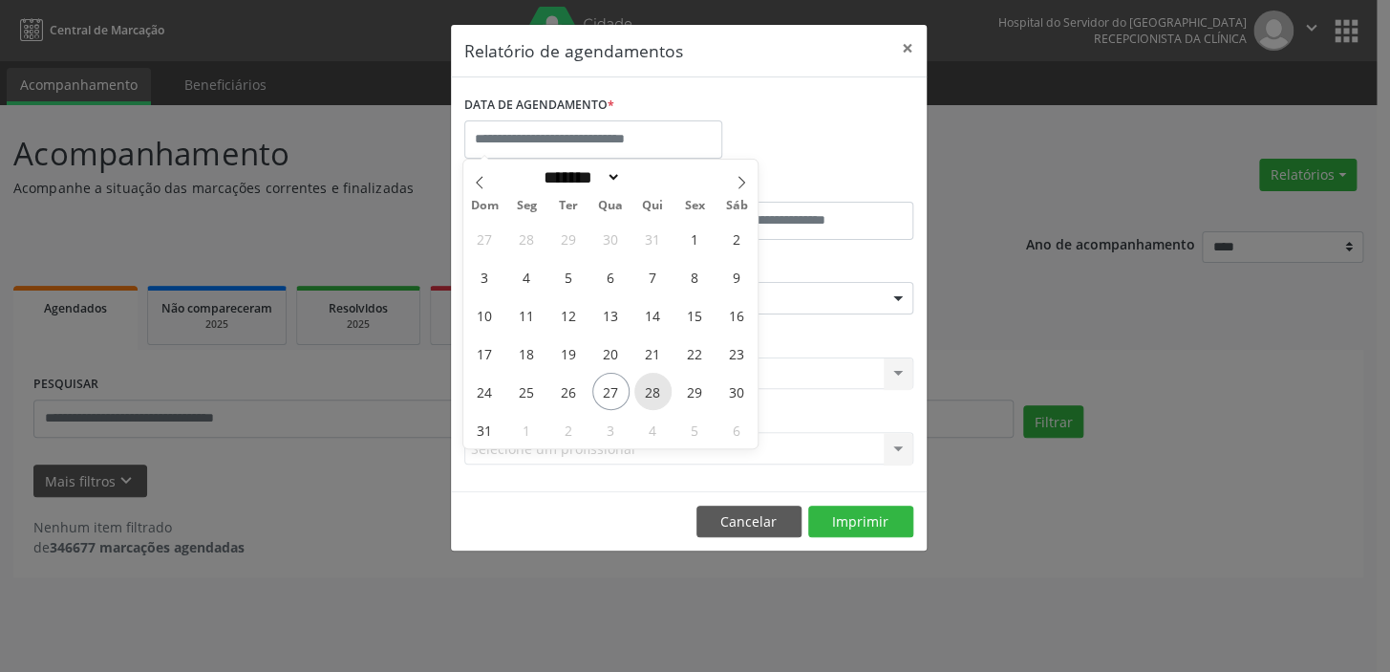
click at [655, 382] on span "28" at bounding box center [653, 391] width 37 height 37
type input "**********"
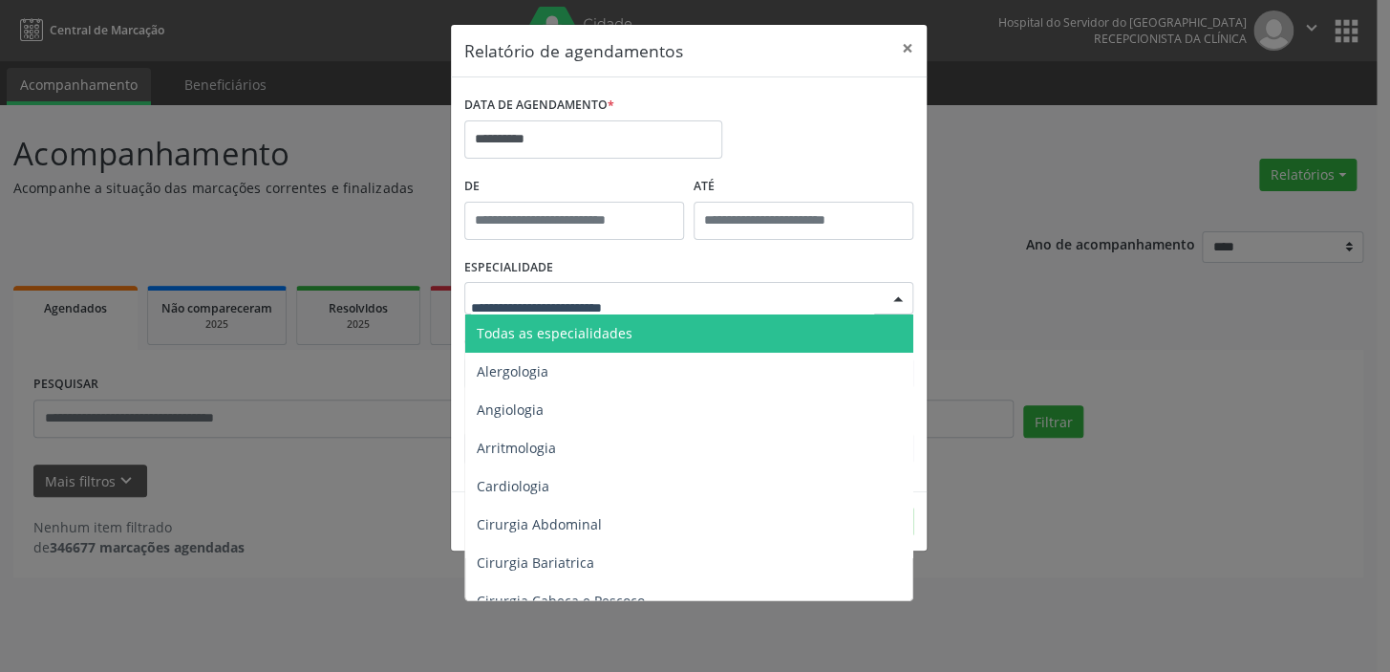
click at [896, 300] on div at bounding box center [898, 299] width 29 height 32
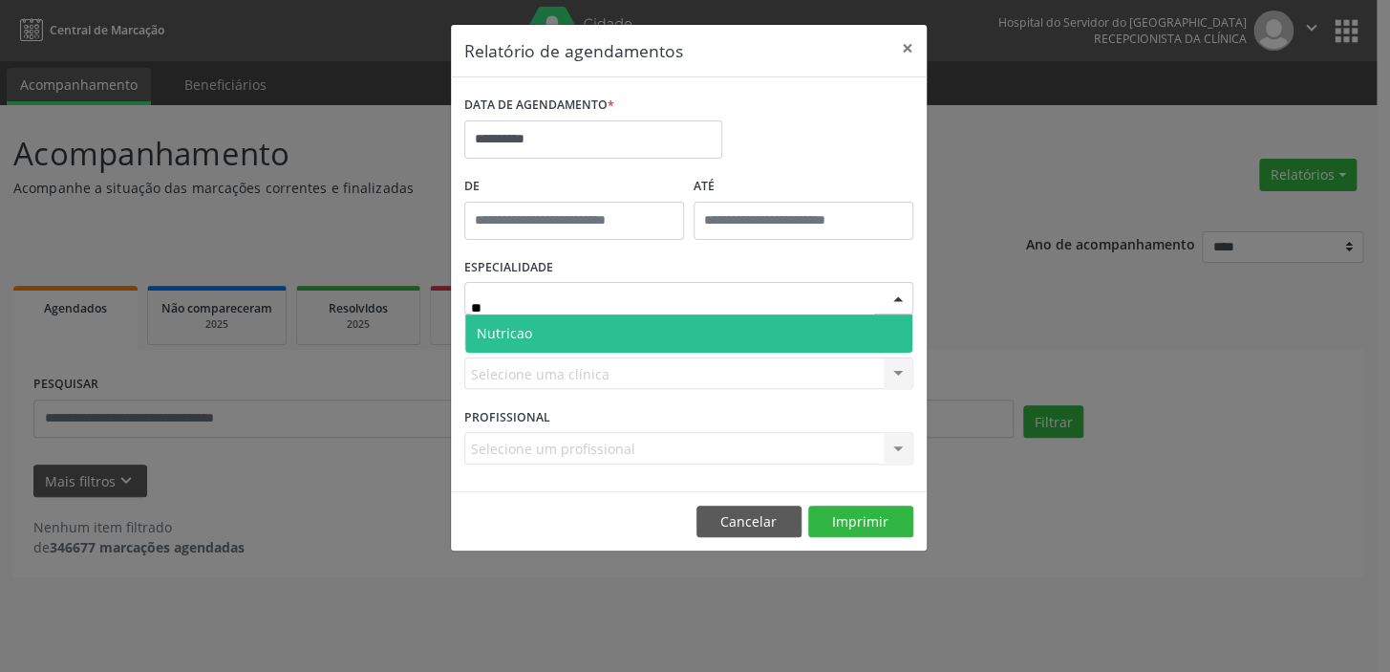
type input "***"
click at [689, 322] on span "Nutricao" at bounding box center [688, 333] width 447 height 38
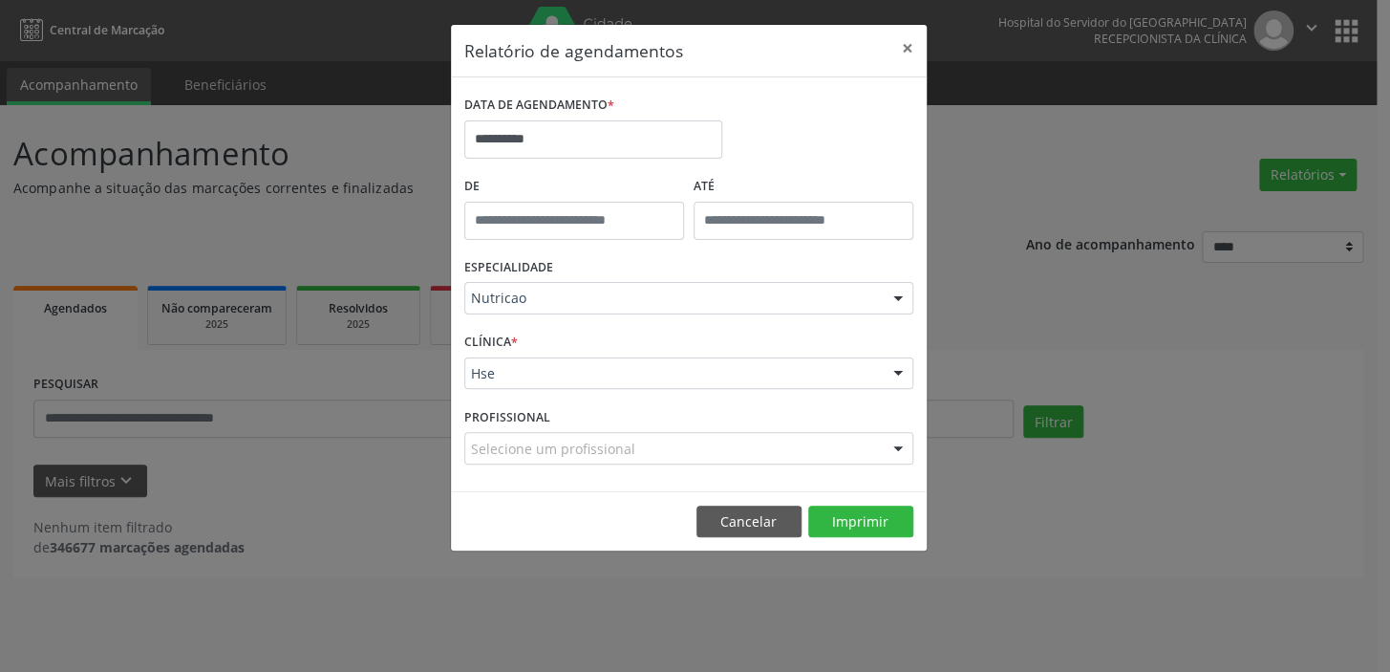
click at [903, 374] on div at bounding box center [898, 374] width 29 height 32
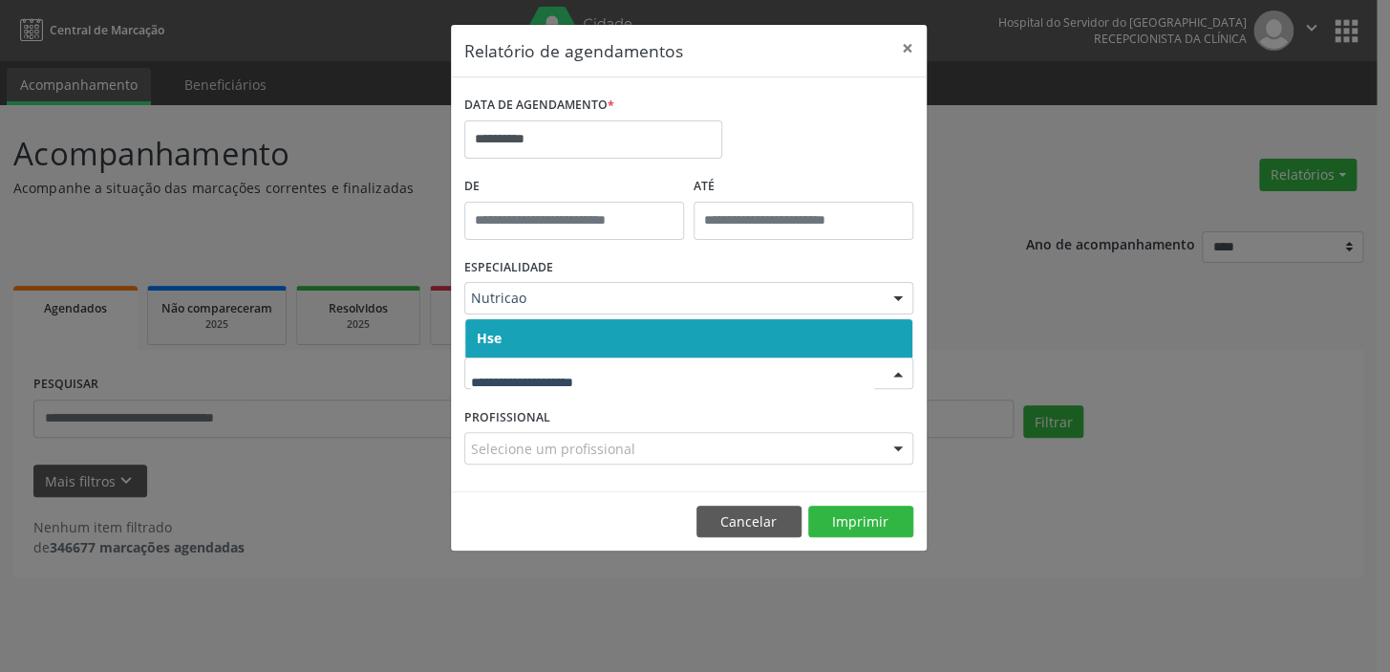
click at [816, 332] on span "Hse" at bounding box center [688, 338] width 447 height 38
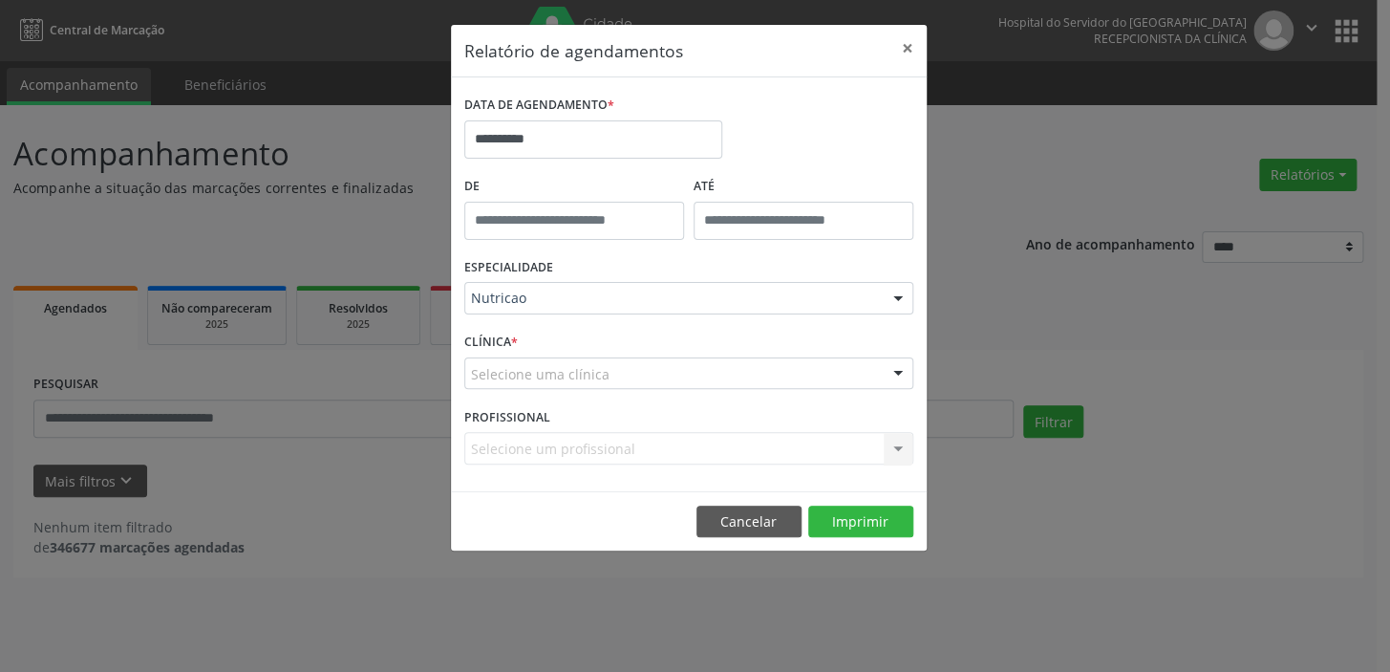
click at [904, 373] on div at bounding box center [898, 374] width 29 height 32
click at [803, 314] on div "ESPECIALIDADE Nutricao Todas as especialidades Alergologia Angiologia Arritmolo…" at bounding box center [689, 290] width 459 height 75
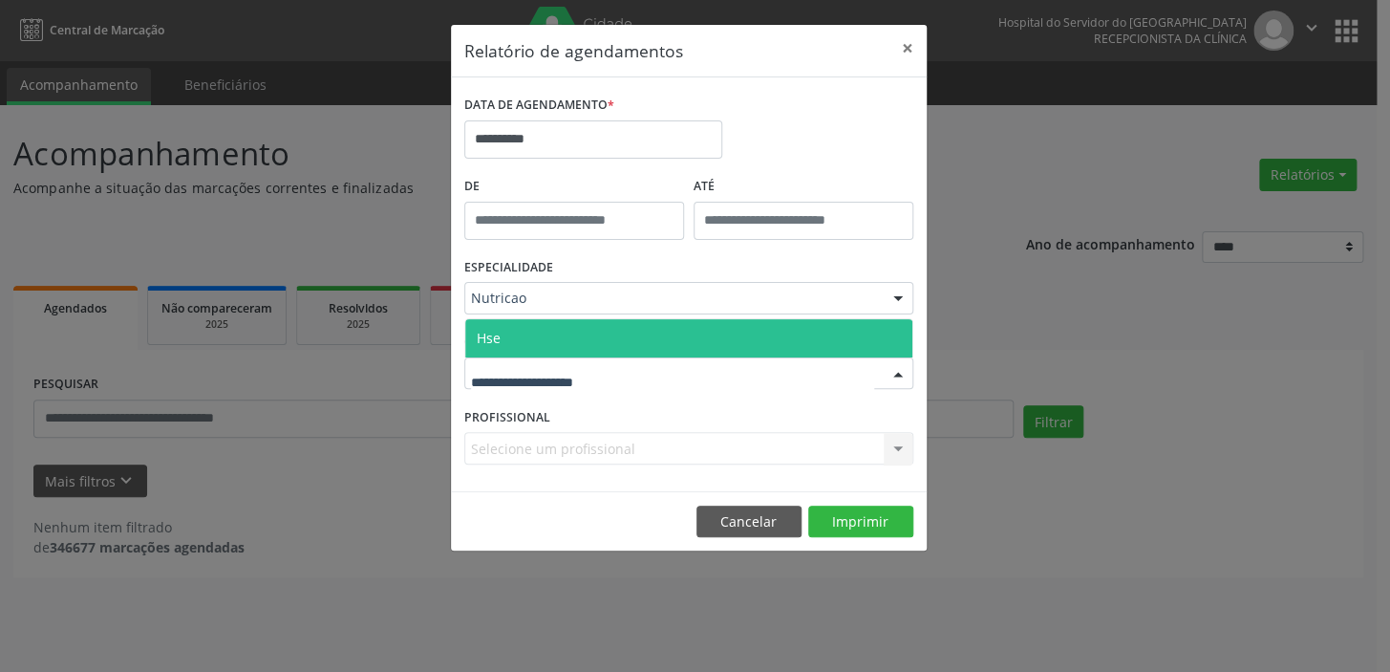
click at [901, 373] on div at bounding box center [898, 374] width 29 height 32
click at [884, 334] on span "Hse" at bounding box center [688, 338] width 447 height 38
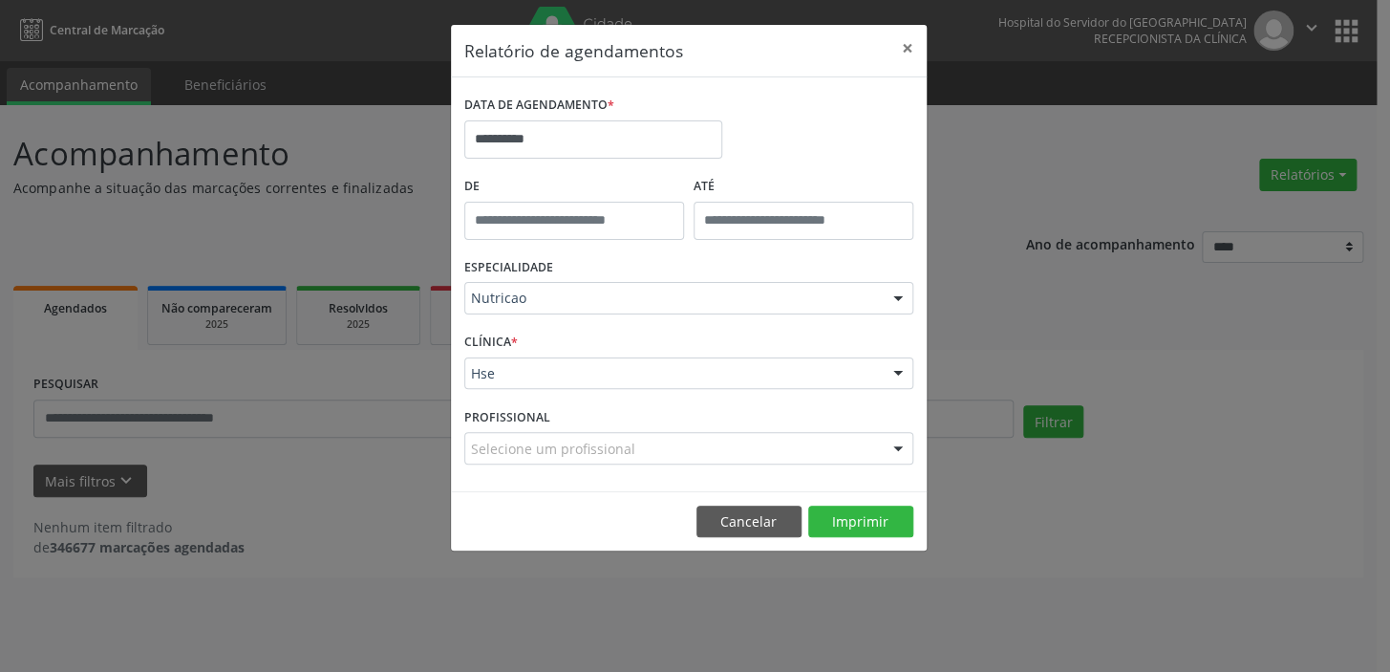
click at [896, 449] on div at bounding box center [898, 449] width 29 height 32
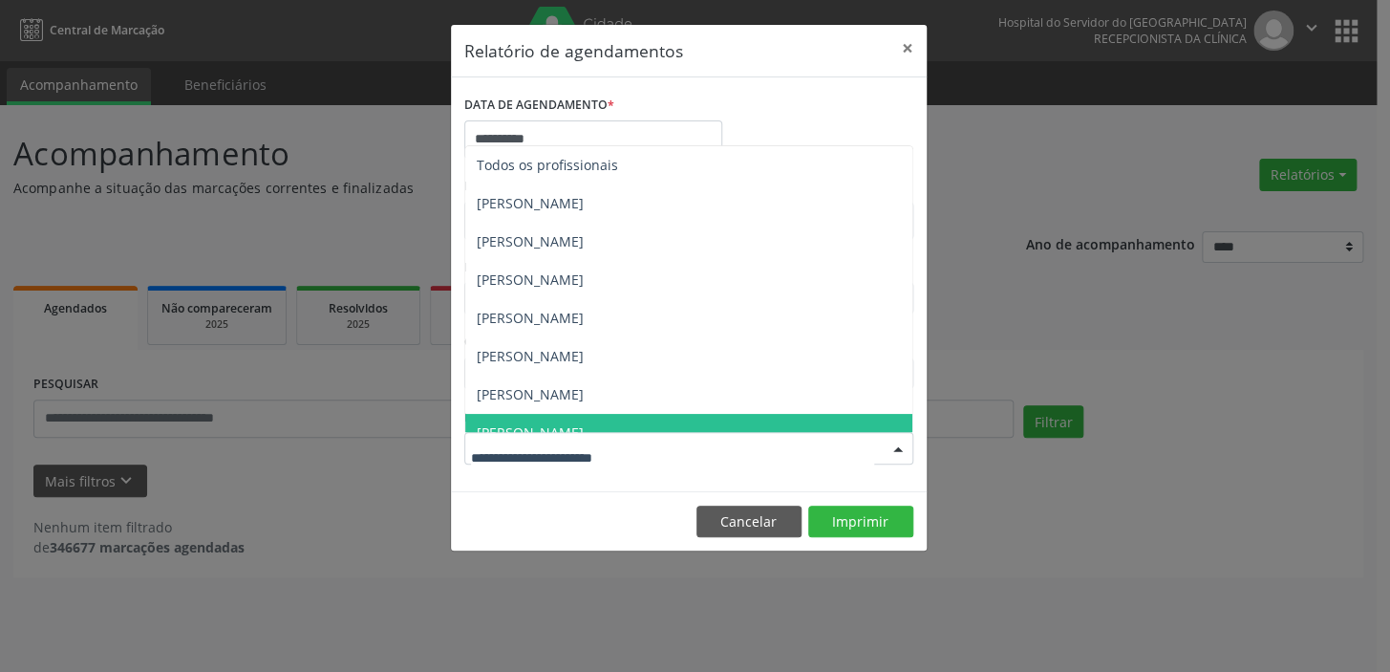
scroll to position [19, 0]
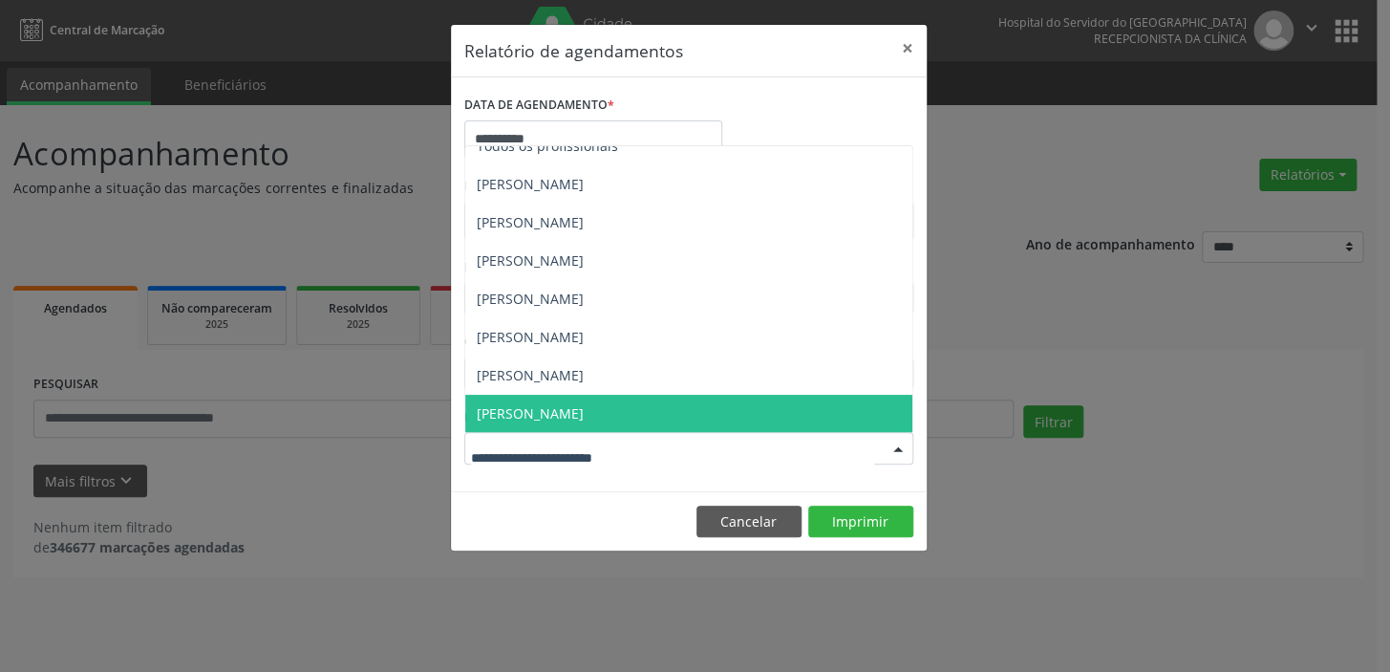
click at [636, 404] on span "[PERSON_NAME]" at bounding box center [688, 414] width 447 height 38
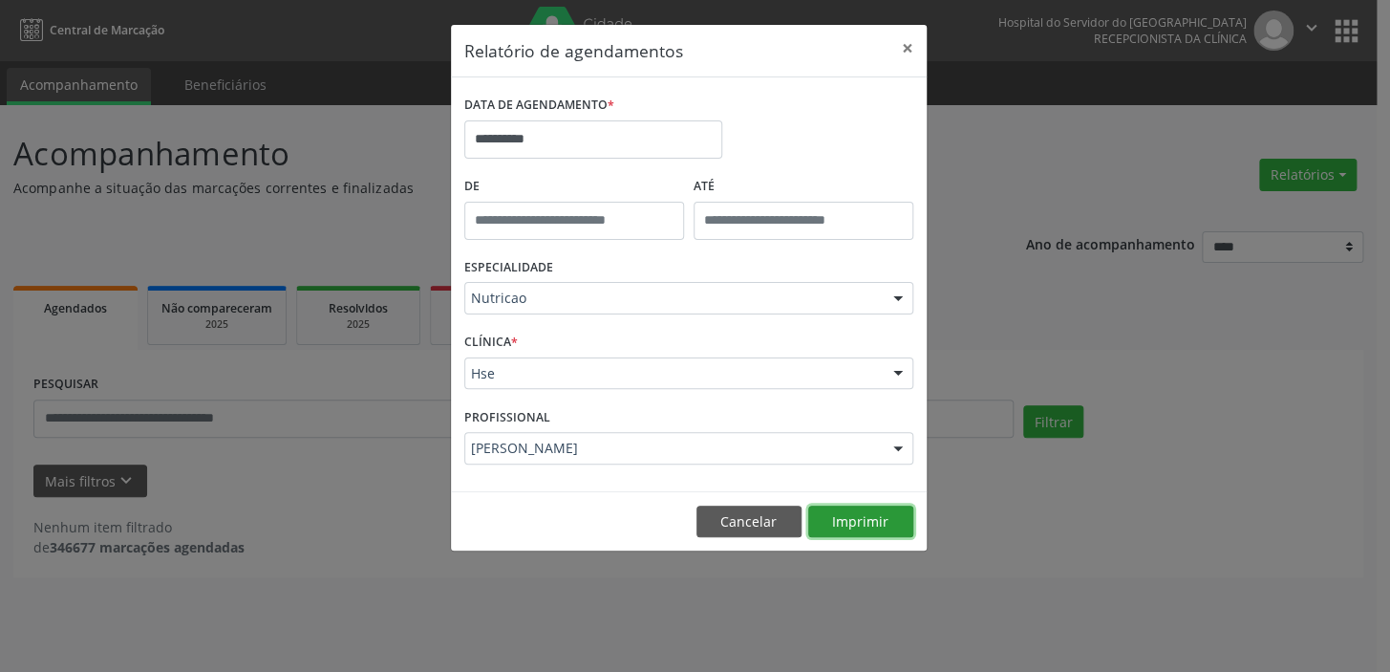
click at [870, 521] on button "Imprimir" at bounding box center [860, 522] width 105 height 32
